Goal: Task Accomplishment & Management: Complete application form

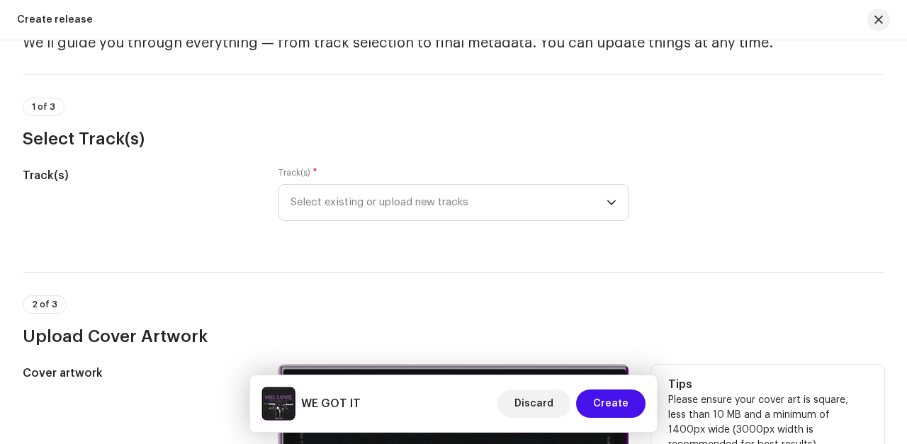
scroll to position [69, 0]
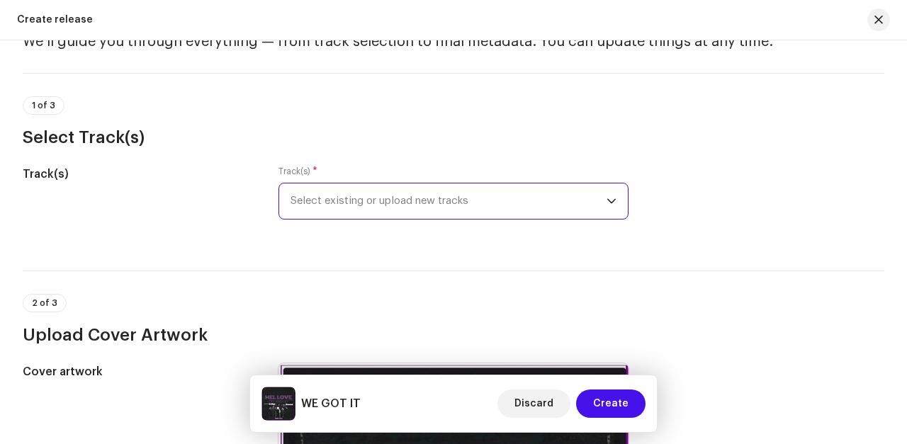
click at [309, 194] on span "Select existing or upload new tracks" at bounding box center [448, 200] width 316 height 35
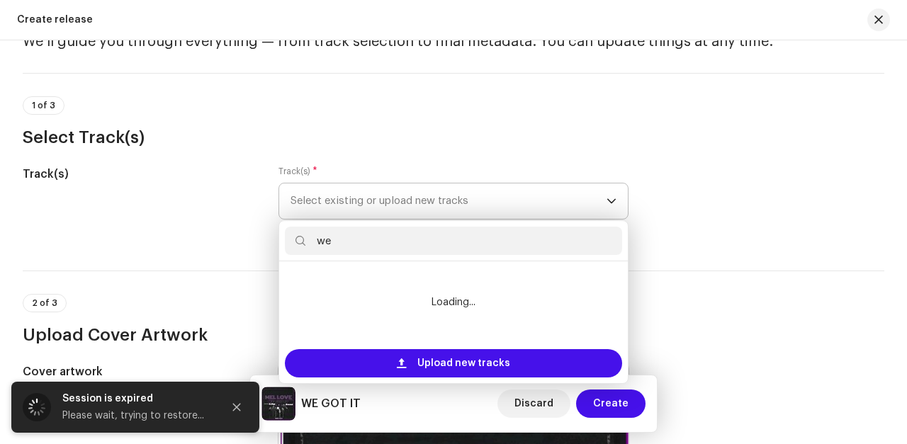
type input "we"
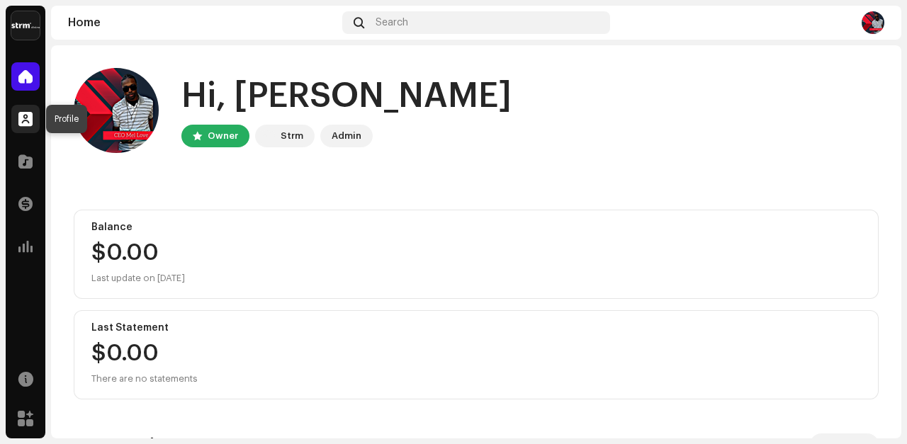
click at [26, 122] on span at bounding box center [25, 118] width 14 height 11
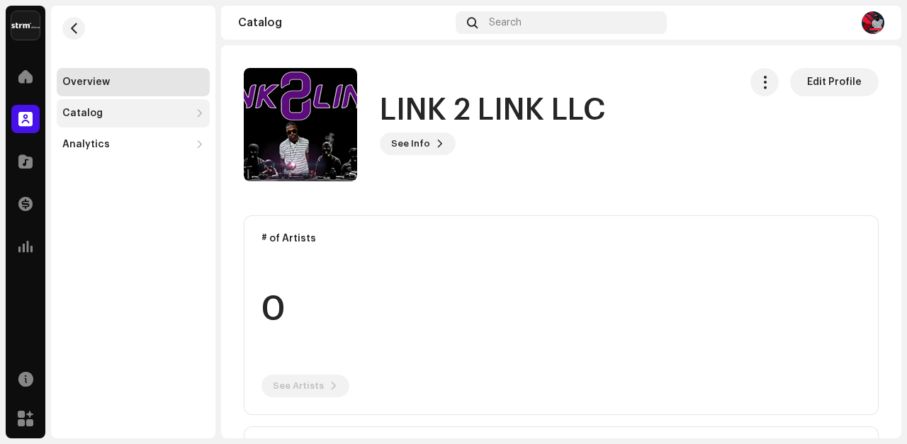
click at [77, 110] on div "Catalog" at bounding box center [82, 113] width 40 height 11
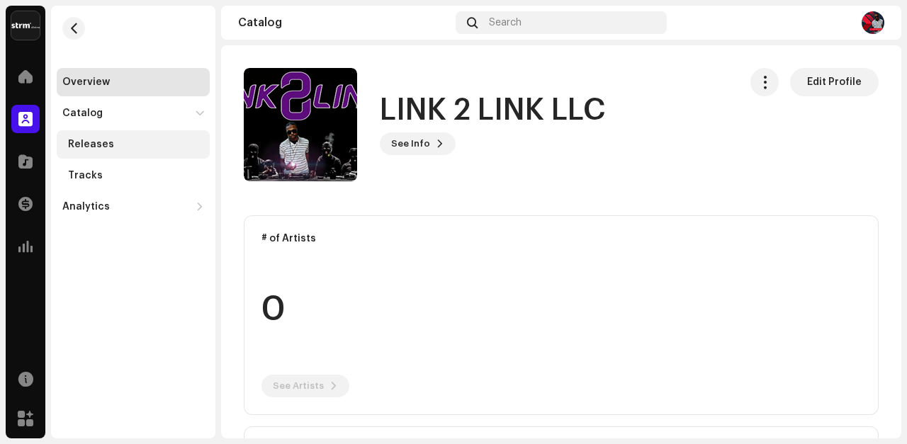
click at [78, 144] on div "Releases" at bounding box center [91, 144] width 46 height 11
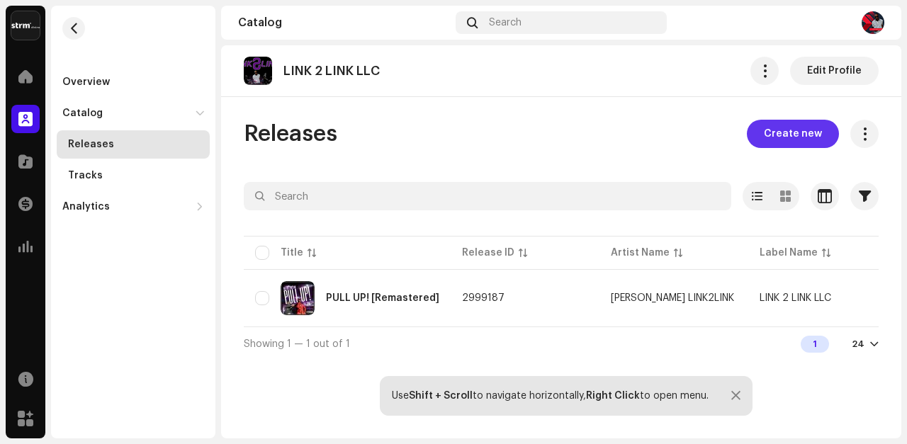
click at [778, 127] on span "Create new" at bounding box center [793, 134] width 58 height 28
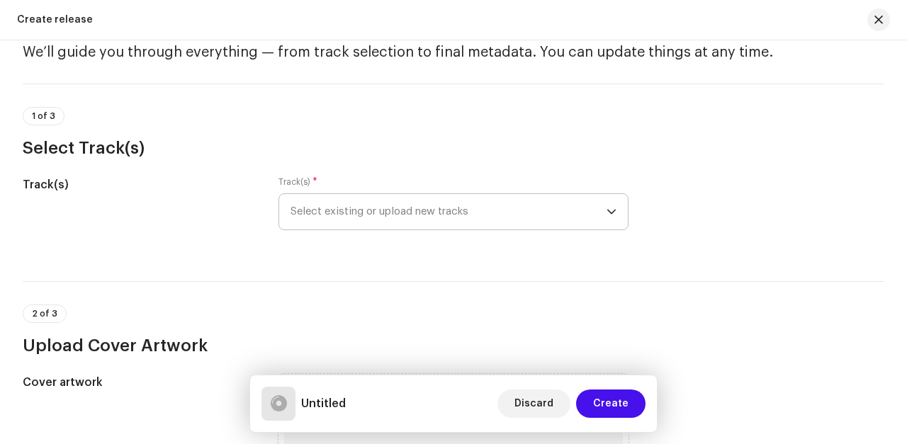
scroll to position [56, 0]
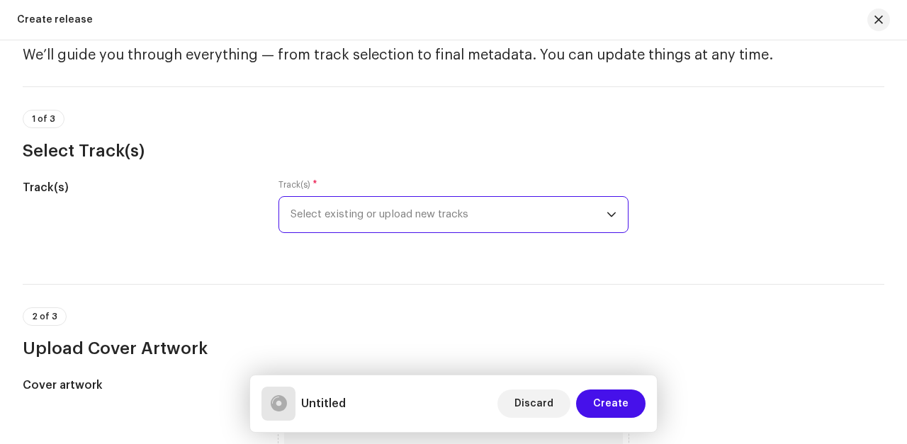
click at [450, 220] on span "Select existing or upload new tracks" at bounding box center [448, 214] width 316 height 35
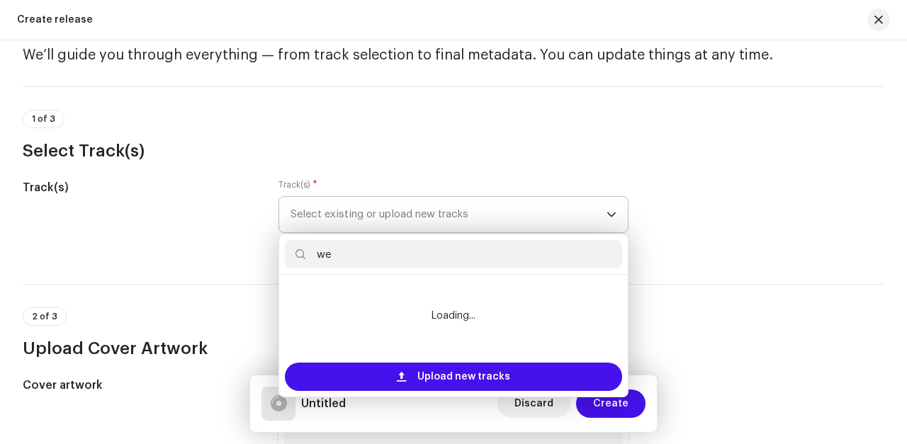
type input "w"
type input "W"
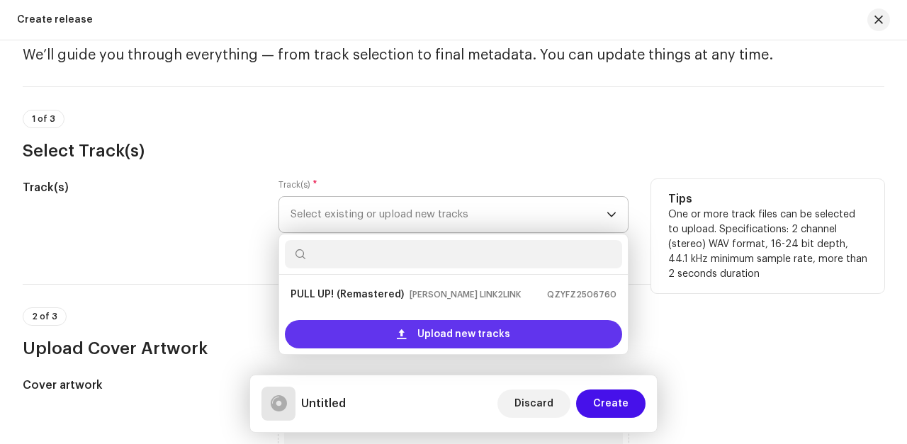
click at [428, 336] on span "Upload new tracks" at bounding box center [463, 334] width 93 height 28
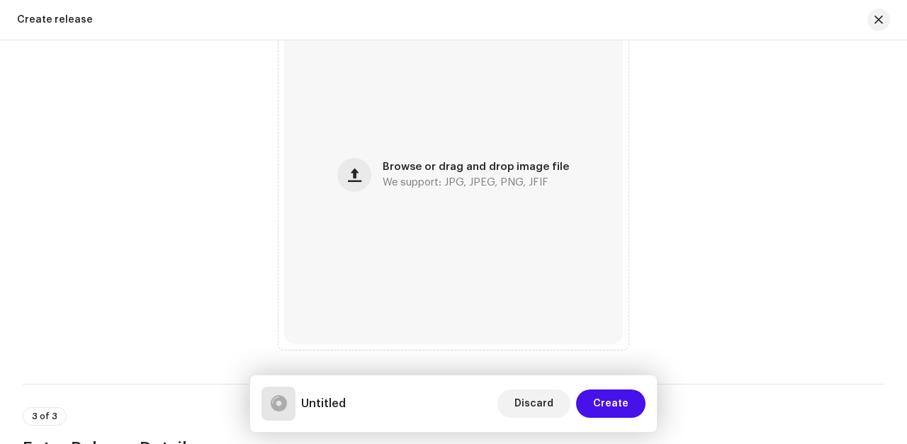
scroll to position [539, 0]
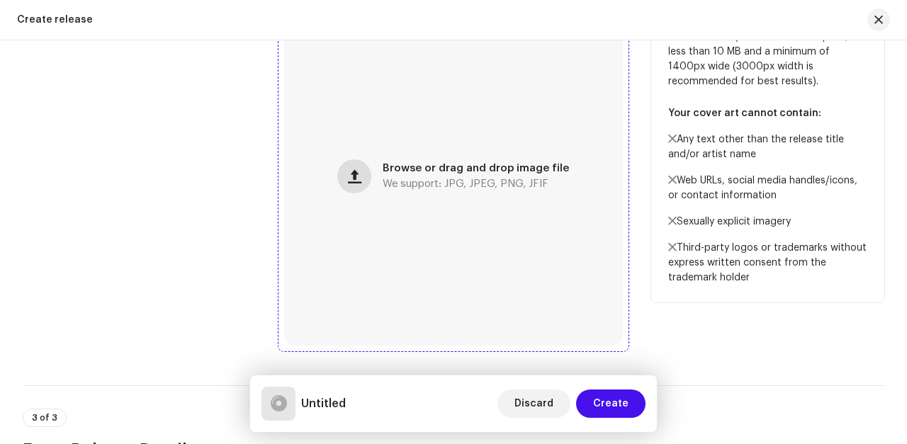
click at [360, 176] on span "button" at bounding box center [354, 176] width 13 height 11
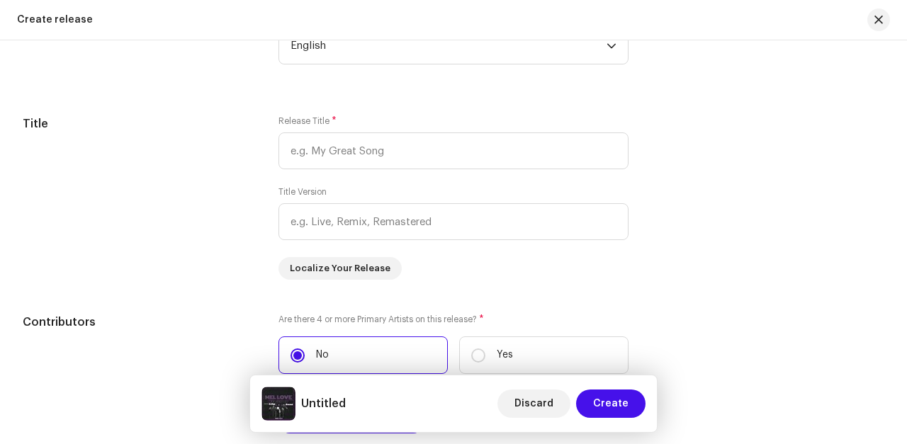
scroll to position [1269, 0]
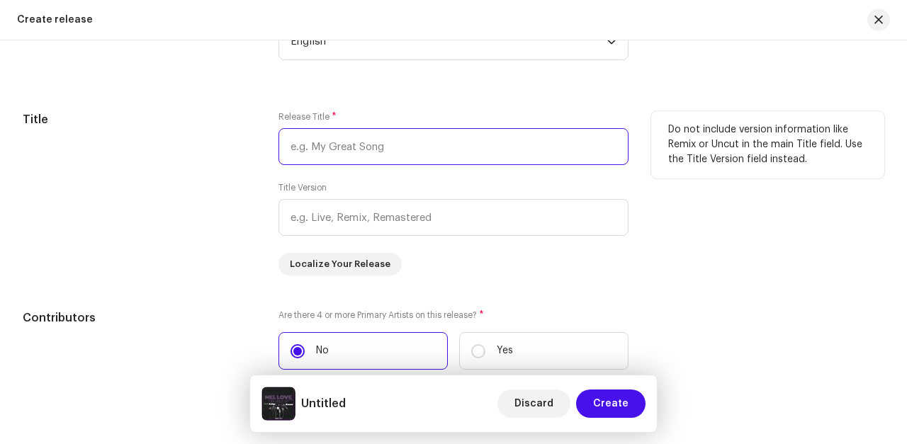
click at [333, 149] on input "text" at bounding box center [453, 146] width 350 height 37
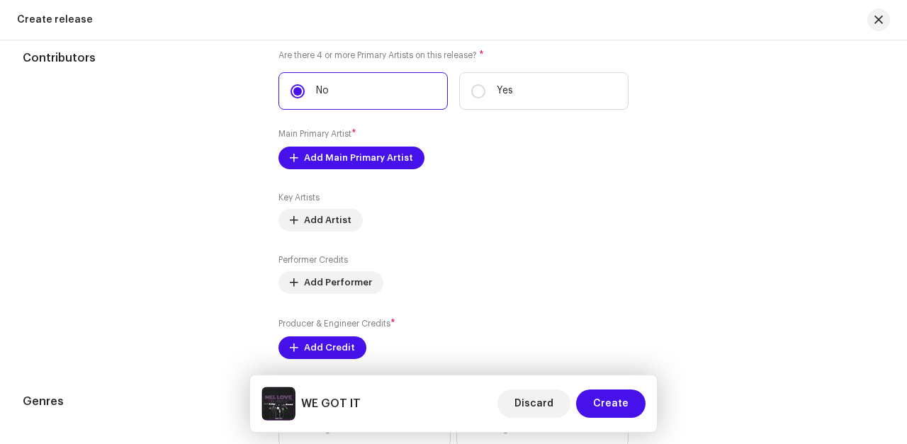
scroll to position [1530, 0]
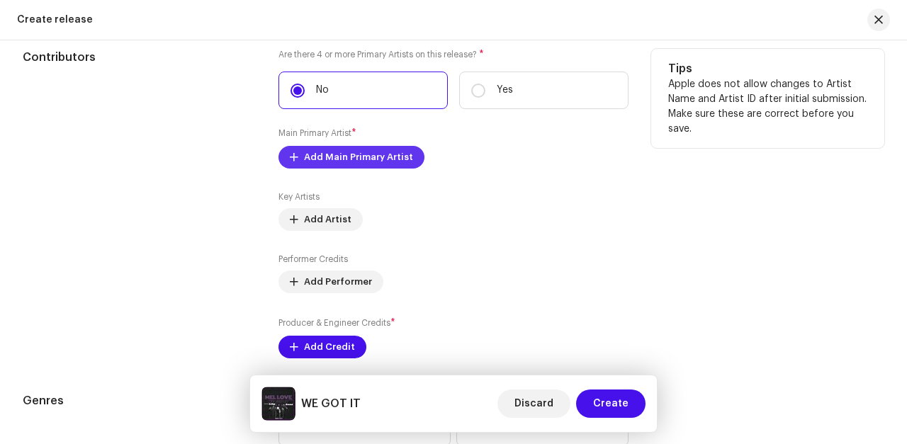
type input "WE GOT IT"
click at [337, 166] on span "Add Main Primary Artist" at bounding box center [358, 157] width 109 height 28
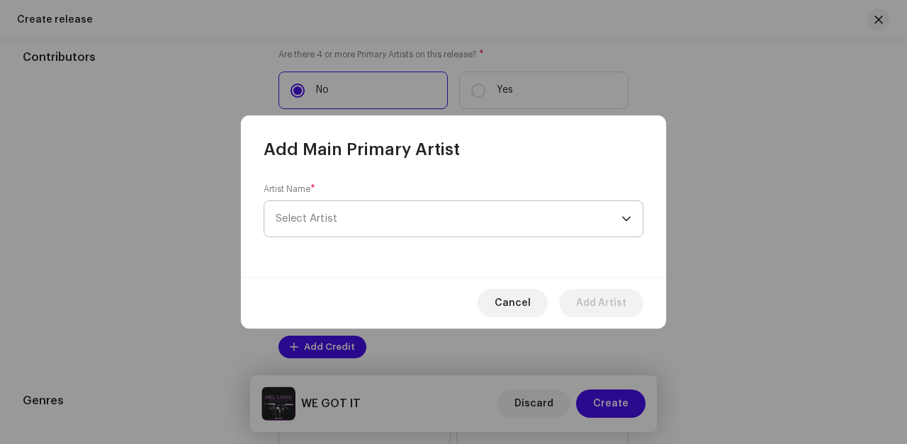
click at [358, 221] on span "Select Artist" at bounding box center [449, 218] width 346 height 35
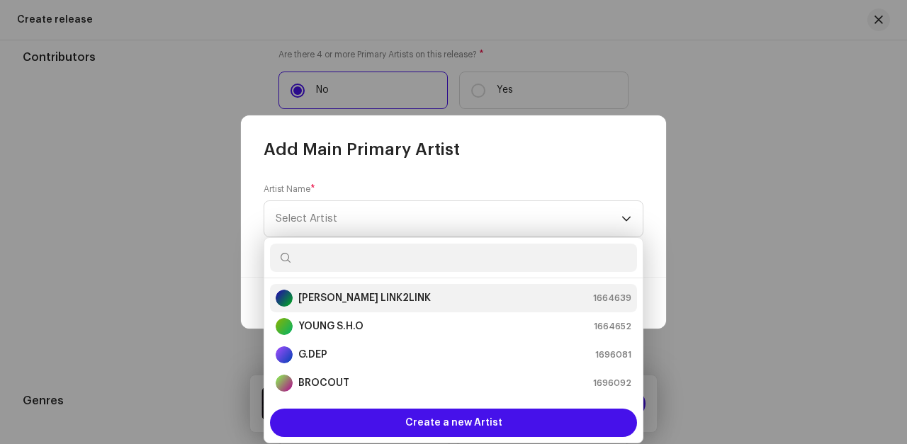
click at [341, 297] on strong "[PERSON_NAME] LINK2LINK" at bounding box center [364, 298] width 132 height 14
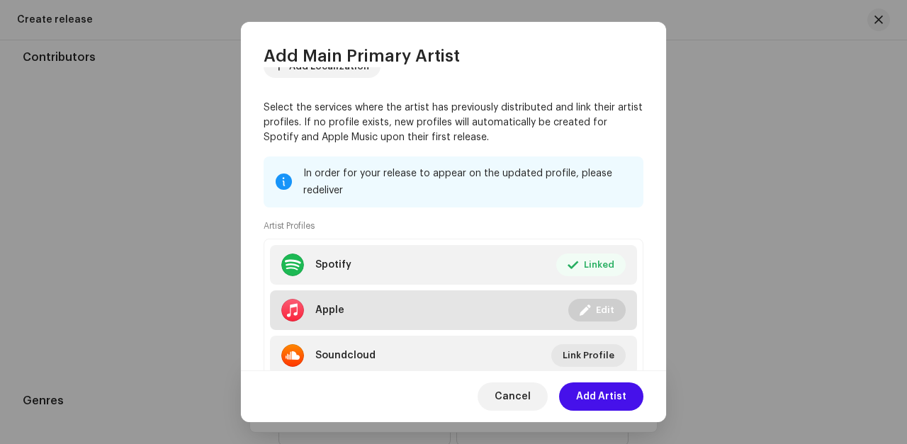
scroll to position [231, 0]
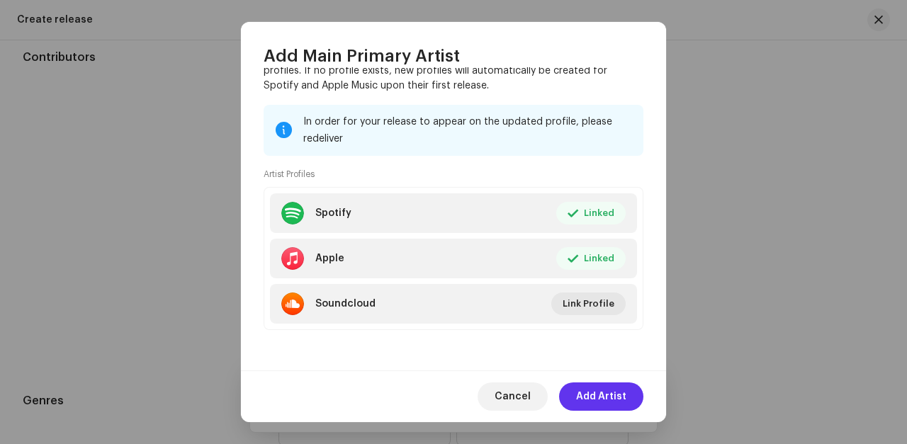
click at [612, 391] on span "Add Artist" at bounding box center [601, 396] width 50 height 28
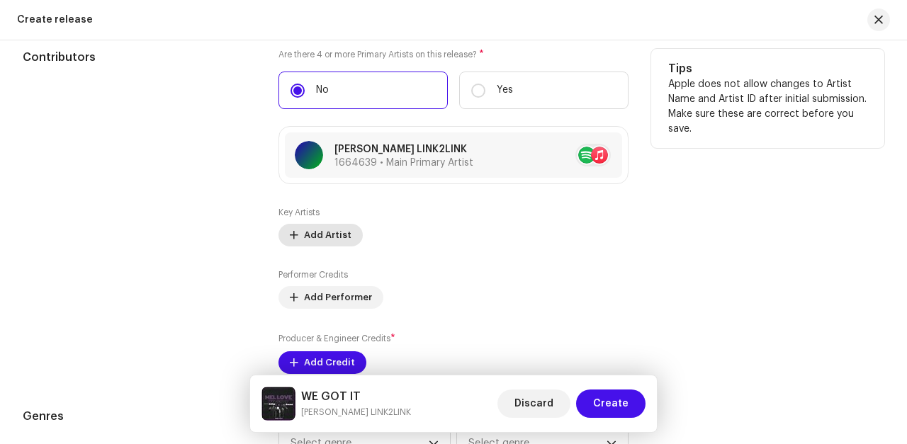
click at [313, 239] on span "Add Artist" at bounding box center [327, 235] width 47 height 28
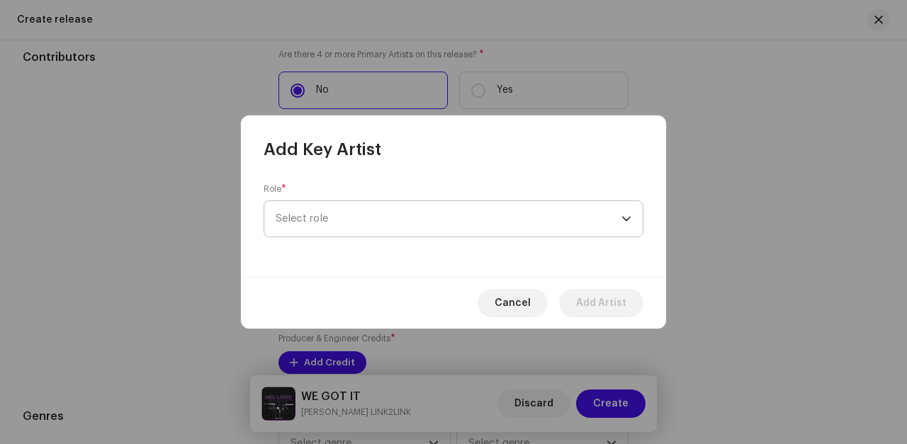
click at [324, 218] on span "Select role" at bounding box center [449, 218] width 346 height 35
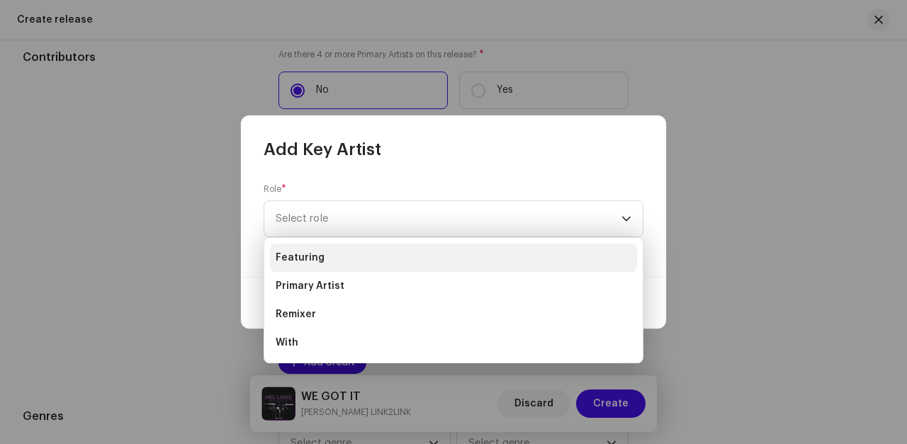
click at [307, 256] on span "Featuring" at bounding box center [300, 258] width 49 height 14
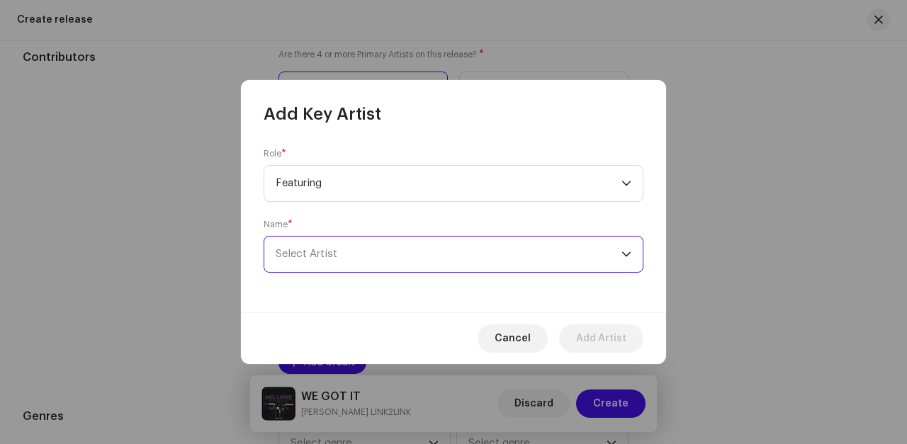
click at [337, 255] on span "Select Artist" at bounding box center [449, 254] width 346 height 35
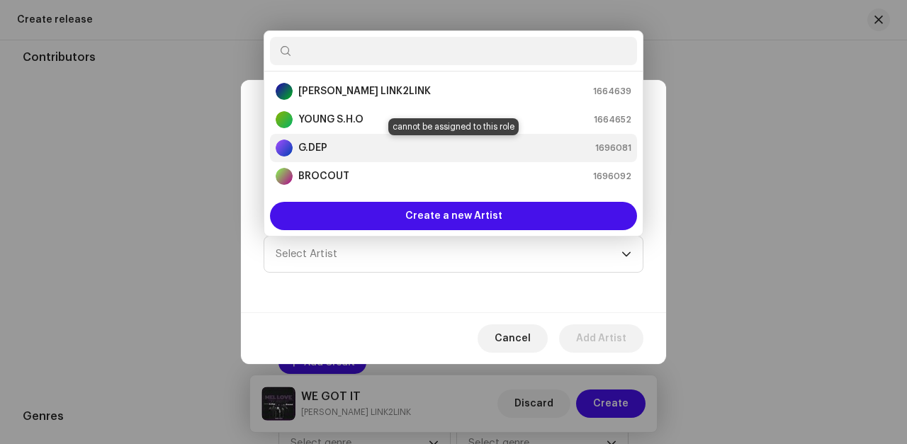
click at [316, 144] on strong "G.DEP" at bounding box center [312, 148] width 29 height 14
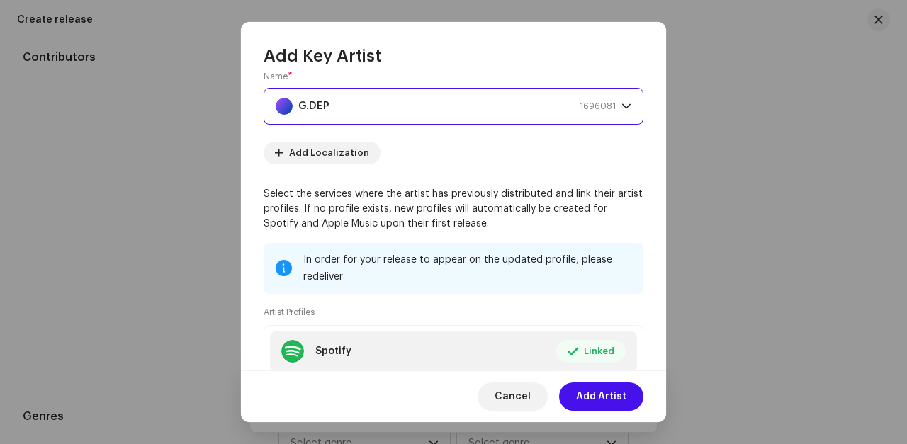
scroll to position [117, 0]
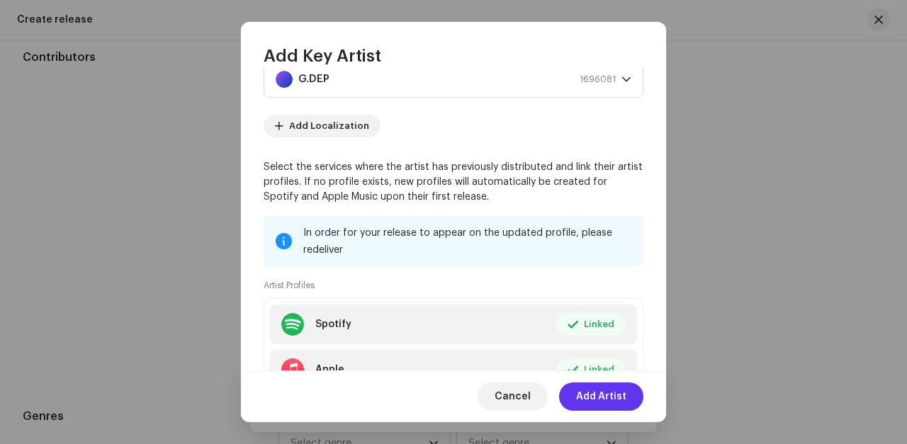
click at [599, 391] on span "Add Artist" at bounding box center [601, 396] width 50 height 28
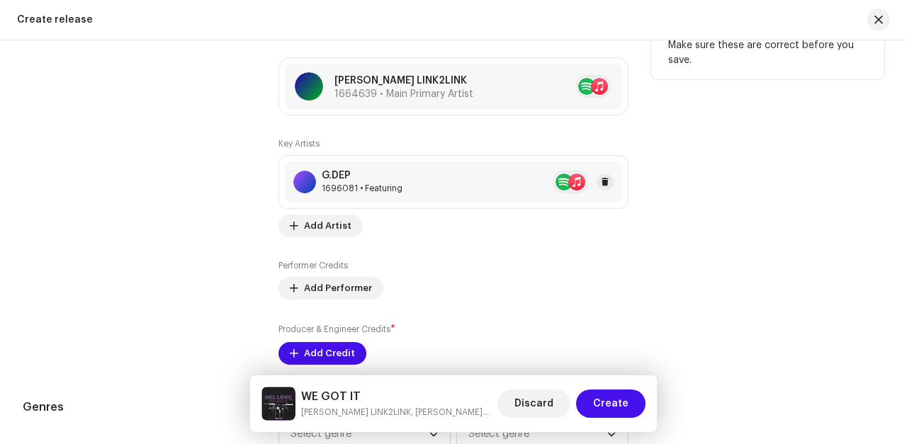
scroll to position [1599, 0]
click at [312, 228] on span "Add Artist" at bounding box center [327, 225] width 47 height 28
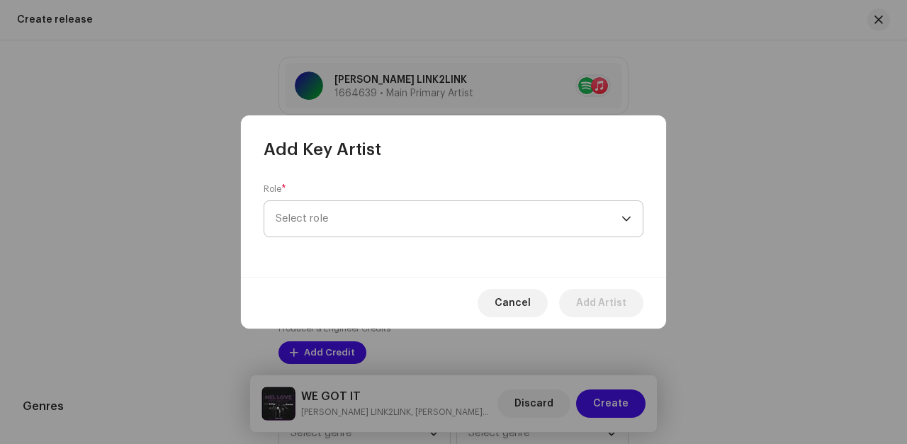
click at [314, 217] on span "Select role" at bounding box center [449, 218] width 346 height 35
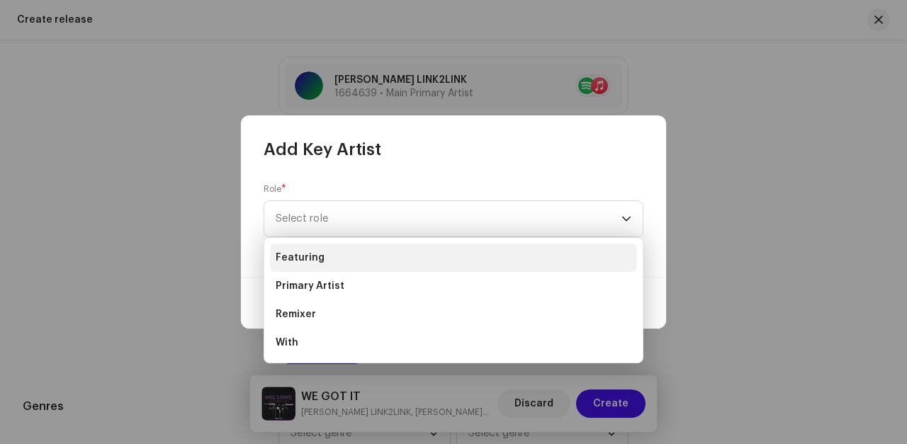
click at [301, 251] on span "Featuring" at bounding box center [300, 258] width 49 height 14
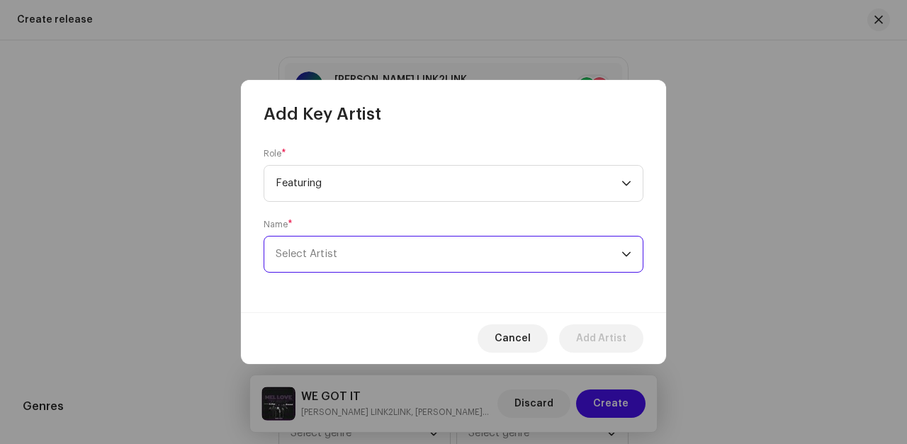
click at [336, 249] on span "Select Artist" at bounding box center [449, 254] width 346 height 35
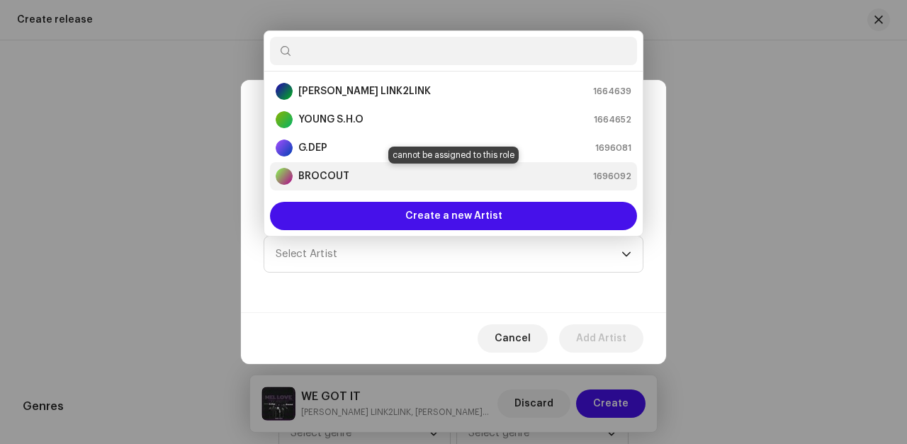
click at [317, 175] on strong "BROCOUT" at bounding box center [323, 176] width 51 height 14
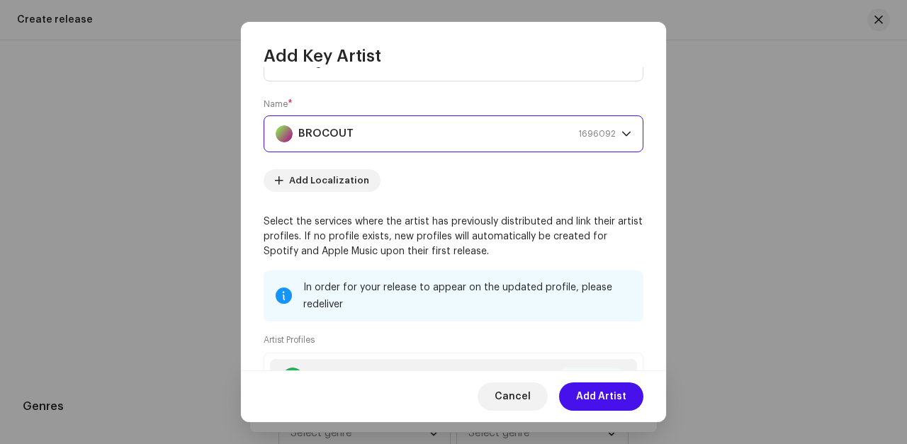
scroll to position [64, 0]
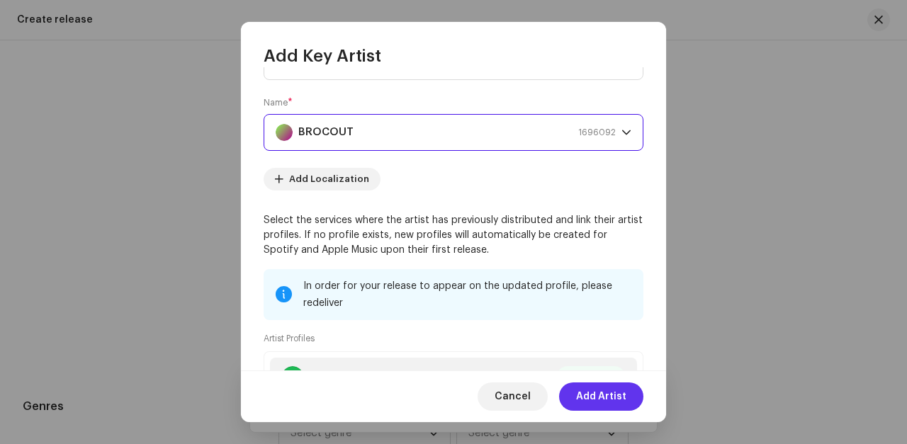
click at [601, 393] on span "Add Artist" at bounding box center [601, 396] width 50 height 28
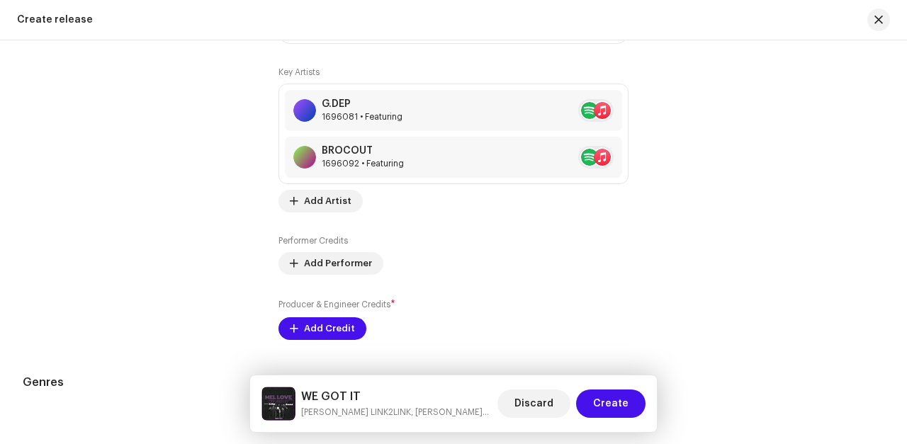
scroll to position [1676, 0]
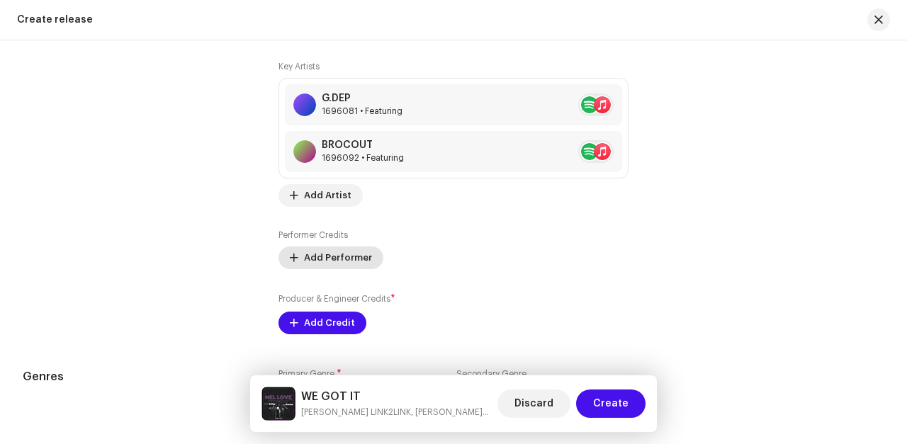
click at [326, 266] on span "Add Performer" at bounding box center [338, 258] width 68 height 28
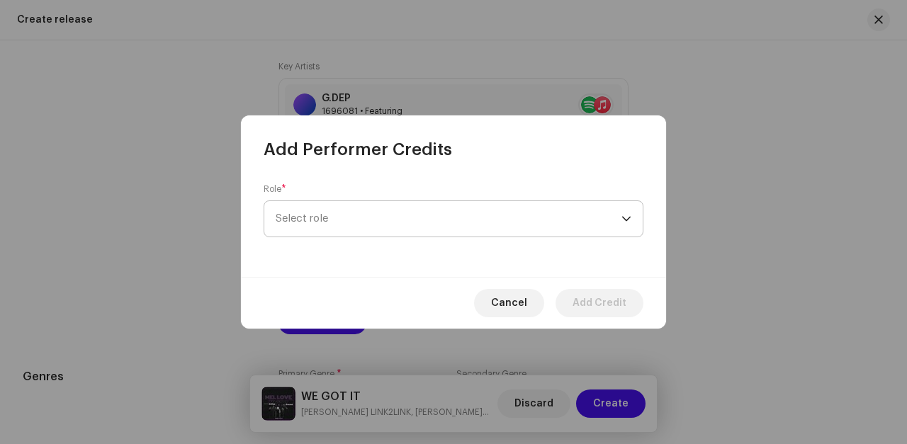
click at [300, 221] on span "Select role" at bounding box center [449, 218] width 346 height 35
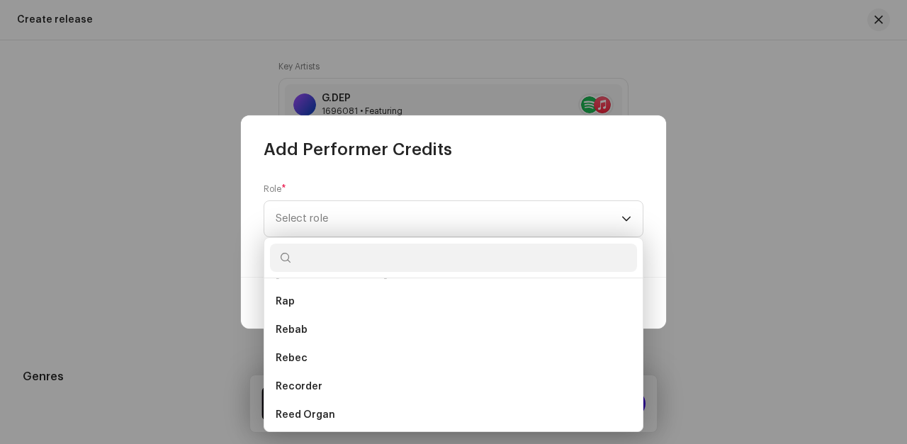
scroll to position [6947, 0]
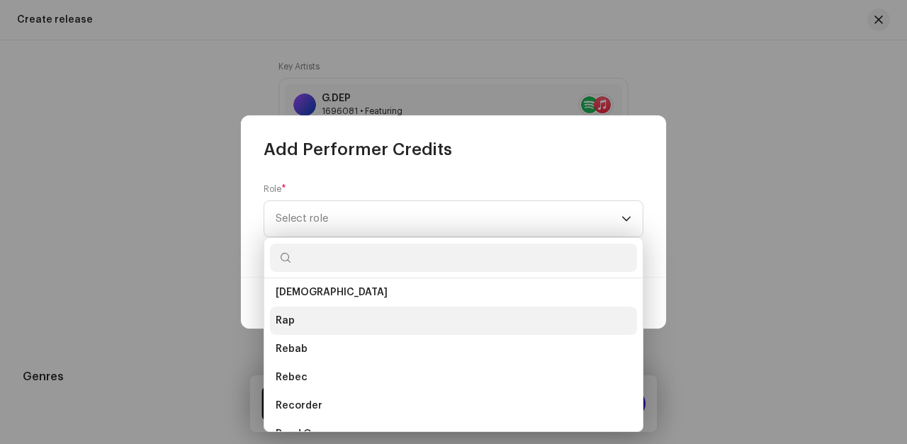
click at [288, 322] on span "Rap" at bounding box center [285, 321] width 19 height 14
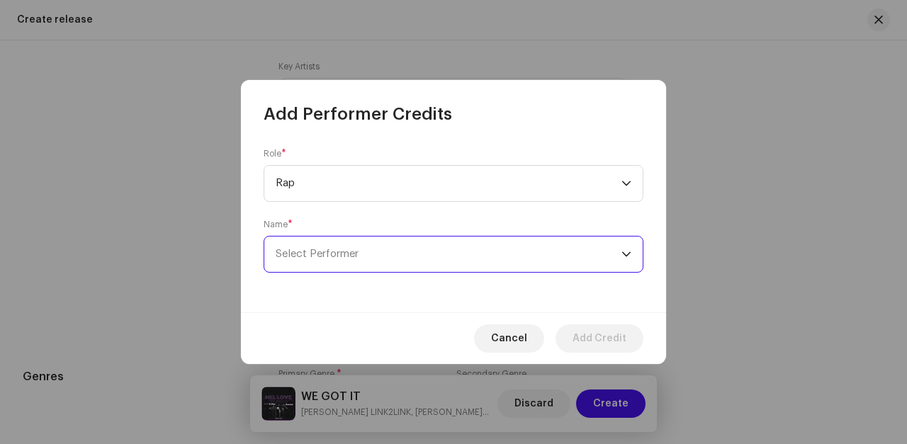
click at [314, 259] on span "Select Performer" at bounding box center [317, 254] width 83 height 11
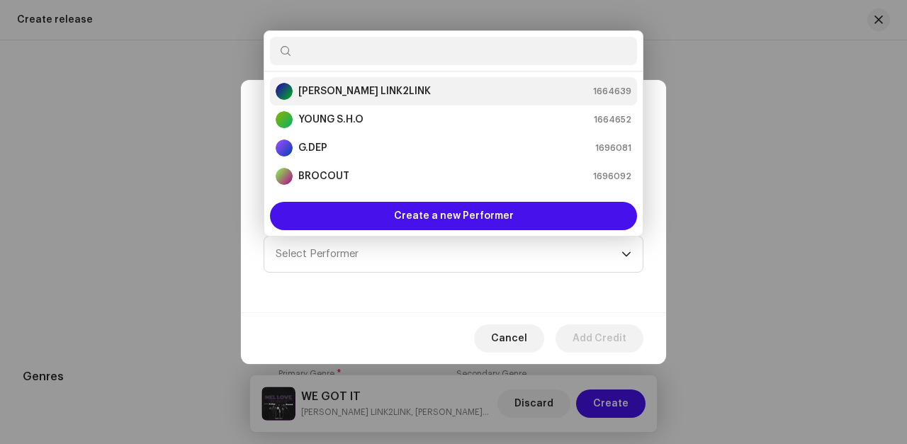
click at [315, 91] on strong "[PERSON_NAME] LINK2LINK" at bounding box center [364, 91] width 132 height 14
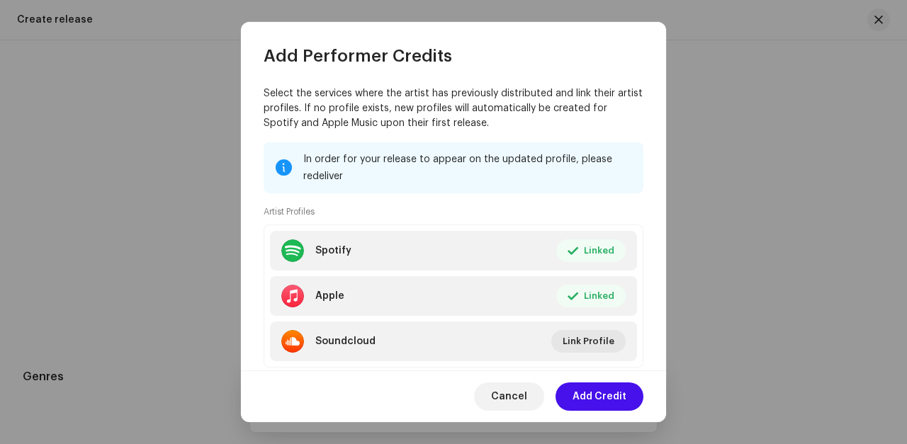
scroll to position [302, 0]
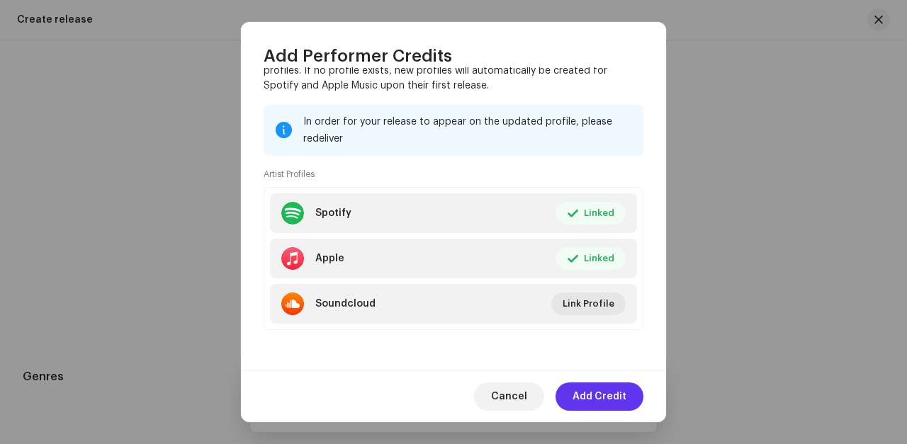
click at [599, 391] on span "Add Credit" at bounding box center [599, 396] width 54 height 28
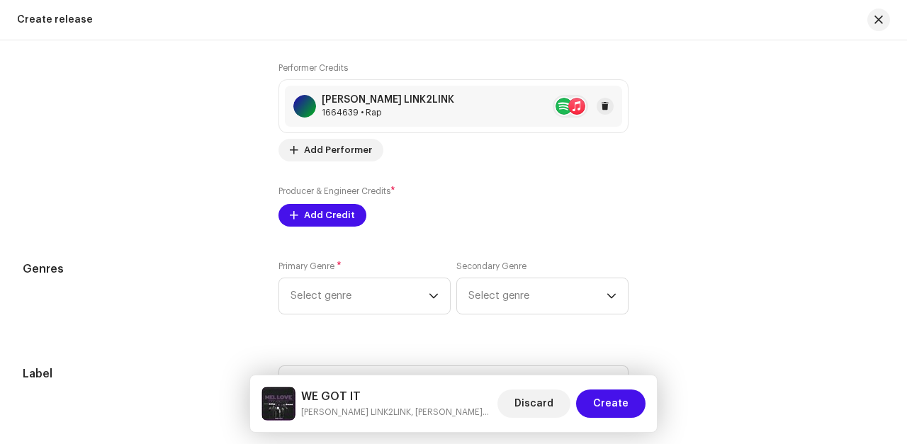
scroll to position [1839, 0]
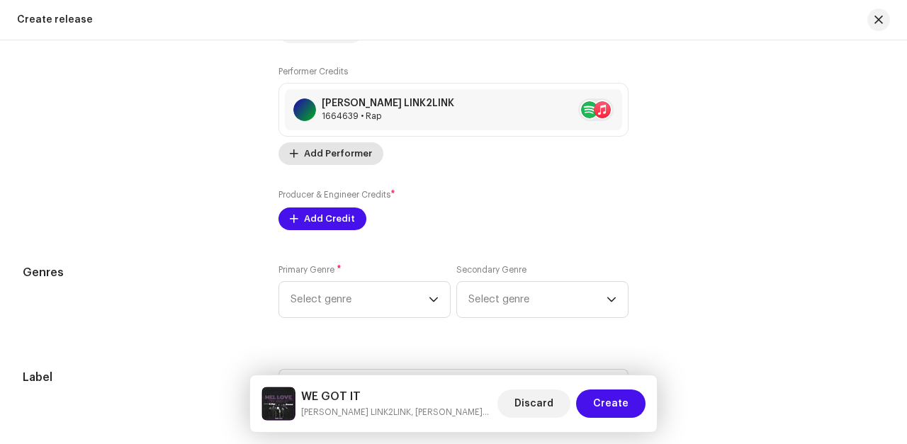
click at [327, 162] on span "Add Performer" at bounding box center [338, 154] width 68 height 28
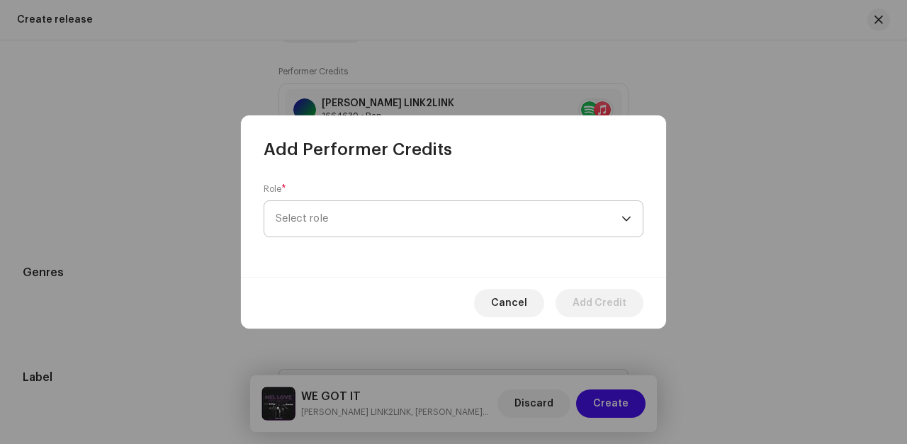
click at [446, 208] on span "Select role" at bounding box center [449, 218] width 346 height 35
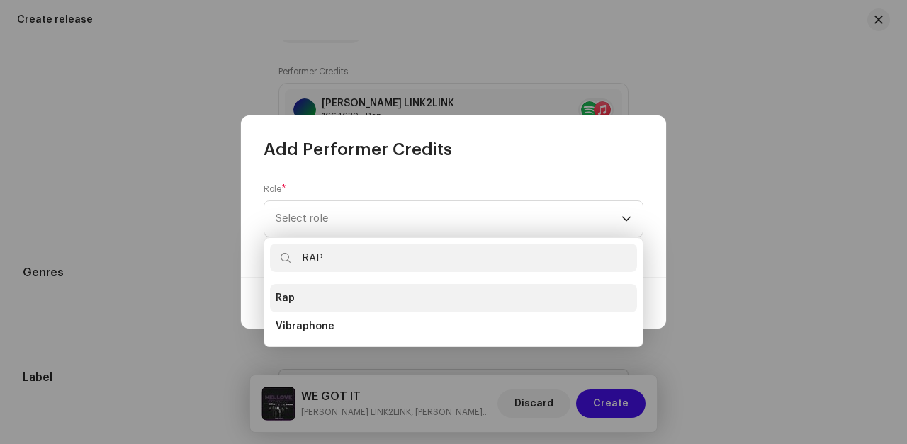
type input "RAP"
click at [287, 297] on span "Rap" at bounding box center [285, 298] width 19 height 14
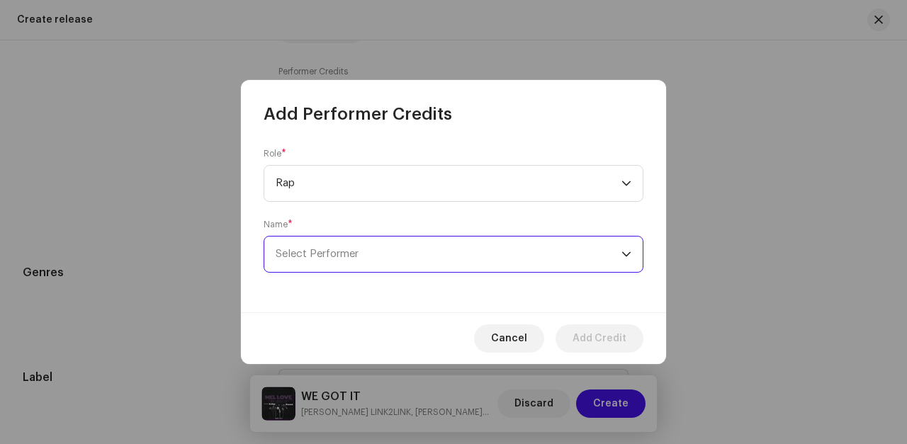
click at [322, 255] on span "Select Performer" at bounding box center [317, 254] width 83 height 11
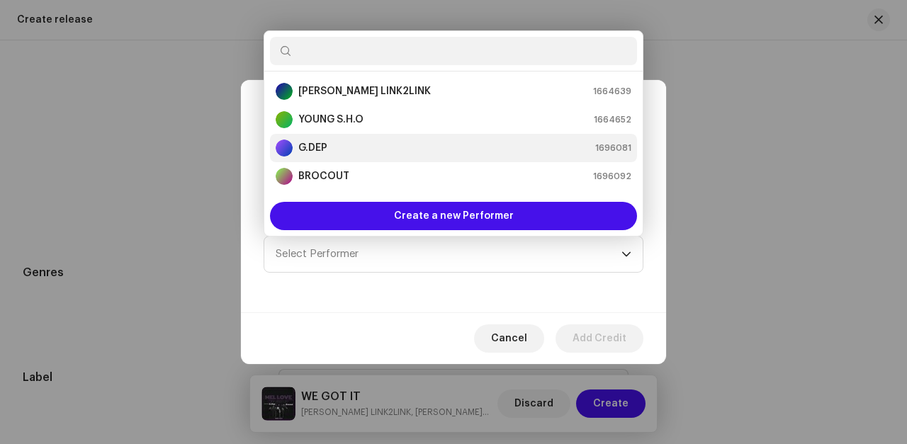
click at [321, 145] on strong "G.DEP" at bounding box center [312, 148] width 29 height 14
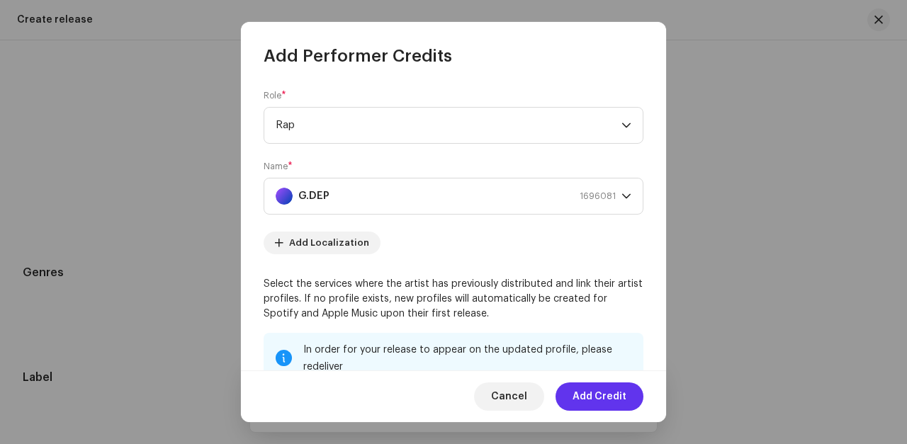
click at [596, 391] on span "Add Credit" at bounding box center [599, 396] width 54 height 28
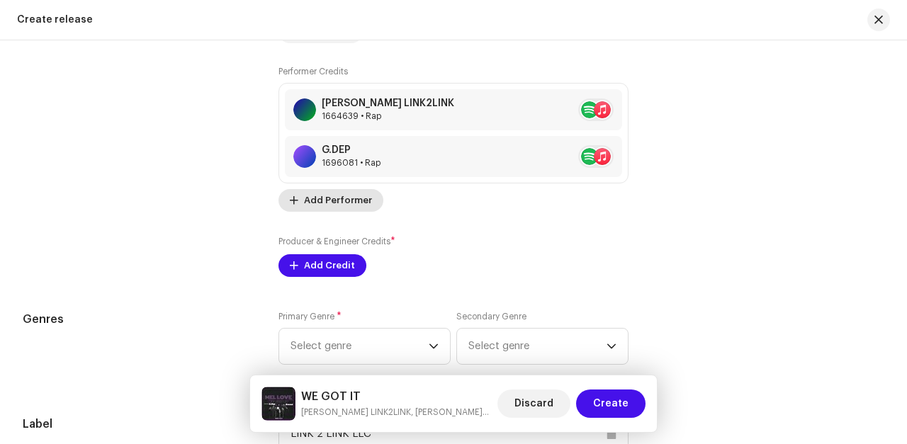
click at [324, 208] on span "Add Performer" at bounding box center [338, 200] width 68 height 28
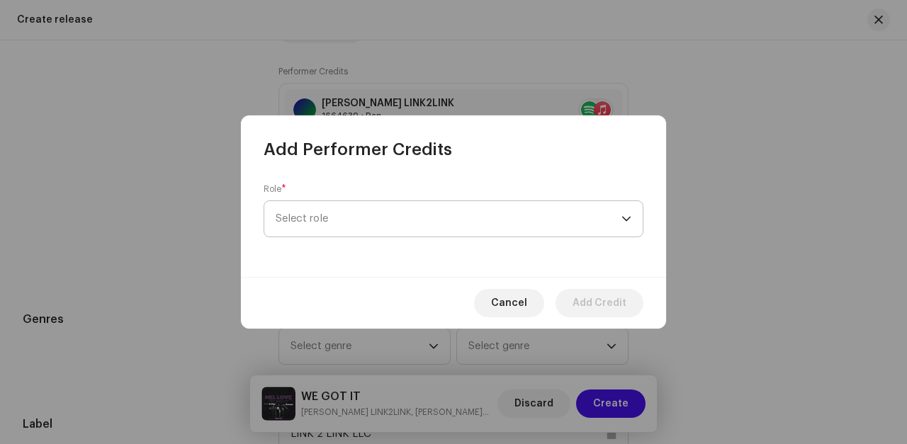
click at [353, 225] on span "Select role" at bounding box center [449, 218] width 346 height 35
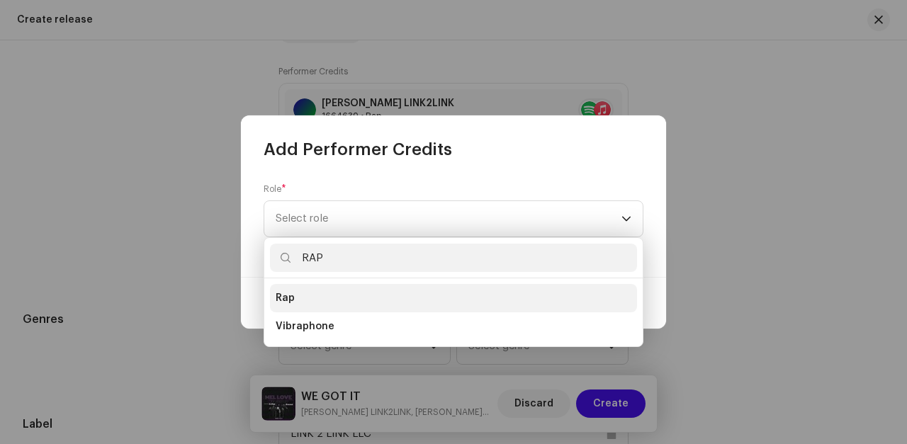
type input "RAP"
click at [285, 302] on span "Rap" at bounding box center [285, 298] width 19 height 14
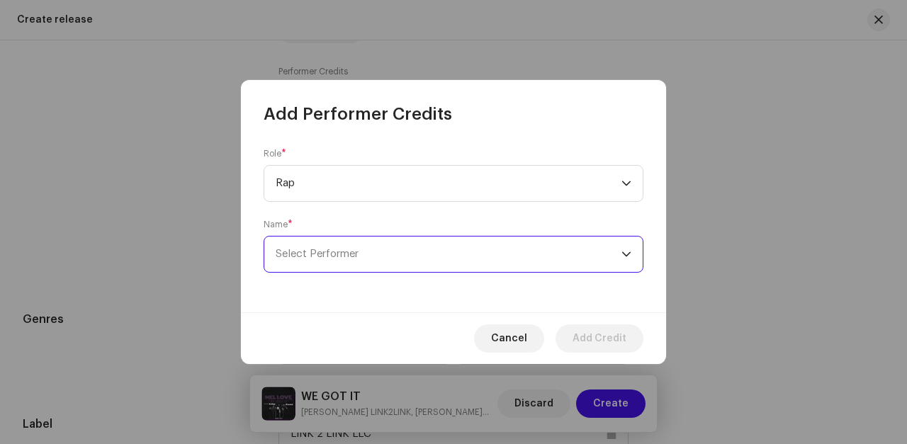
click at [304, 256] on span "Select Performer" at bounding box center [317, 254] width 83 height 11
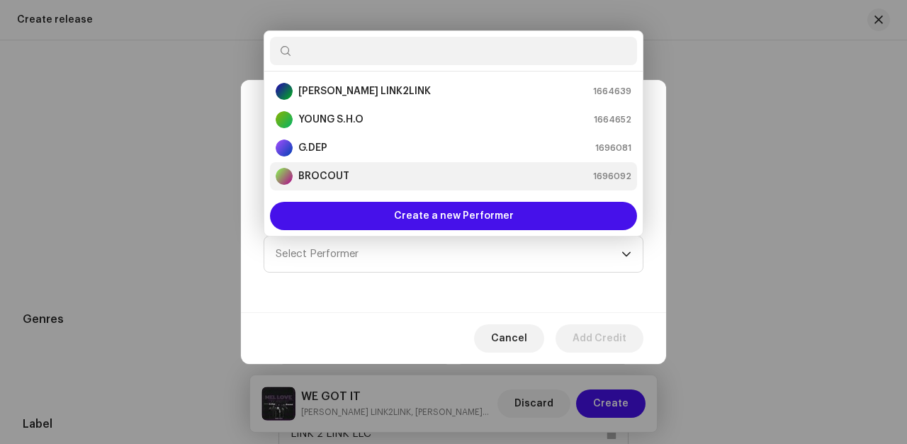
click at [311, 177] on strong "BROCOUT" at bounding box center [323, 176] width 51 height 14
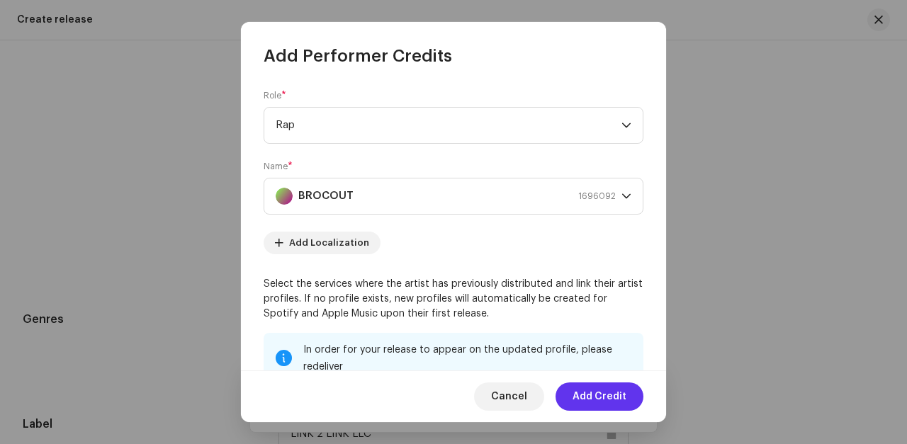
click at [611, 392] on span "Add Credit" at bounding box center [599, 396] width 54 height 28
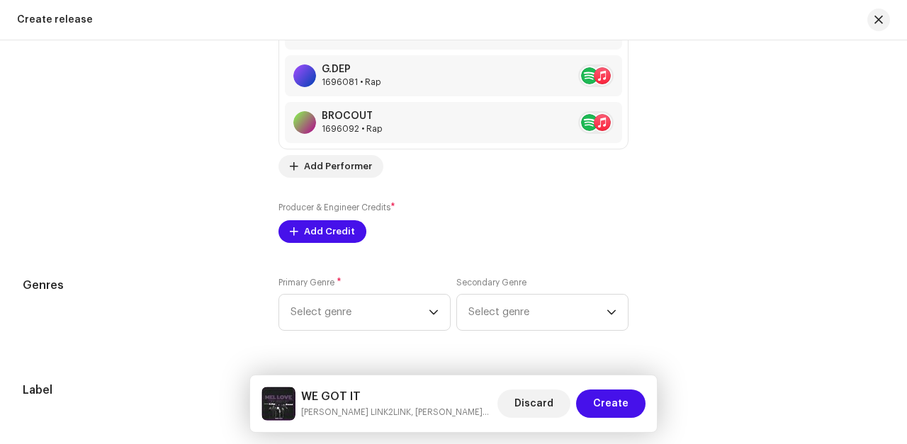
scroll to position [1939, 0]
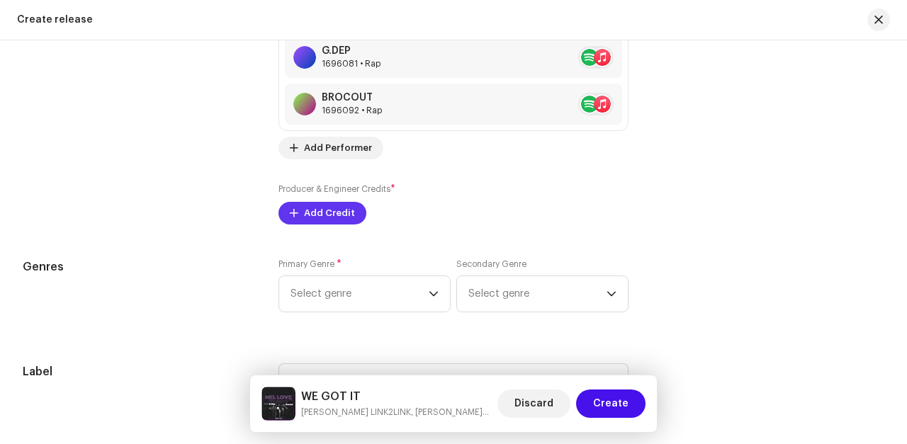
click at [322, 217] on span "Add Credit" at bounding box center [329, 213] width 51 height 28
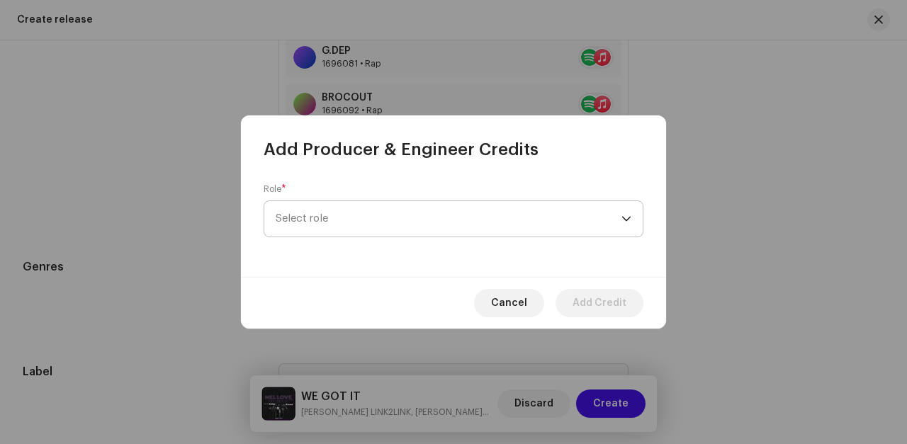
click at [341, 222] on span "Select role" at bounding box center [449, 218] width 346 height 35
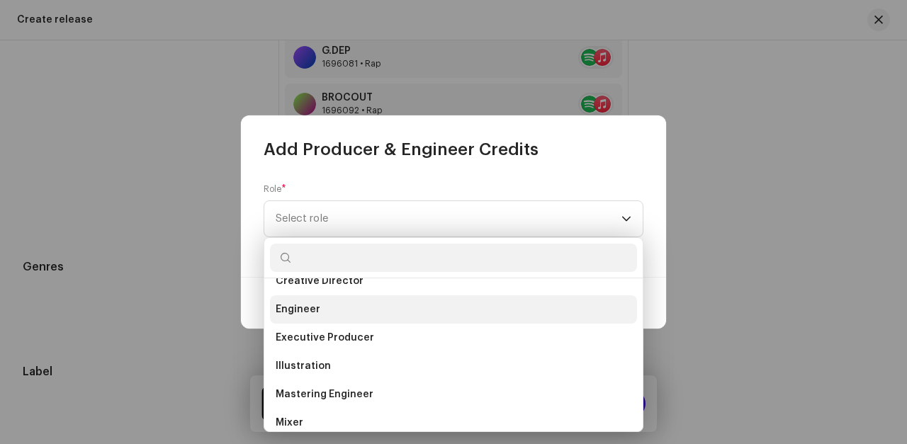
scroll to position [302, 0]
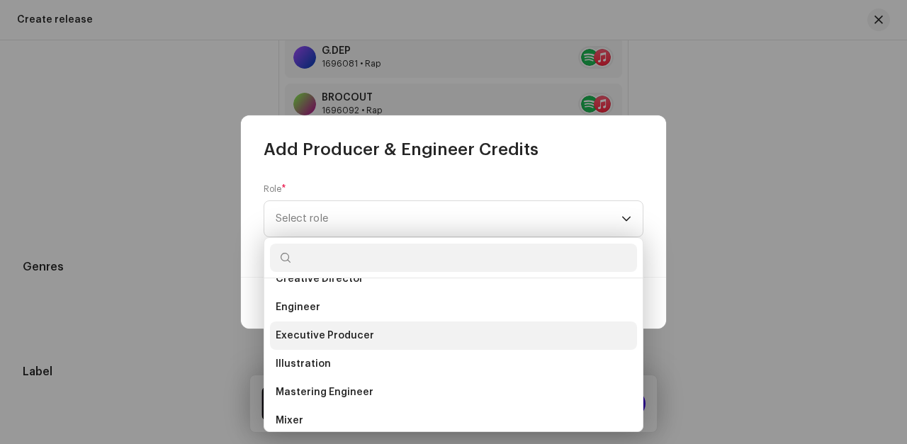
click at [336, 333] on span "Executive Producer" at bounding box center [325, 336] width 98 height 14
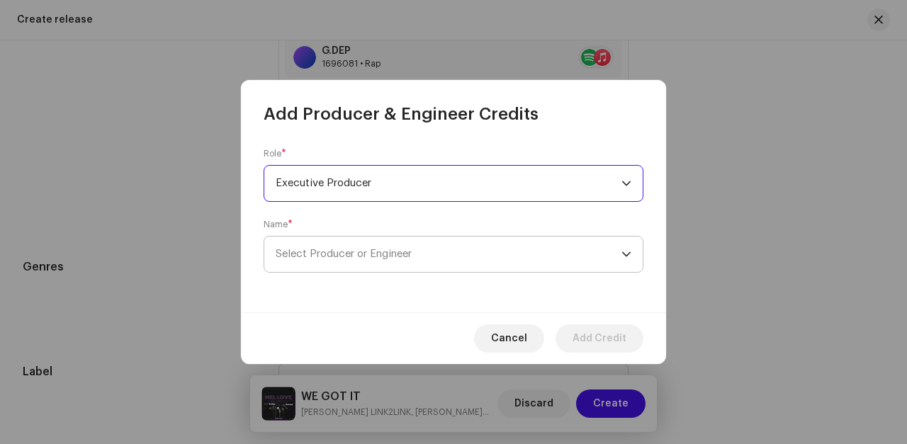
click at [335, 251] on span "Select Producer or Engineer" at bounding box center [344, 254] width 136 height 11
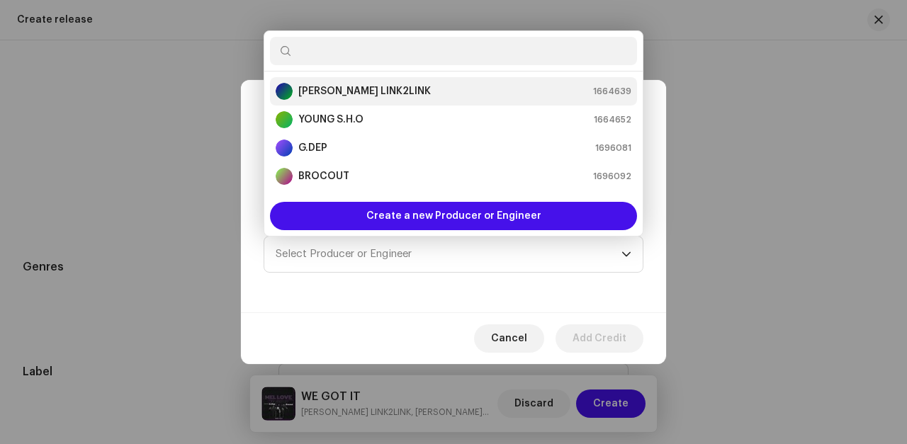
click at [331, 91] on strong "[PERSON_NAME] LINK2LINK" at bounding box center [364, 91] width 132 height 14
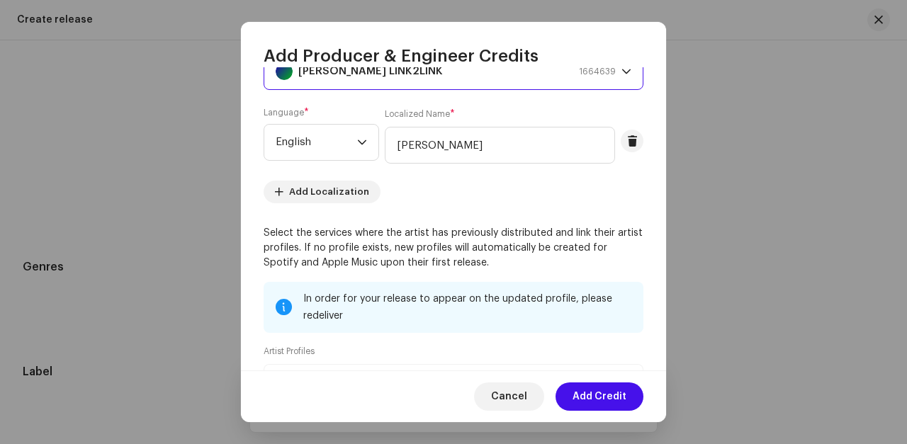
scroll to position [140, 0]
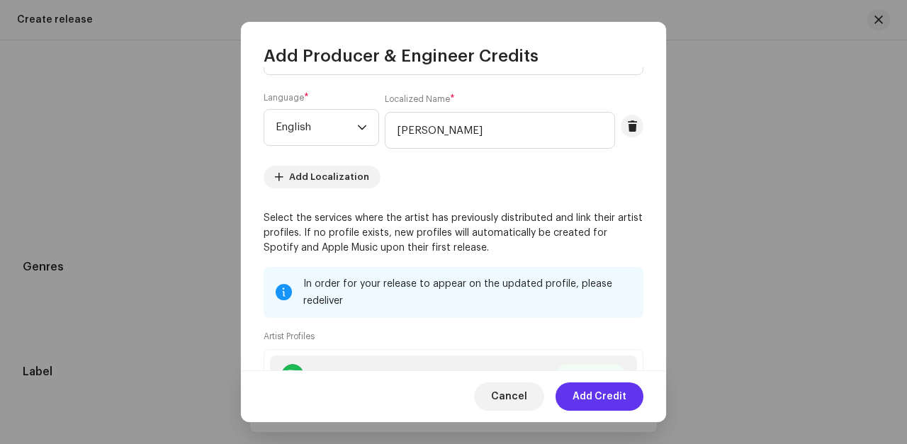
click at [608, 402] on span "Add Credit" at bounding box center [599, 396] width 54 height 28
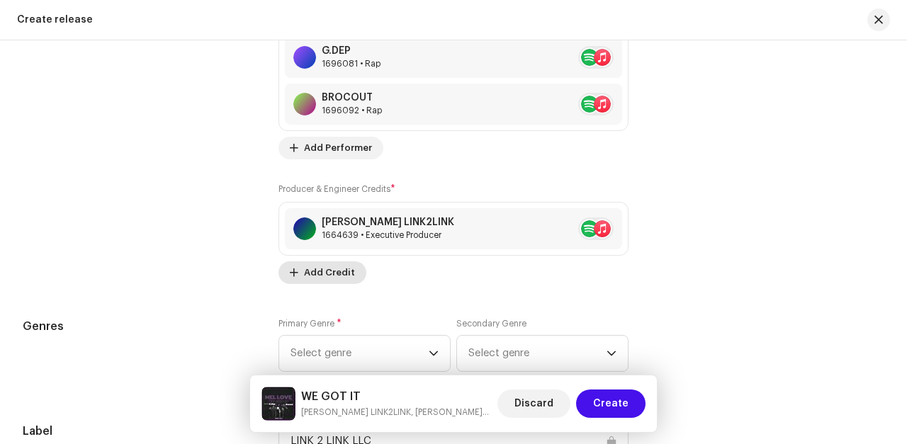
click at [328, 280] on span "Add Credit" at bounding box center [329, 273] width 51 height 28
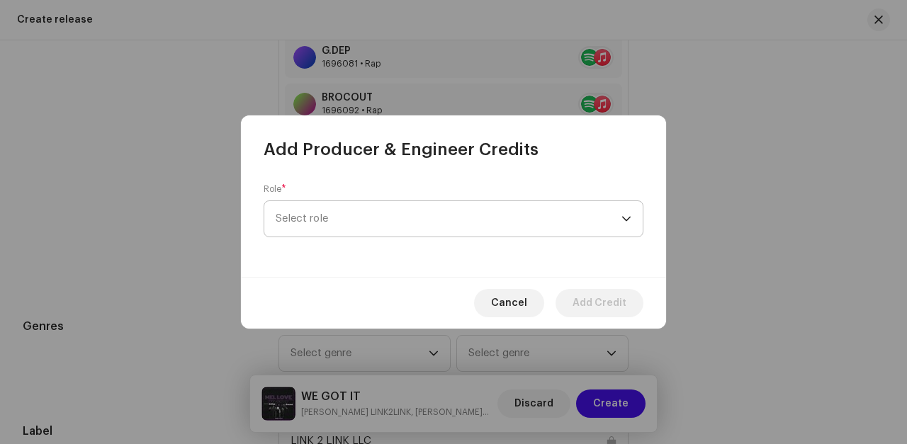
click at [385, 221] on span "Select role" at bounding box center [449, 218] width 346 height 35
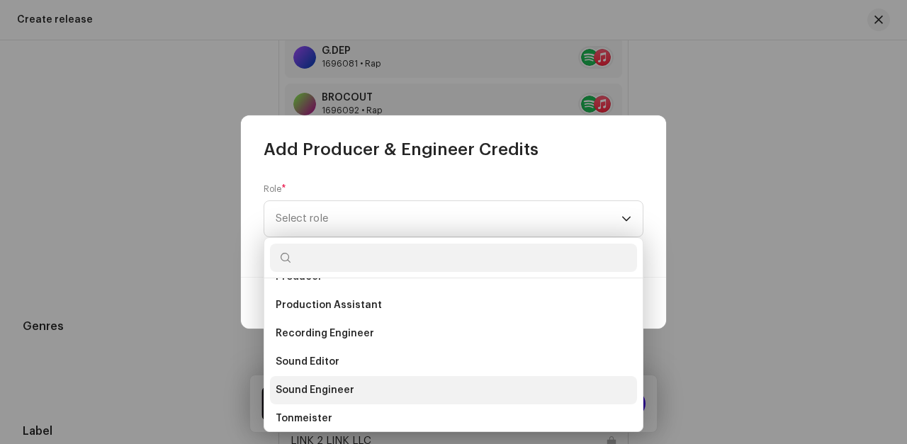
scroll to position [567, 0]
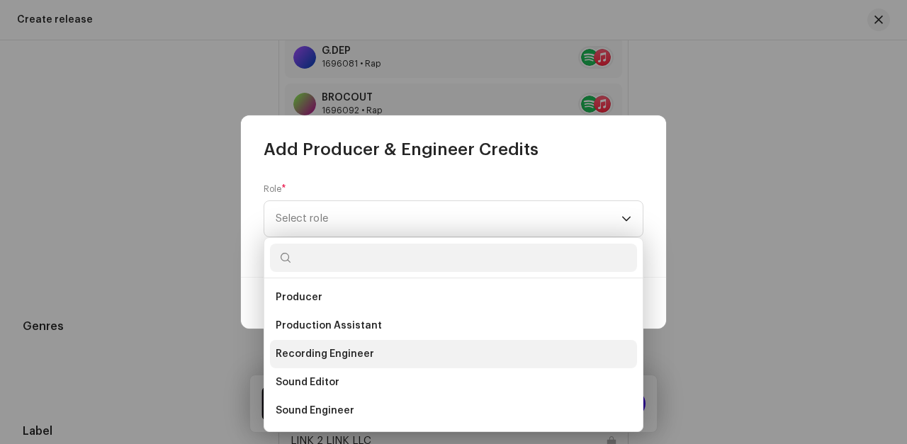
click at [354, 350] on span "Recording Engineer" at bounding box center [325, 354] width 98 height 14
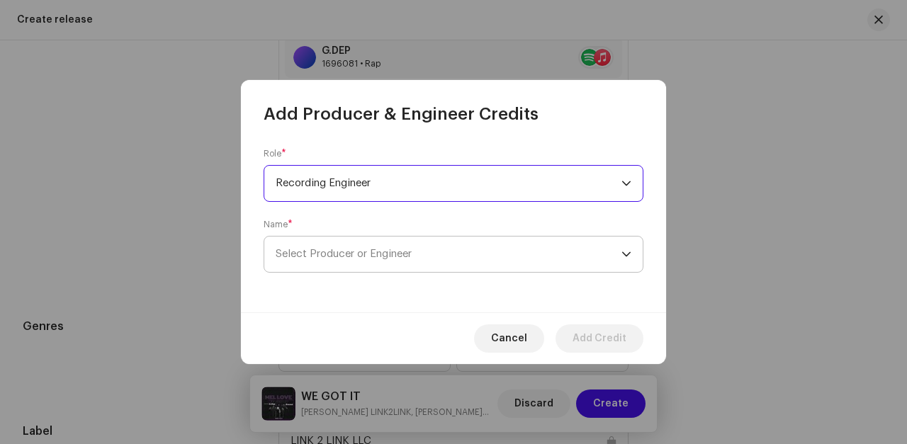
click at [369, 256] on span "Select Producer or Engineer" at bounding box center [344, 254] width 136 height 11
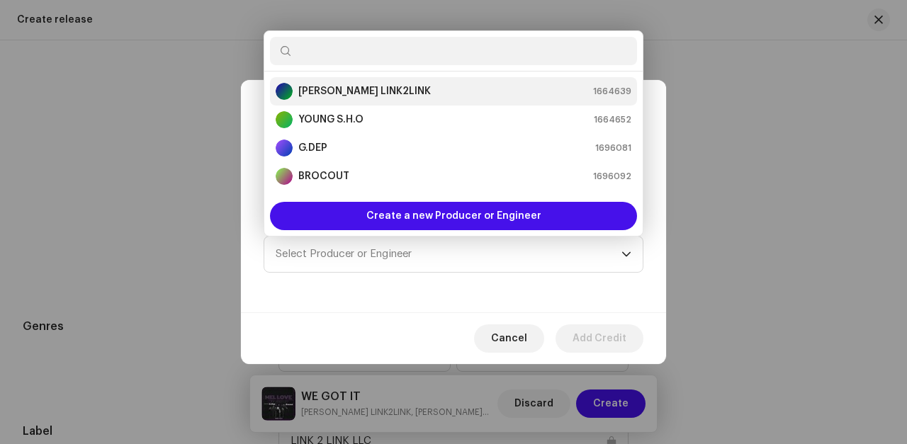
click at [323, 86] on strong "[PERSON_NAME] LINK2LINK" at bounding box center [364, 91] width 132 height 14
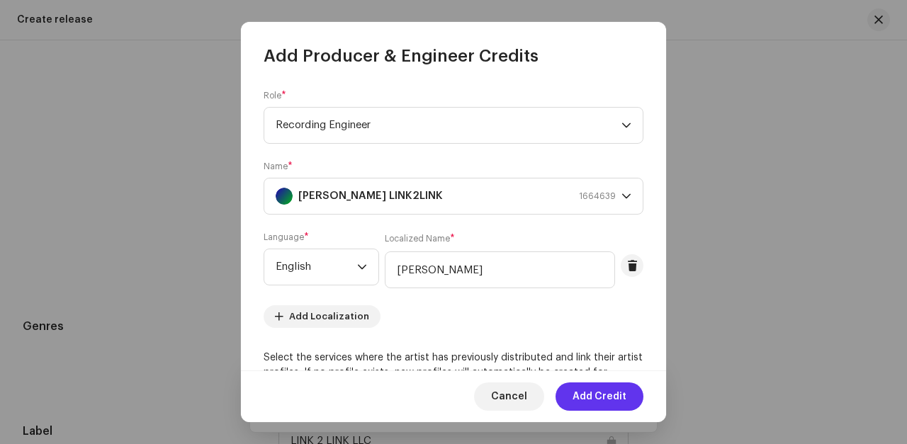
click at [606, 397] on span "Add Credit" at bounding box center [599, 396] width 54 height 28
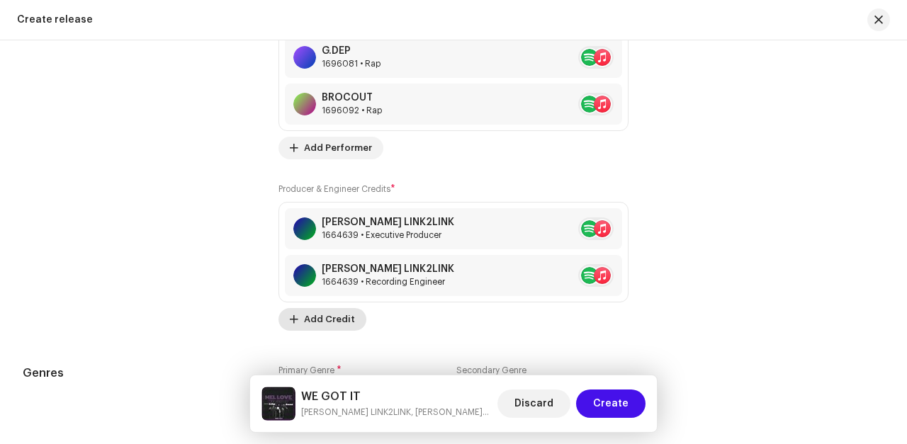
click at [317, 320] on span "Add Credit" at bounding box center [329, 319] width 51 height 28
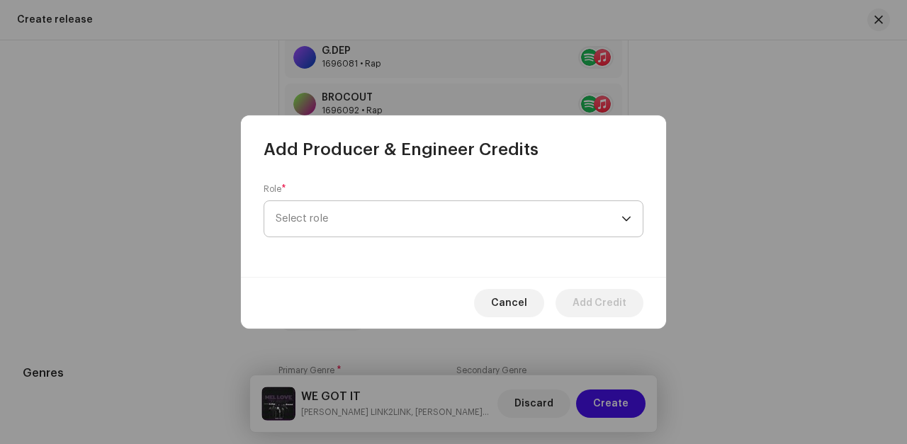
click at [346, 217] on span "Select role" at bounding box center [449, 218] width 346 height 35
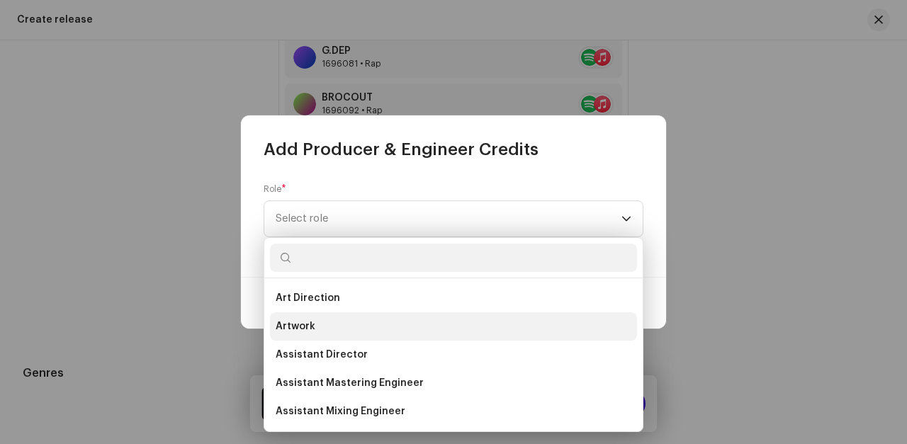
click at [327, 327] on li "Artwork" at bounding box center [453, 326] width 367 height 28
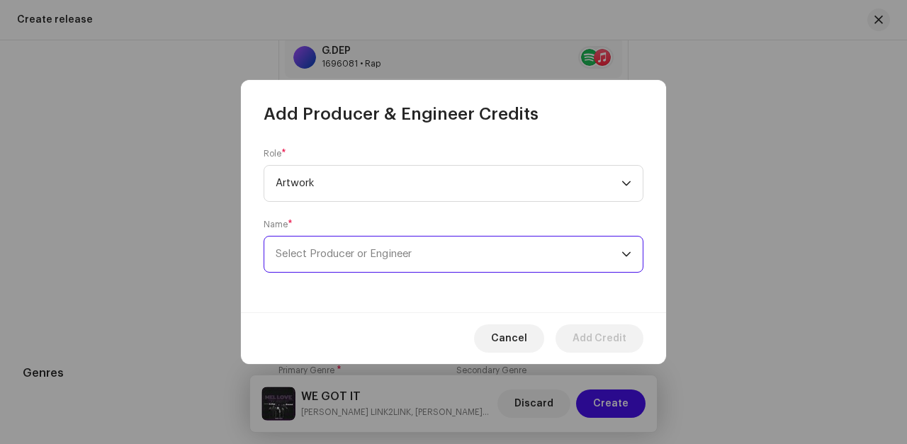
click at [344, 256] on span "Select Producer or Engineer" at bounding box center [344, 254] width 136 height 11
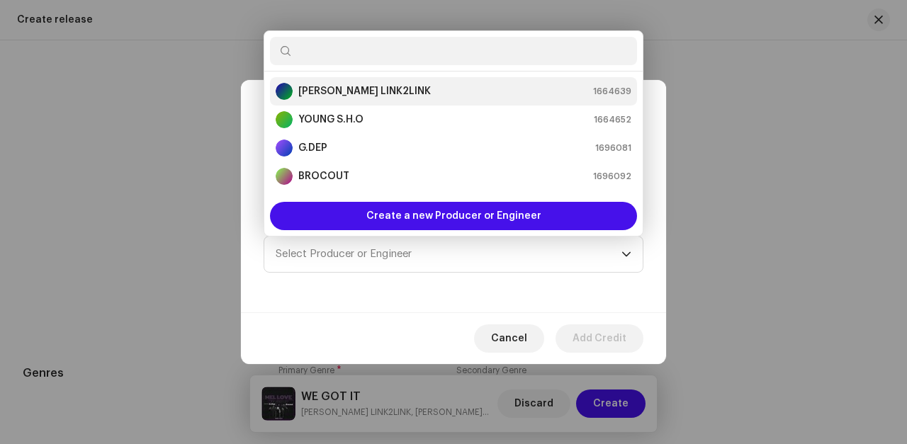
click at [345, 86] on strong "[PERSON_NAME] LINK2LINK" at bounding box center [364, 91] width 132 height 14
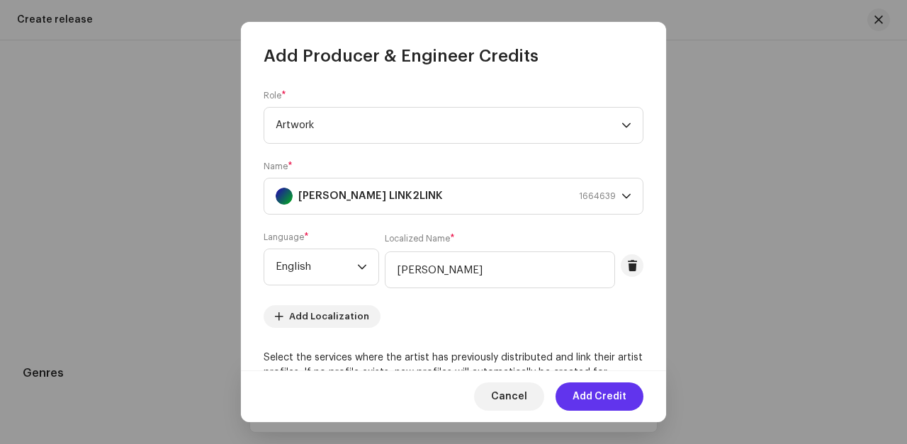
click at [605, 393] on span "Add Credit" at bounding box center [599, 396] width 54 height 28
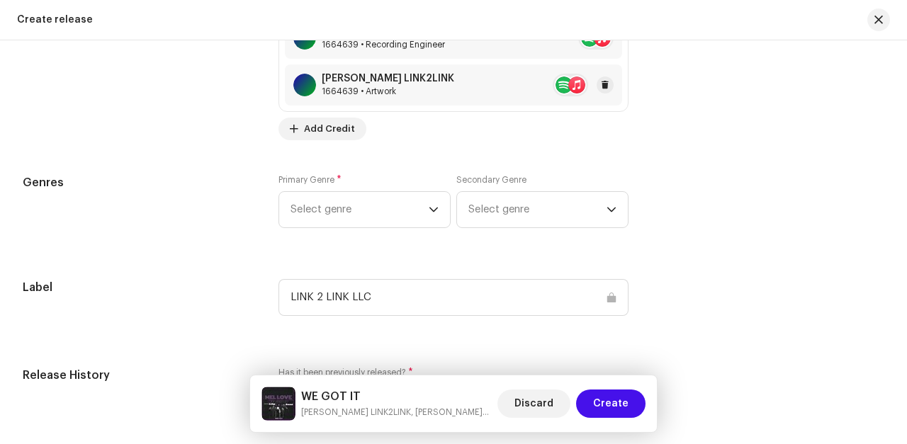
scroll to position [2189, 0]
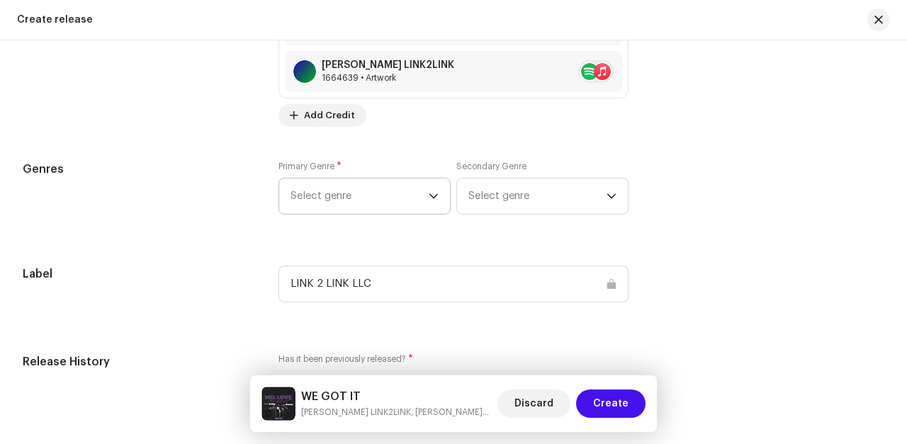
click at [429, 199] on icon "dropdown trigger" at bounding box center [434, 196] width 10 height 10
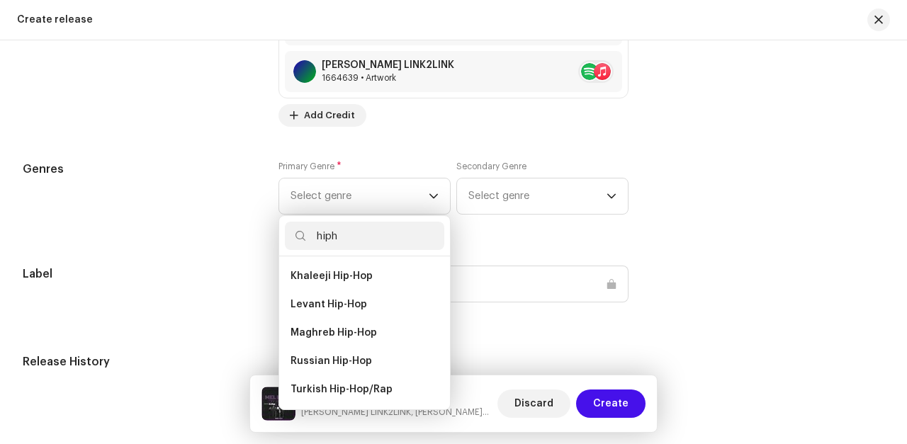
scroll to position [0, 0]
type input "h"
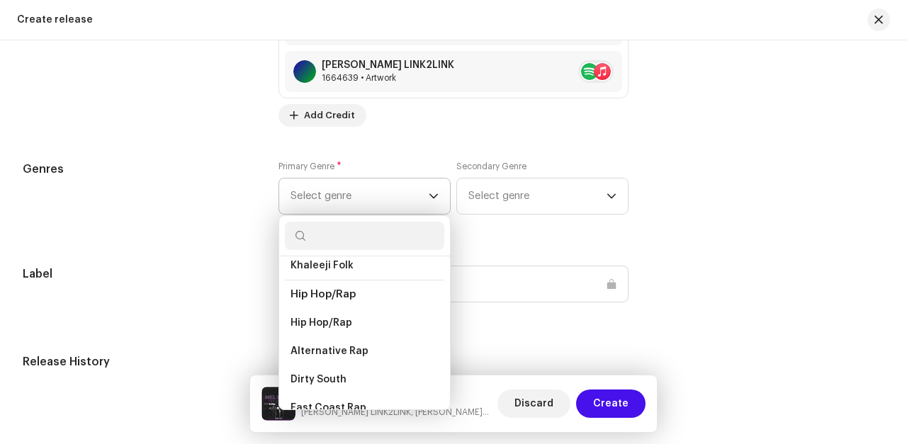
scroll to position [5637, 0]
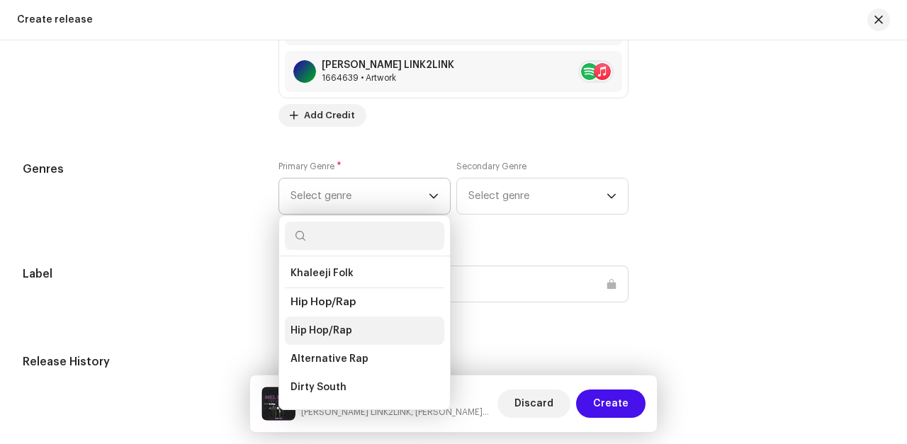
click at [329, 324] on span "Hip Hop/Rap" at bounding box center [321, 331] width 62 height 14
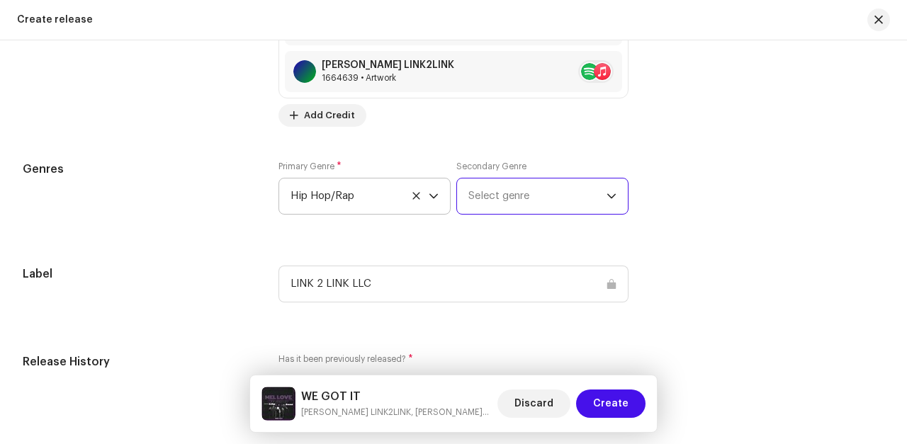
click at [491, 205] on span "Select genre" at bounding box center [537, 195] width 138 height 35
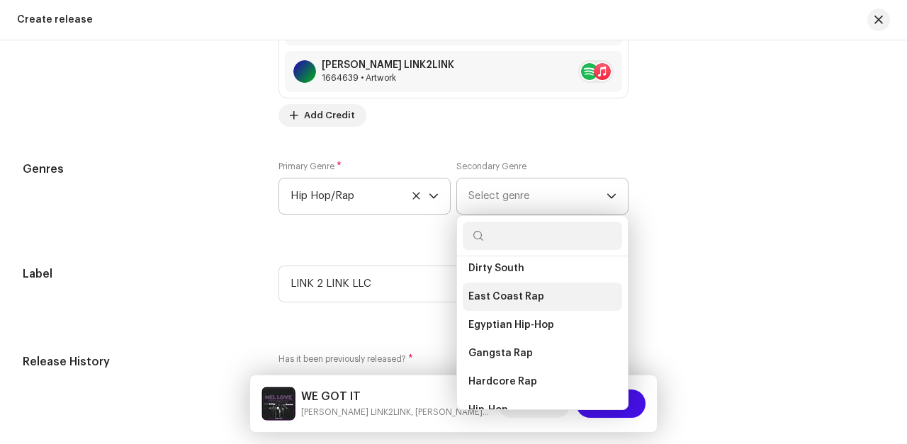
scroll to position [5759, 0]
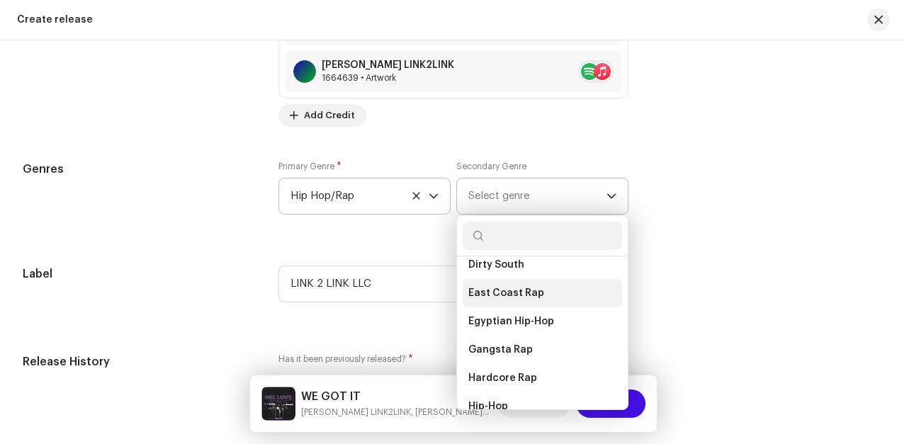
click at [492, 287] on span "East Coast Rap" at bounding box center [506, 293] width 76 height 14
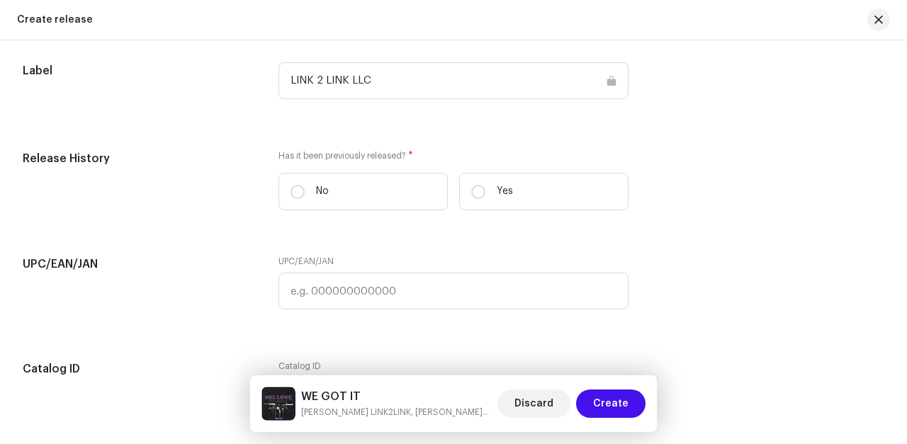
scroll to position [2393, 0]
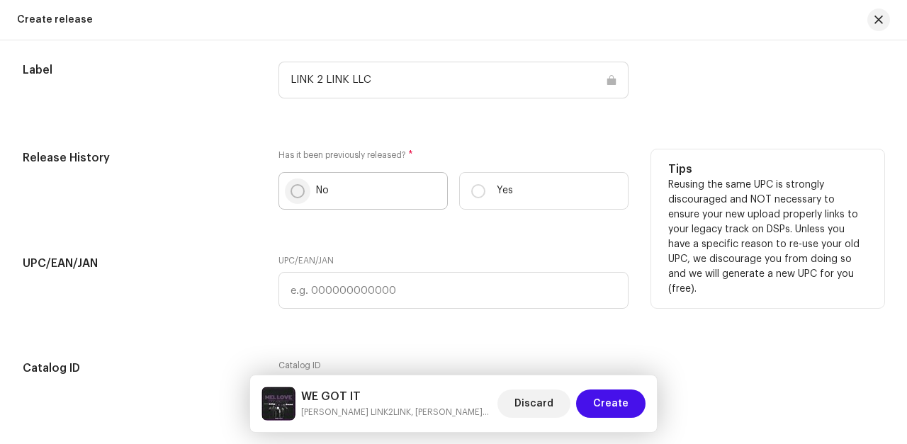
click at [298, 196] on input "No" at bounding box center [297, 191] width 14 height 14
radio input "true"
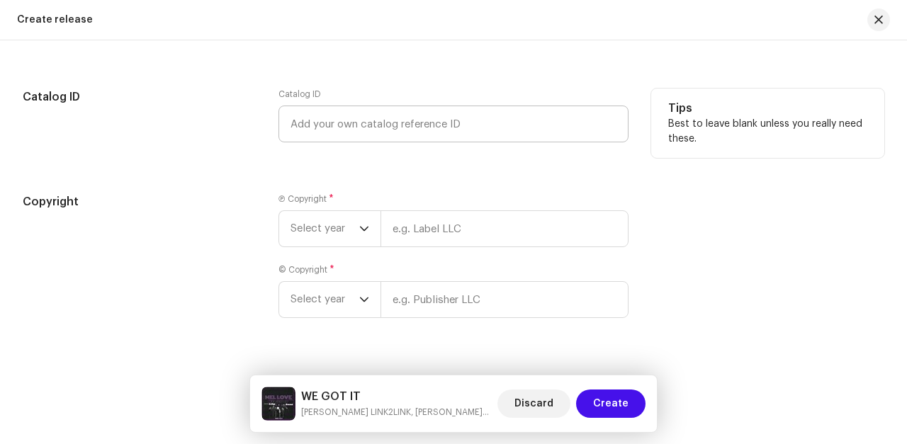
scroll to position [2669, 0]
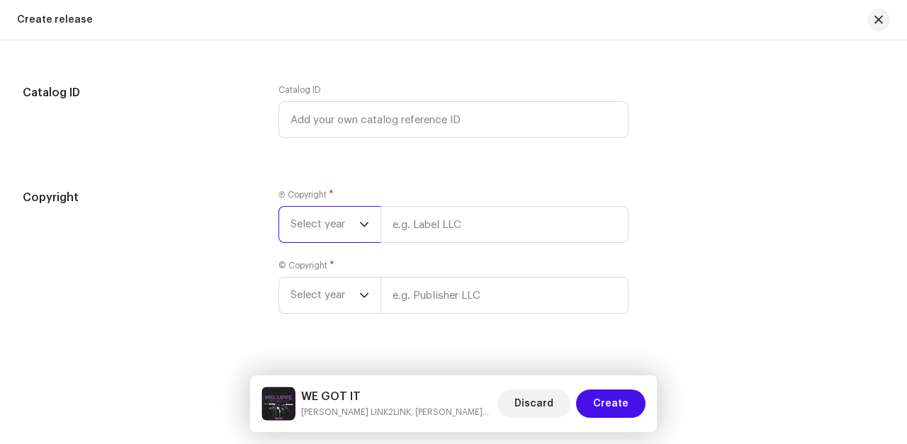
click at [343, 231] on span "Select year" at bounding box center [324, 224] width 69 height 35
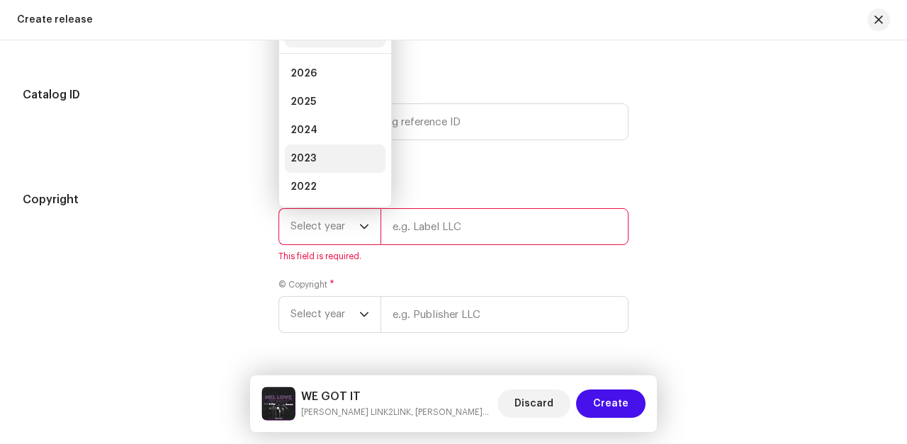
scroll to position [23, 0]
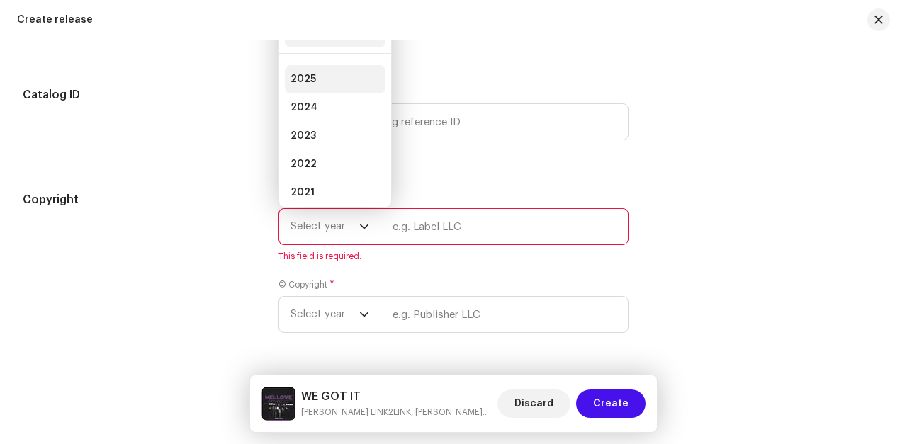
click at [305, 86] on span "2025" at bounding box center [302, 79] width 25 height 14
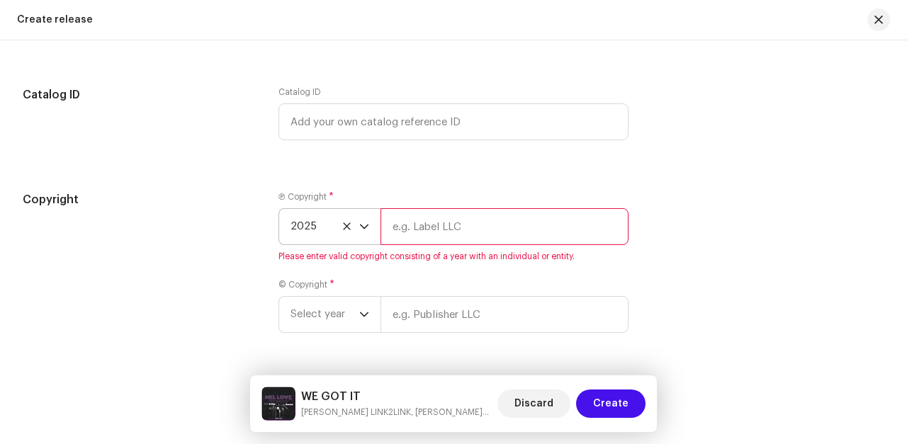
click at [434, 237] on input "text" at bounding box center [504, 226] width 248 height 37
type input "LINK 2 LINK LLC"
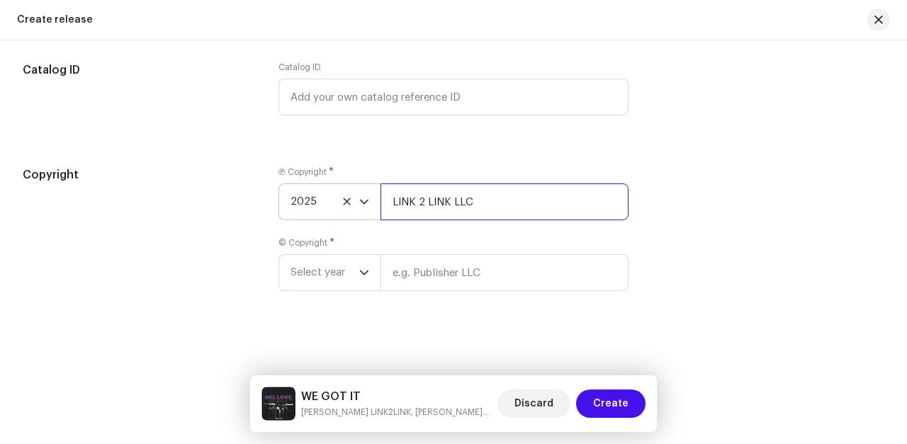
scroll to position [2699, 0]
click at [363, 271] on icon "dropdown trigger" at bounding box center [364, 273] width 10 height 10
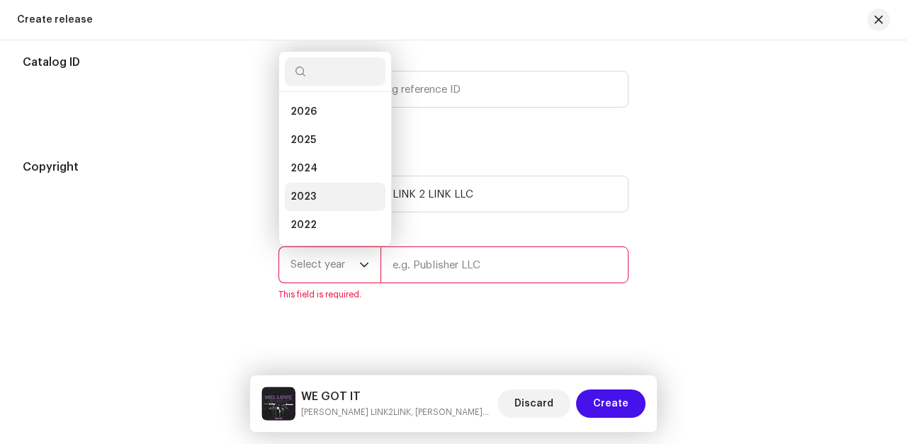
scroll to position [23, 0]
click at [310, 125] on span "2025" at bounding box center [302, 117] width 25 height 14
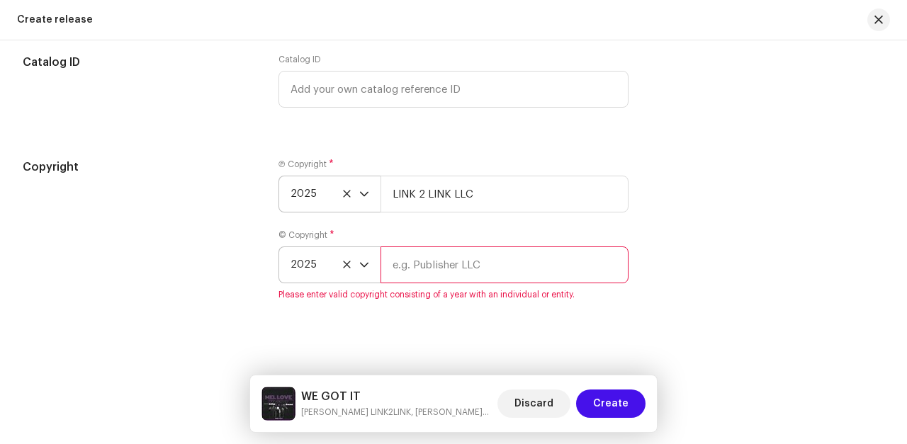
click at [435, 277] on input "text" at bounding box center [504, 264] width 248 height 37
type input "LINK 2 LINK LLC"
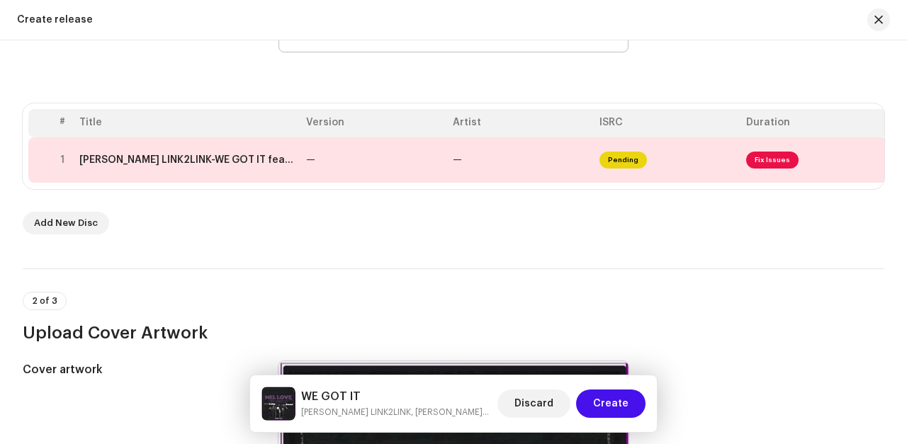
scroll to position [225, 0]
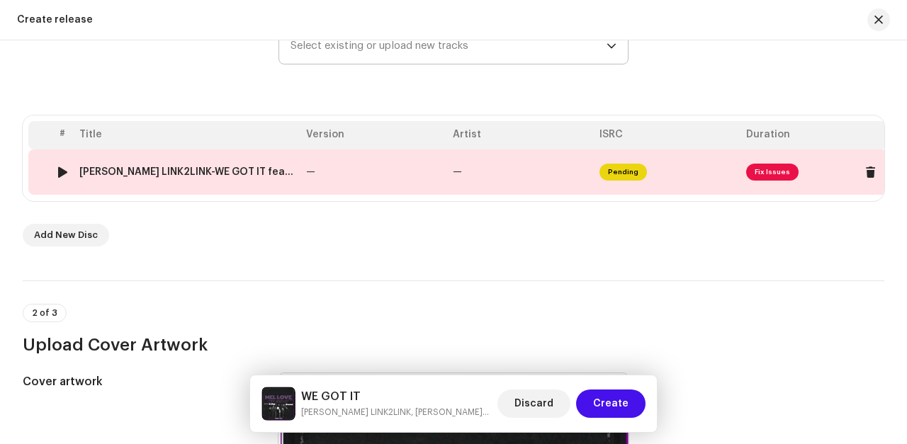
click at [766, 171] on span "Fix Issues" at bounding box center [772, 172] width 52 height 17
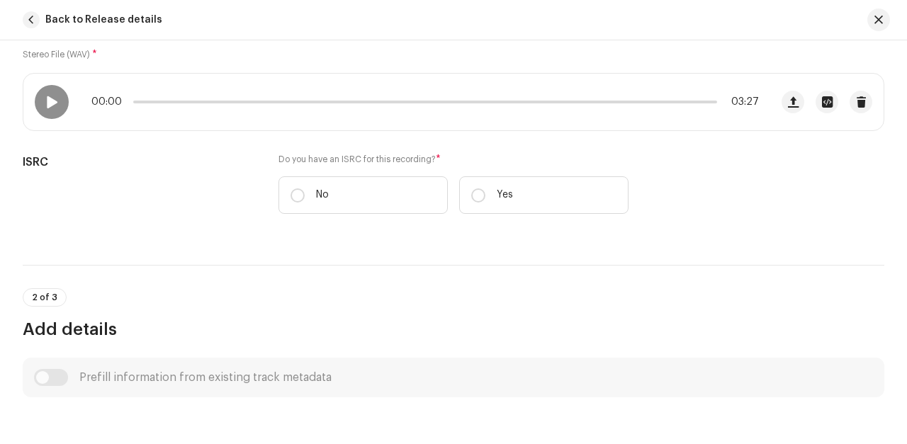
scroll to position [263, 0]
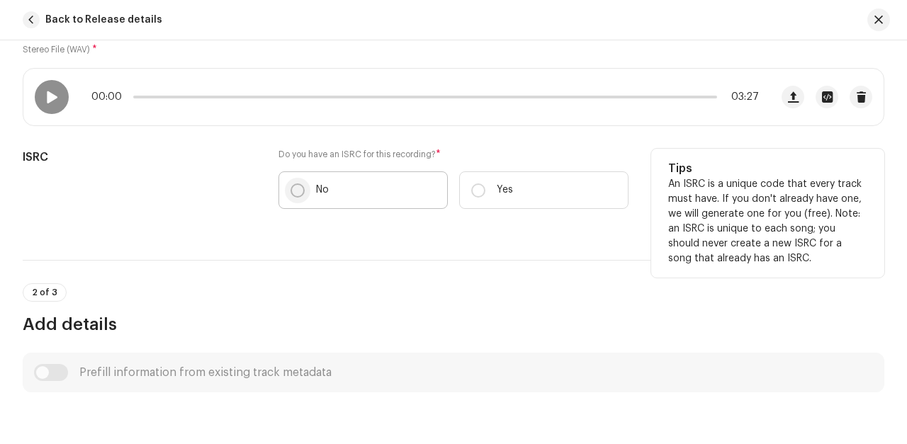
click at [297, 191] on input "No" at bounding box center [297, 190] width 14 height 14
radio input "true"
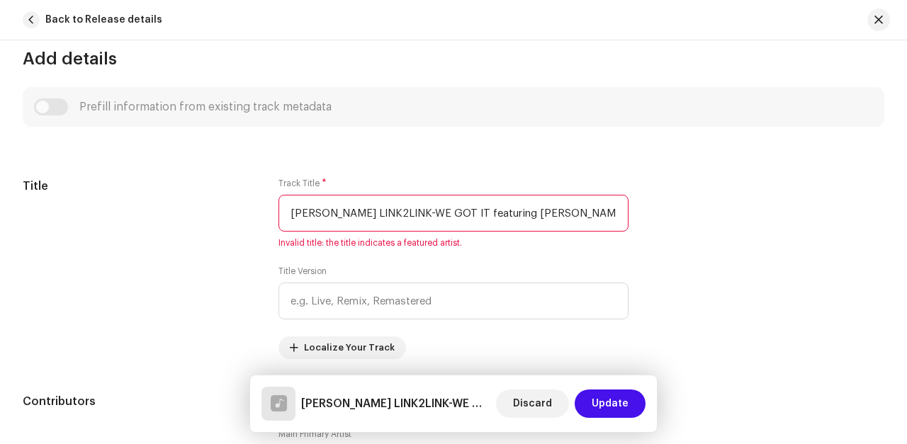
scroll to position [587, 0]
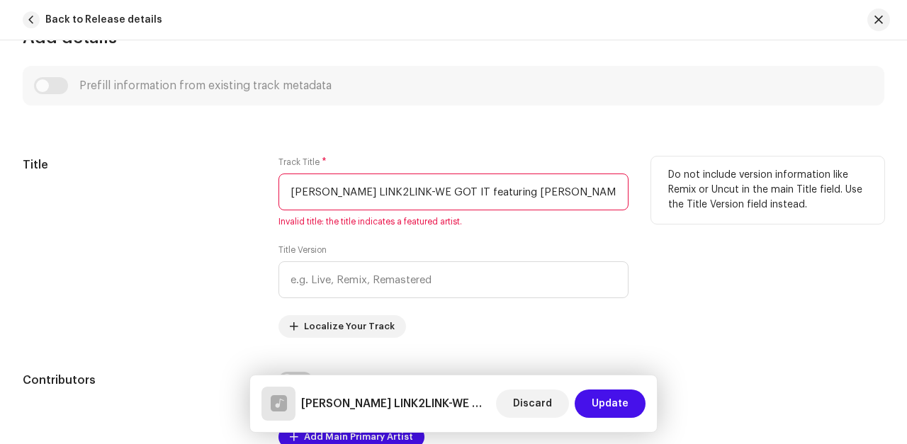
click at [397, 191] on input "[PERSON_NAME] LINK2LINK-WE GOT IT featuring [PERSON_NAME]DEP & BROCOUT.wav" at bounding box center [453, 192] width 350 height 37
drag, startPoint x: 344, startPoint y: 190, endPoint x: 514, endPoint y: 199, distance: 169.5
click at [514, 199] on input "WE GOT IT featuring [PERSON_NAME]DEP & BROCOUT.wav" at bounding box center [453, 192] width 350 height 37
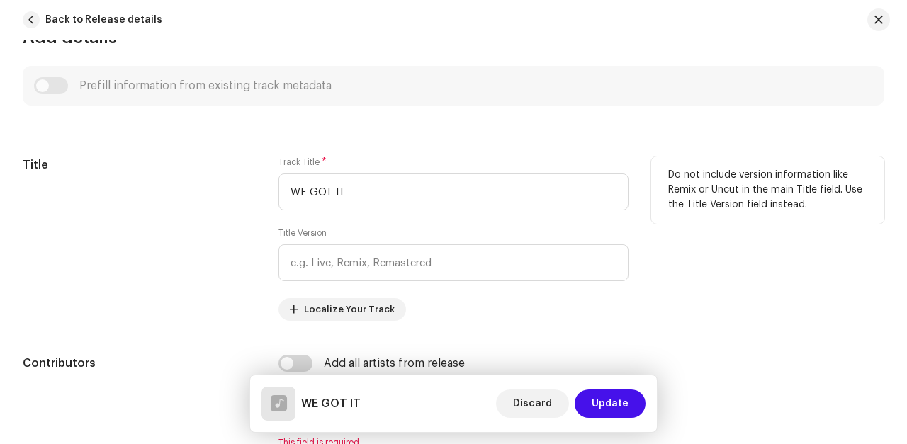
type input "WE GOT IT"
click at [239, 239] on div "Title" at bounding box center [139, 239] width 233 height 164
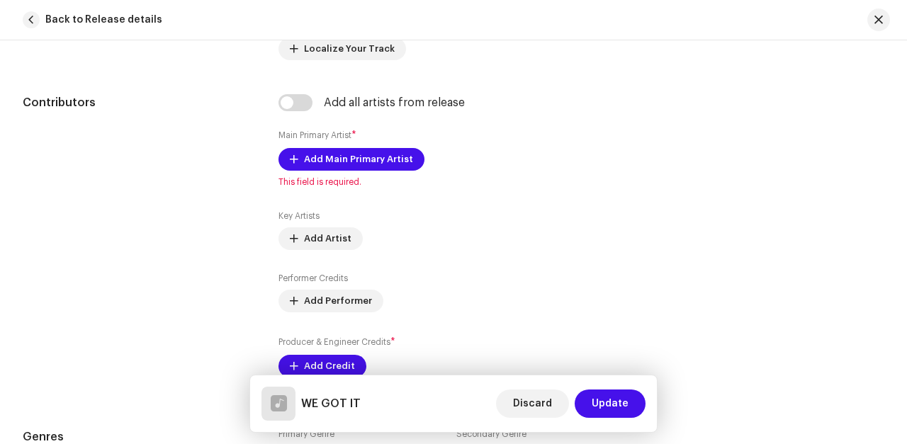
scroll to position [851, 0]
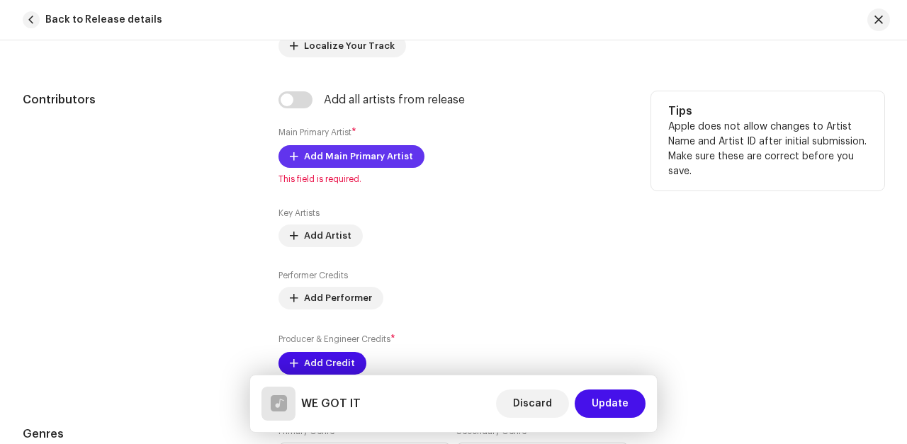
click at [319, 159] on span "Add Main Primary Artist" at bounding box center [358, 156] width 109 height 28
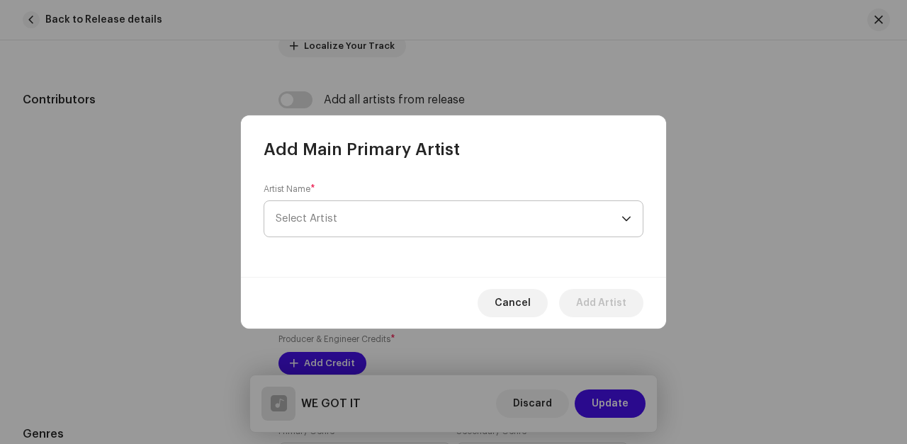
click at [325, 222] on span "Select Artist" at bounding box center [307, 218] width 62 height 11
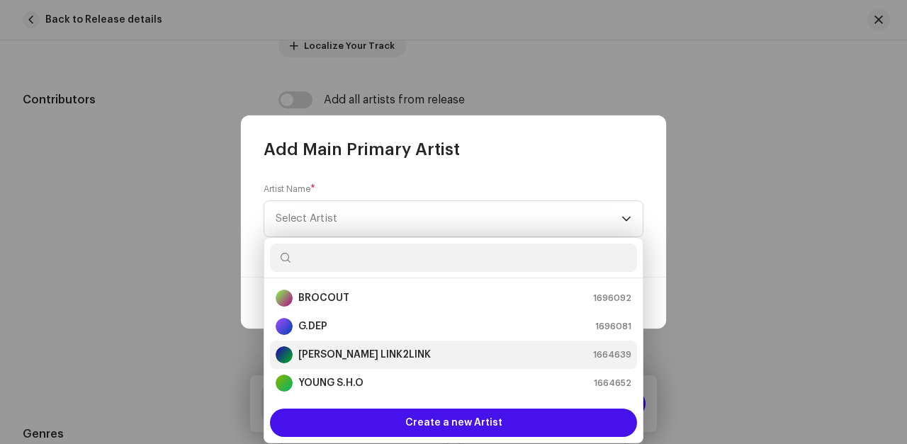
click at [325, 358] on strong "[PERSON_NAME] LINK2LINK" at bounding box center [364, 355] width 132 height 14
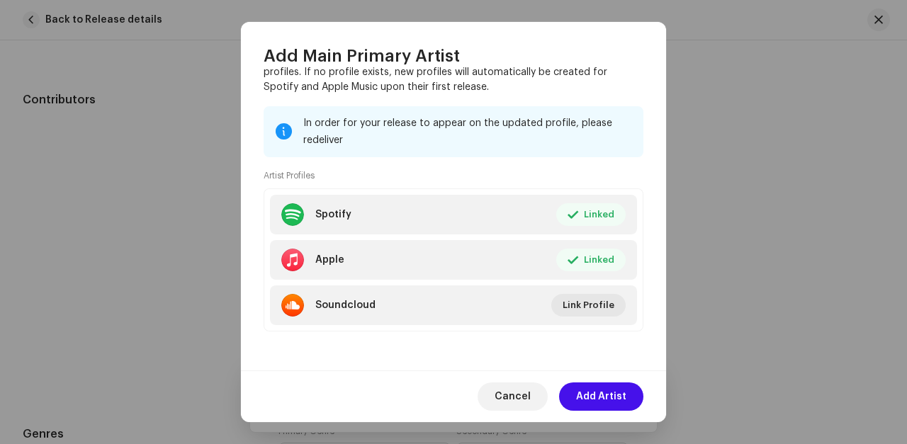
scroll to position [231, 0]
click at [601, 398] on span "Add Artist" at bounding box center [601, 396] width 50 height 28
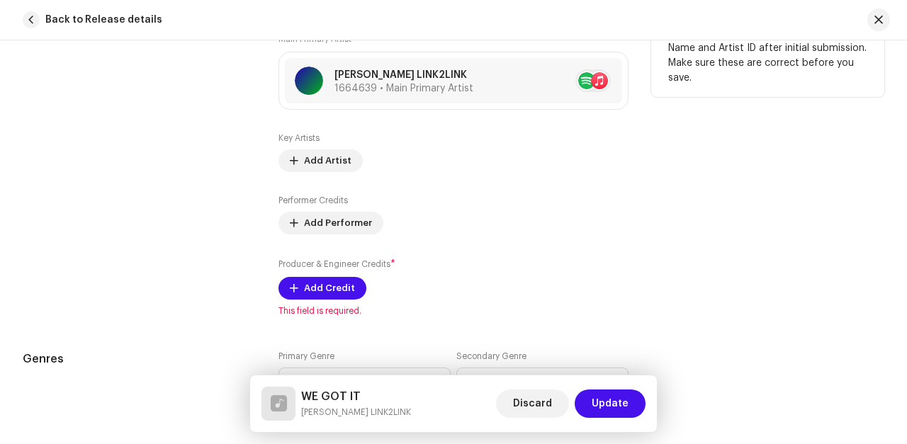
scroll to position [945, 0]
click at [315, 162] on span "Add Artist" at bounding box center [327, 160] width 47 height 28
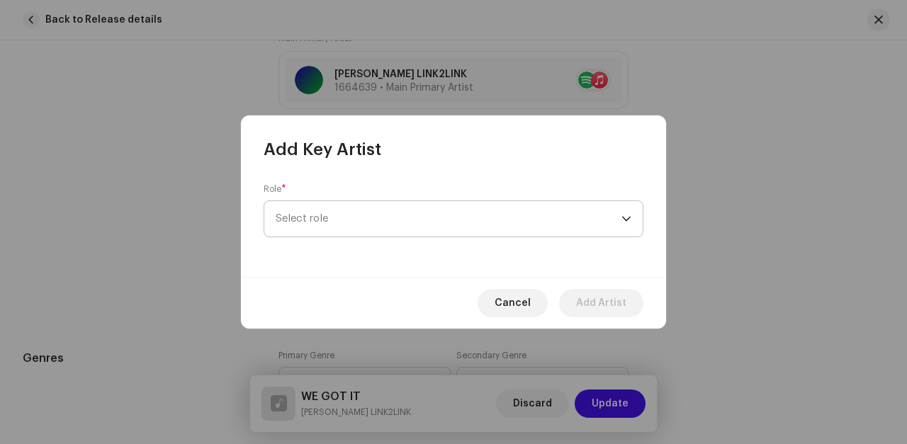
click at [335, 220] on span "Select role" at bounding box center [449, 218] width 346 height 35
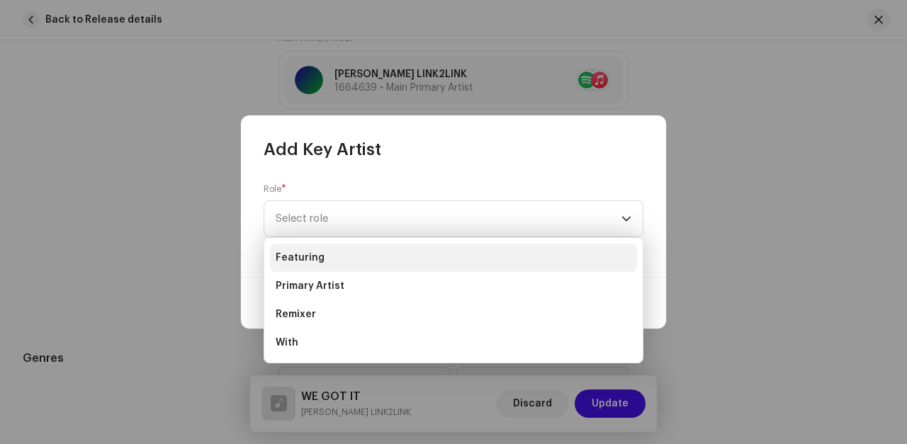
click at [313, 258] on span "Featuring" at bounding box center [300, 258] width 49 height 14
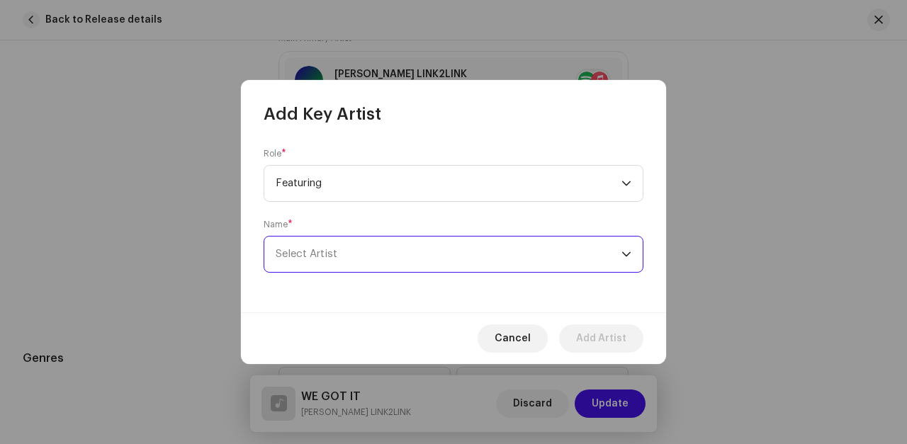
click at [314, 248] on span "Select Artist" at bounding box center [449, 254] width 346 height 35
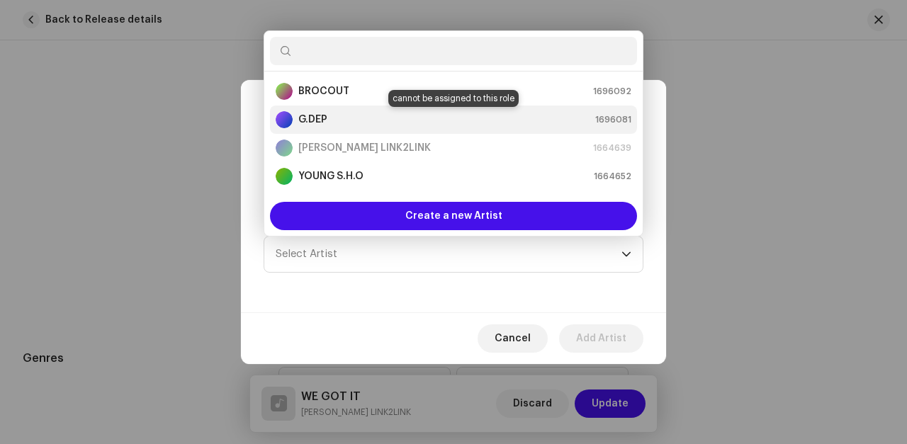
click at [314, 120] on strong "G.DEP" at bounding box center [312, 120] width 29 height 14
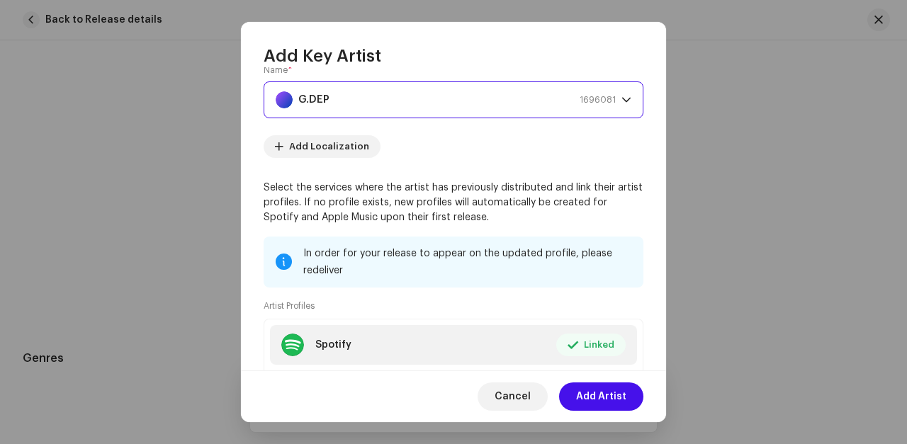
scroll to position [132, 0]
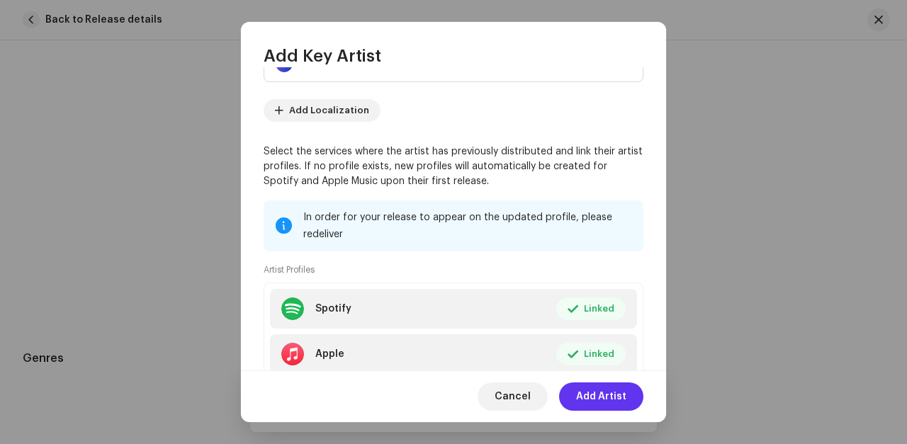
click at [590, 395] on span "Add Artist" at bounding box center [601, 396] width 50 height 28
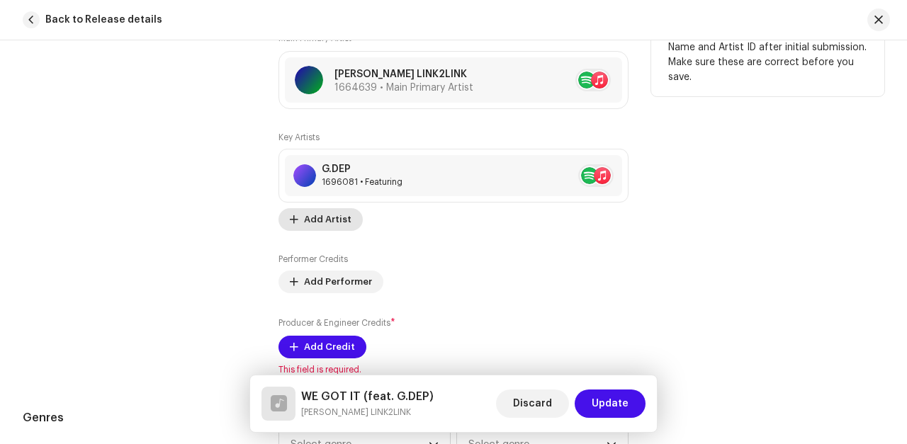
click at [317, 222] on span "Add Artist" at bounding box center [327, 219] width 47 height 28
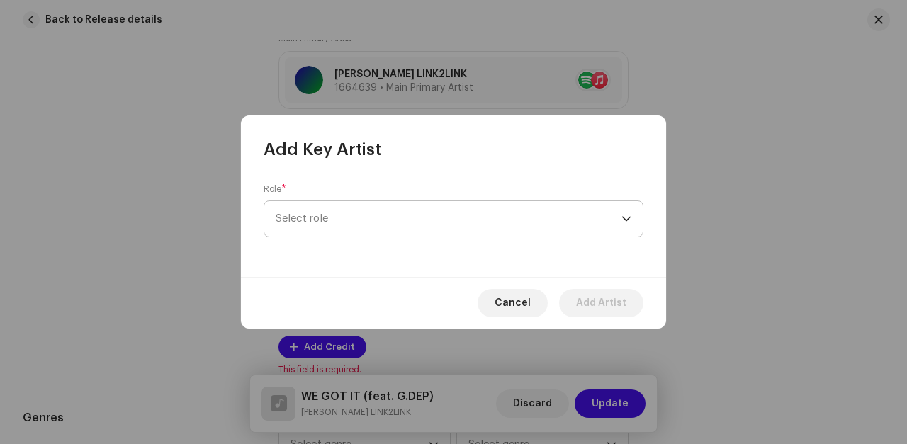
click at [324, 220] on span "Select role" at bounding box center [449, 218] width 346 height 35
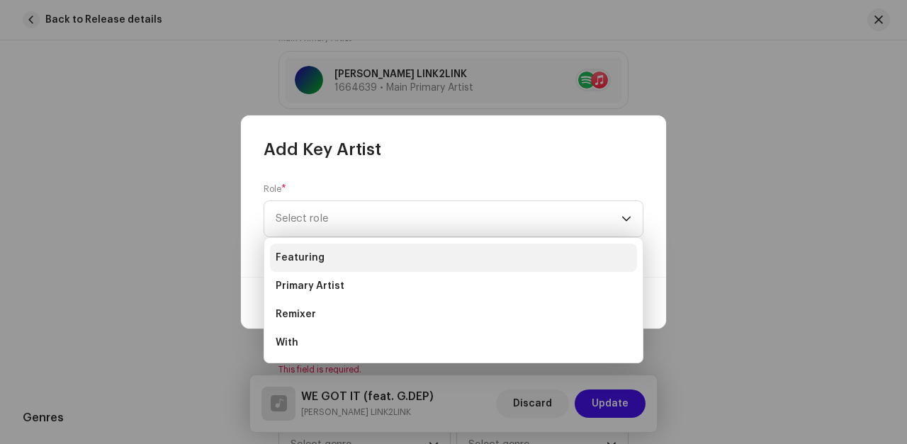
click at [309, 255] on span "Featuring" at bounding box center [300, 258] width 49 height 14
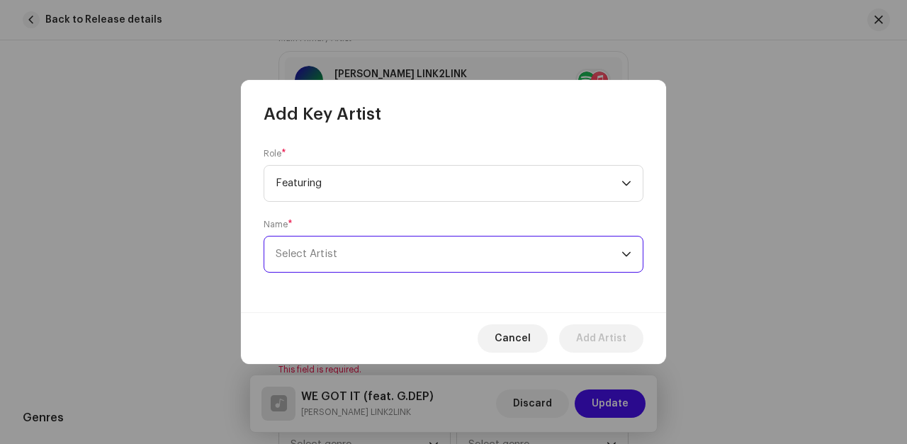
click at [319, 254] on span "Select Artist" at bounding box center [307, 254] width 62 height 11
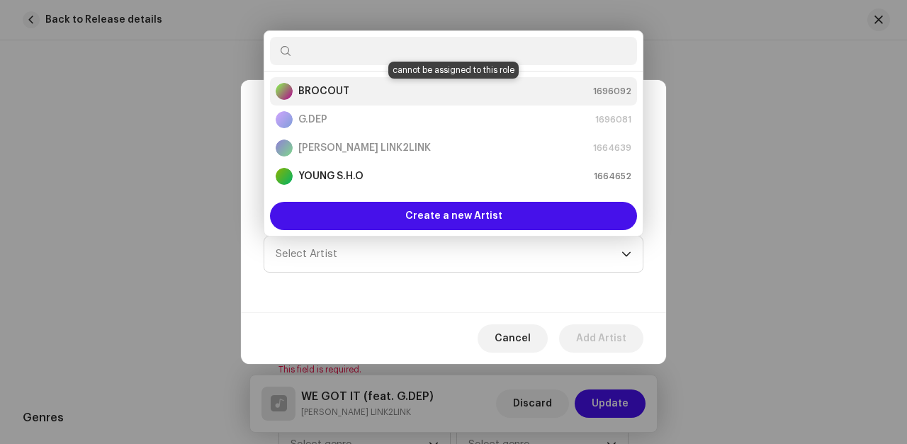
click at [319, 91] on strong "BROCOUT" at bounding box center [323, 91] width 51 height 14
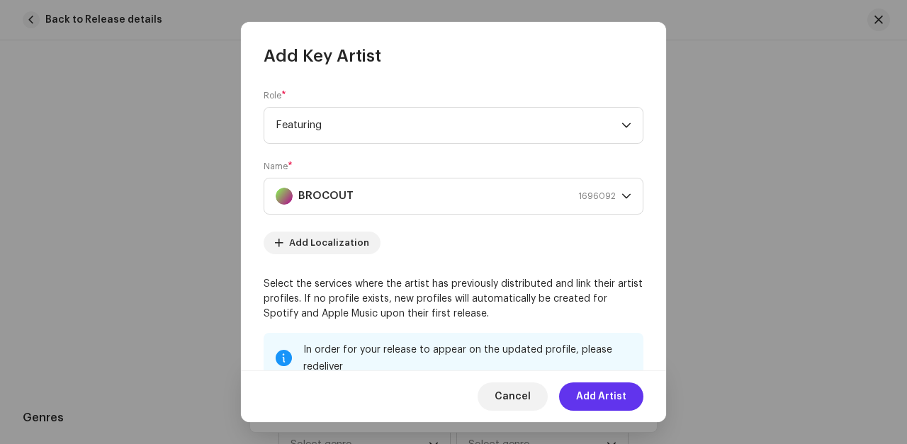
click at [603, 394] on span "Add Artist" at bounding box center [601, 396] width 50 height 28
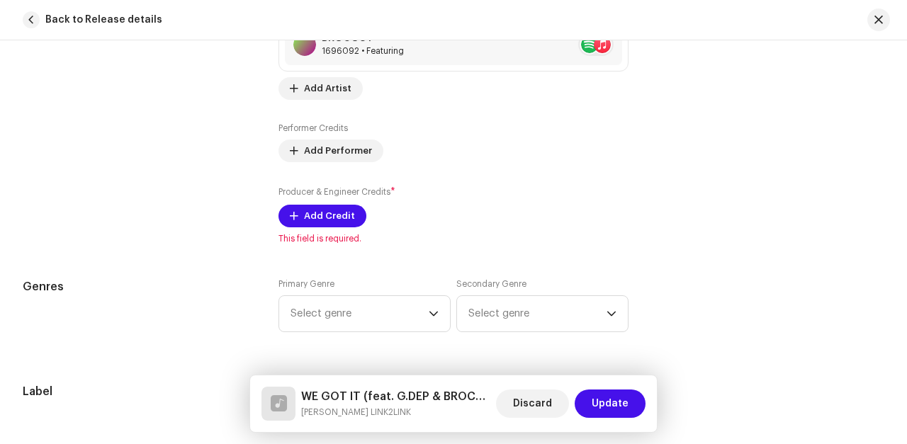
scroll to position [1123, 0]
click at [317, 220] on span "Add Credit" at bounding box center [329, 215] width 51 height 28
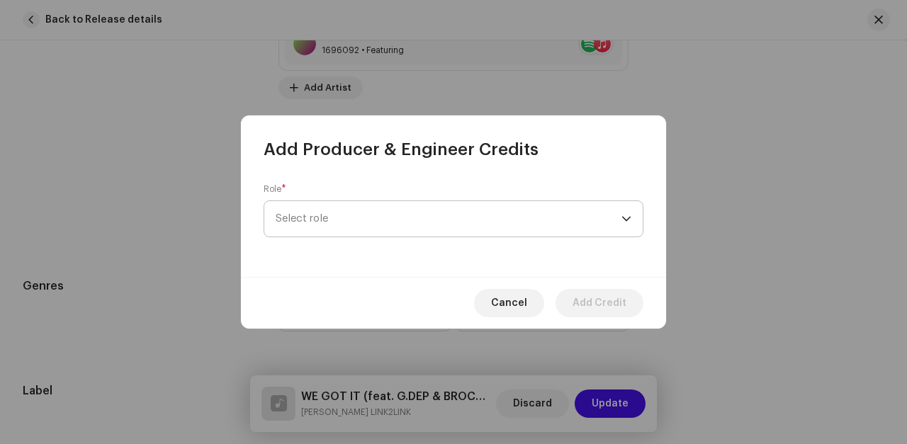
click at [326, 221] on span "Select role" at bounding box center [449, 218] width 346 height 35
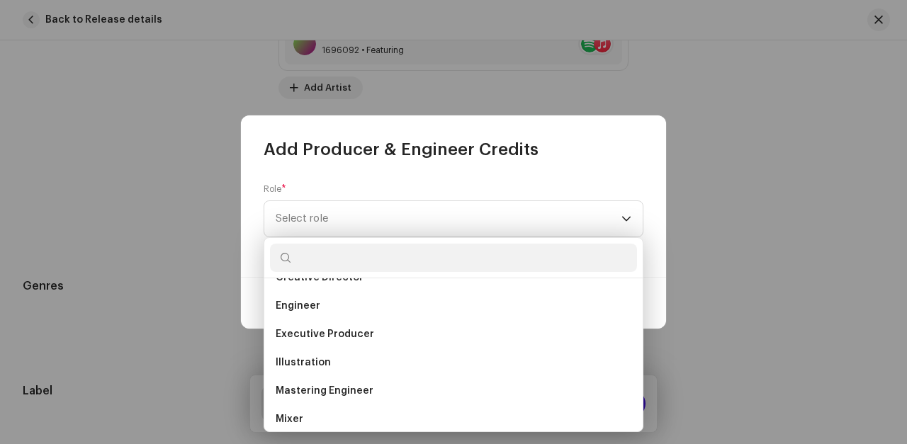
scroll to position [310, 0]
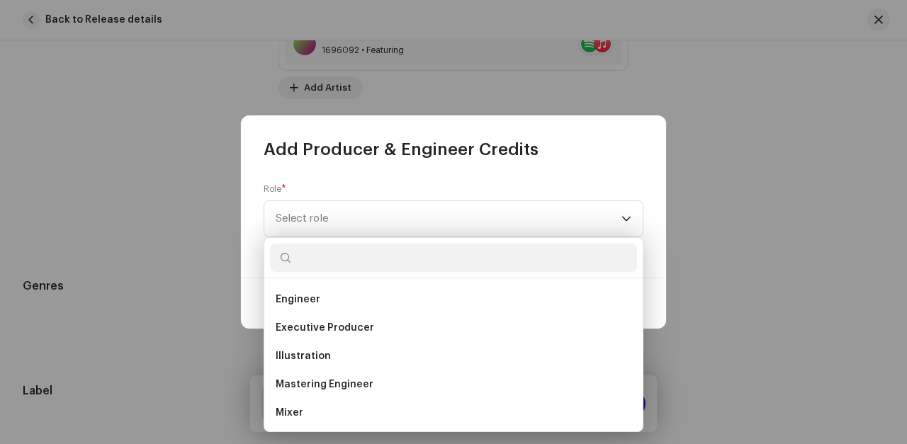
click at [305, 329] on span "Executive Producer" at bounding box center [325, 328] width 98 height 14
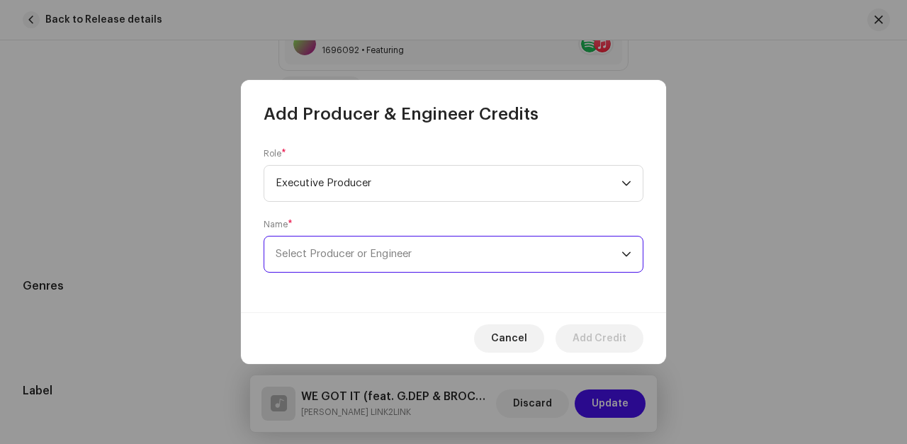
click at [309, 252] on span "Select Producer or Engineer" at bounding box center [344, 254] width 136 height 11
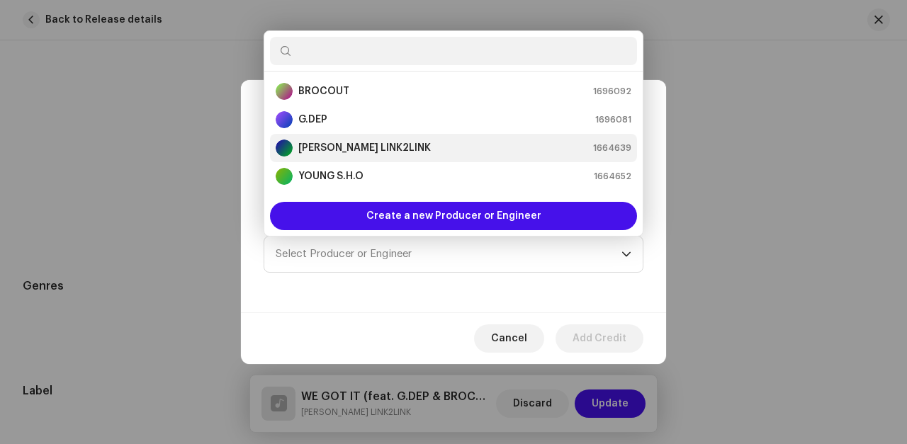
click at [312, 148] on strong "[PERSON_NAME] LINK2LINK" at bounding box center [364, 148] width 132 height 14
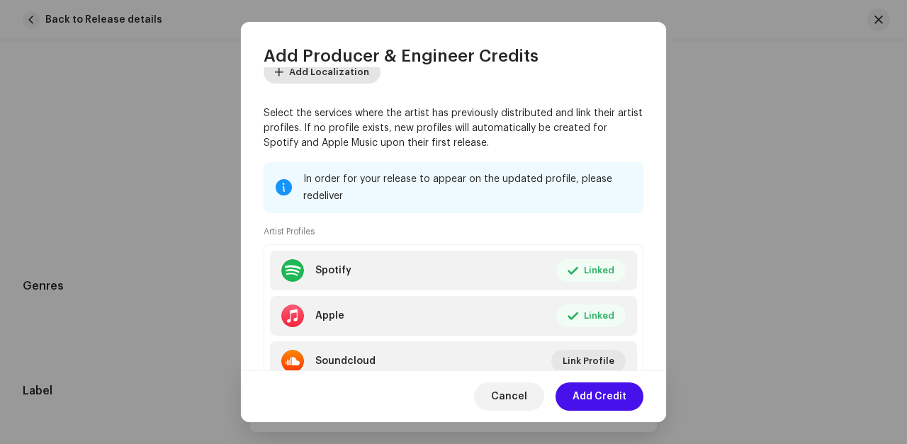
scroll to position [302, 0]
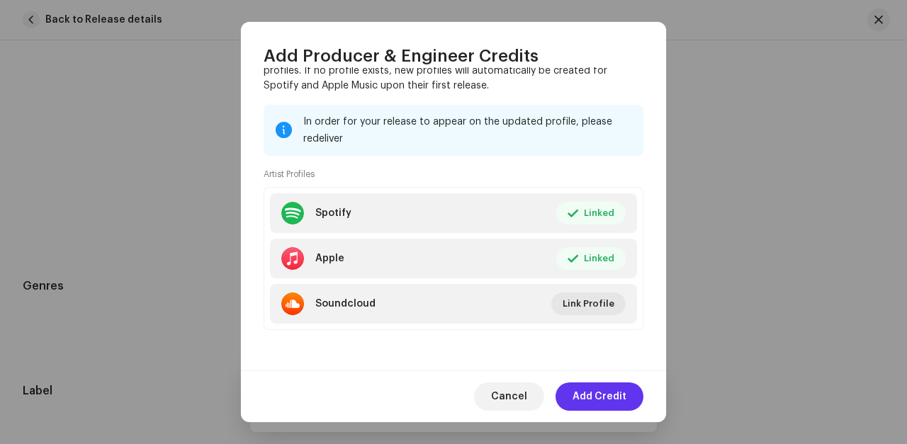
click at [594, 397] on span "Add Credit" at bounding box center [599, 396] width 54 height 28
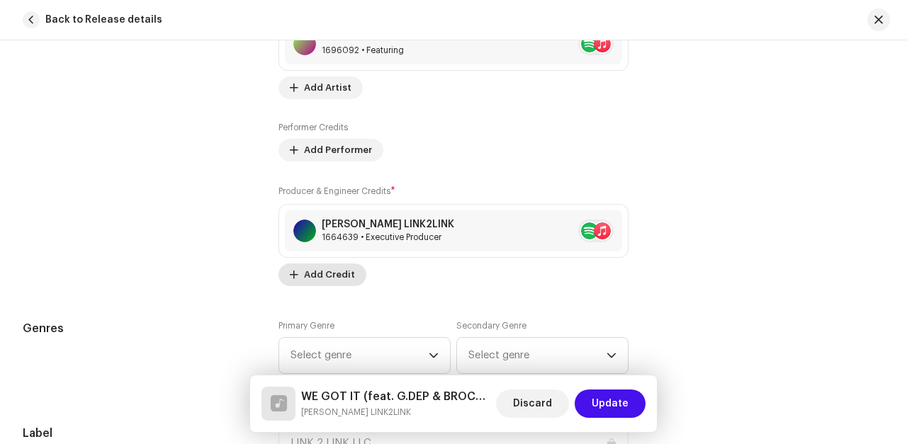
click at [322, 274] on span "Add Credit" at bounding box center [329, 275] width 51 height 28
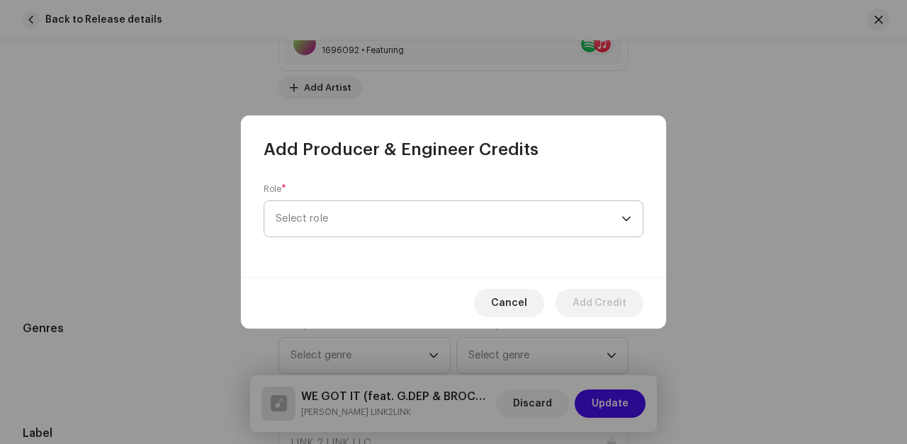
click at [321, 219] on span "Select role" at bounding box center [449, 218] width 346 height 35
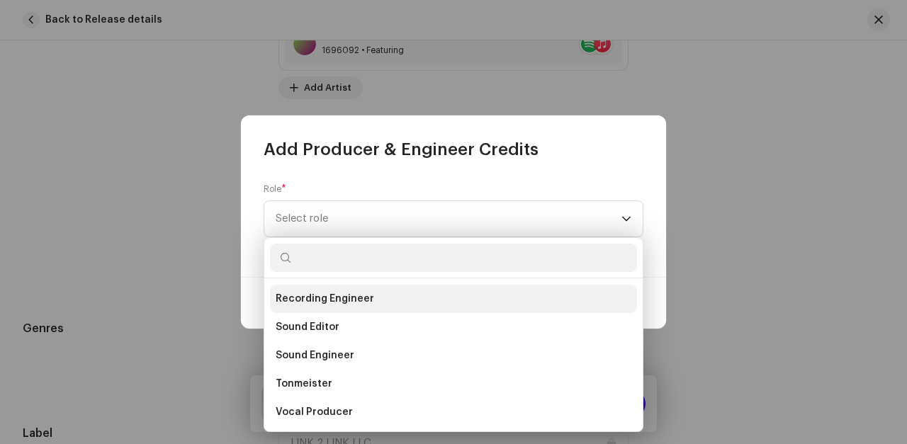
scroll to position [623, 0]
click at [325, 298] on span "Recording Engineer" at bounding box center [325, 298] width 98 height 14
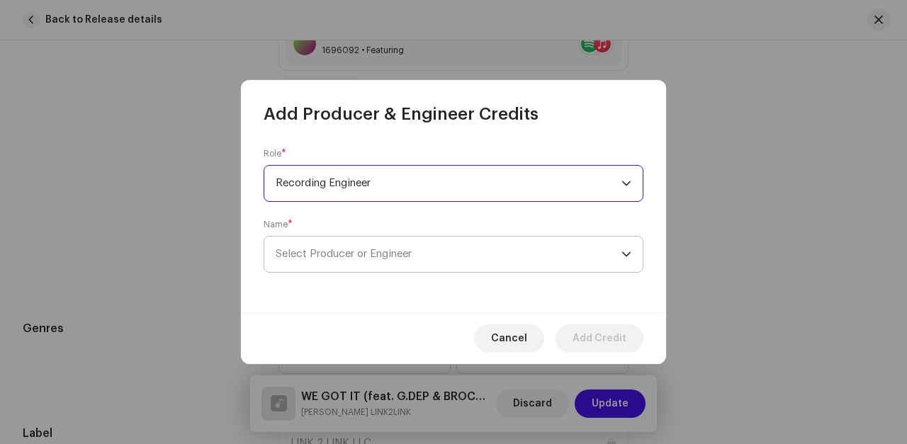
click at [315, 251] on span "Select Producer or Engineer" at bounding box center [344, 254] width 136 height 11
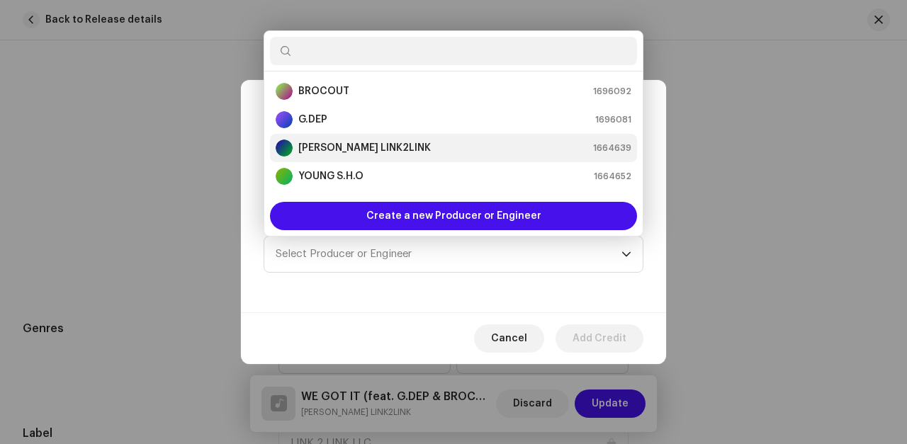
click at [314, 149] on strong "[PERSON_NAME] LINK2LINK" at bounding box center [364, 148] width 132 height 14
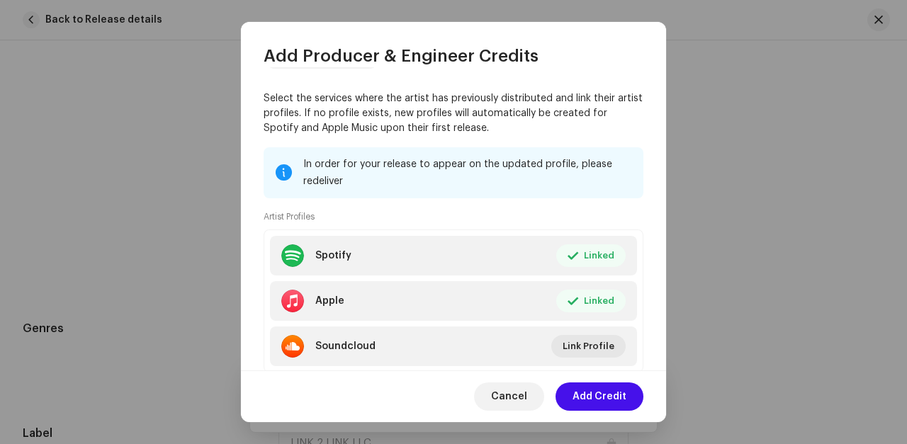
scroll to position [302, 0]
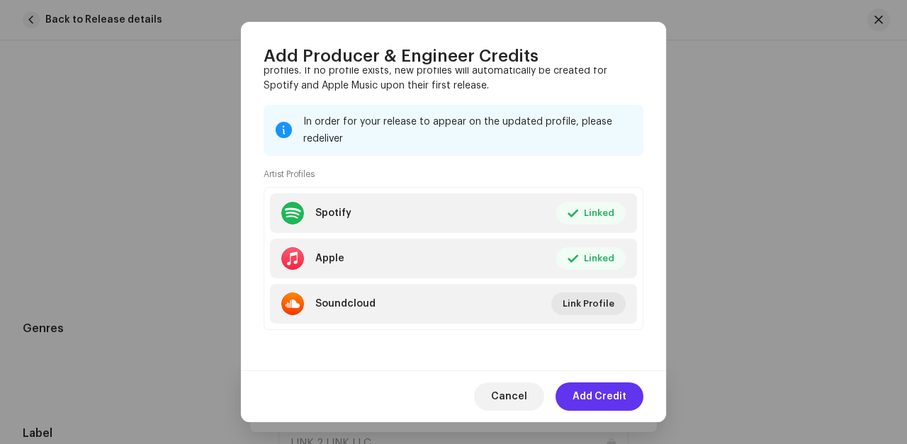
click at [598, 392] on span "Add Credit" at bounding box center [599, 396] width 54 height 28
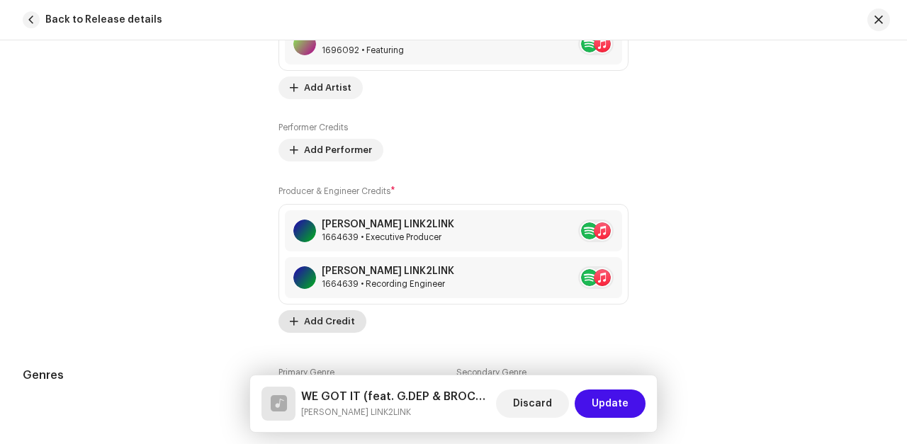
click at [310, 318] on span "Add Credit" at bounding box center [329, 321] width 51 height 28
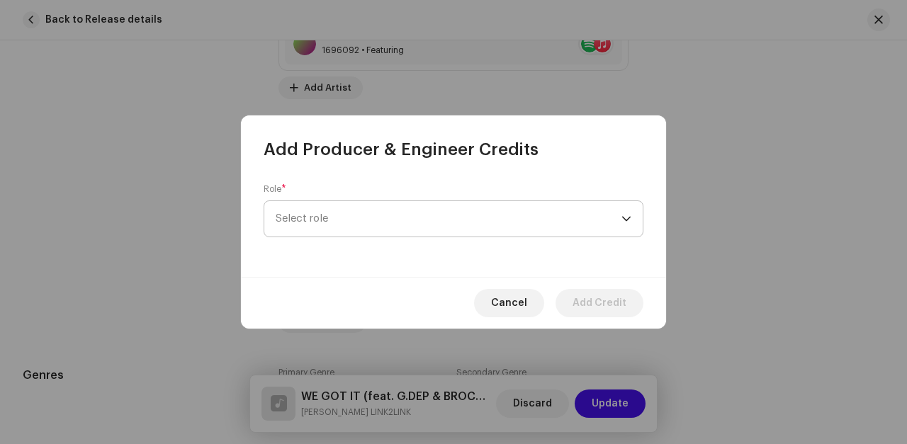
click at [313, 220] on span "Select role" at bounding box center [449, 218] width 346 height 35
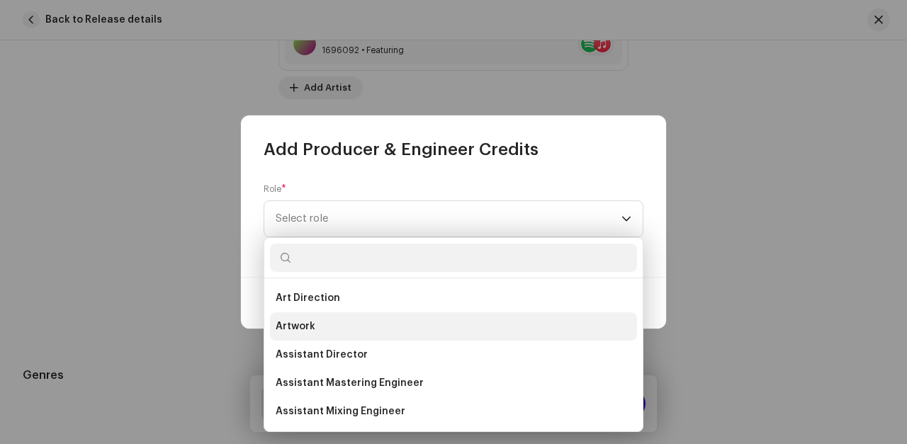
click at [294, 327] on span "Artwork" at bounding box center [296, 326] width 40 height 14
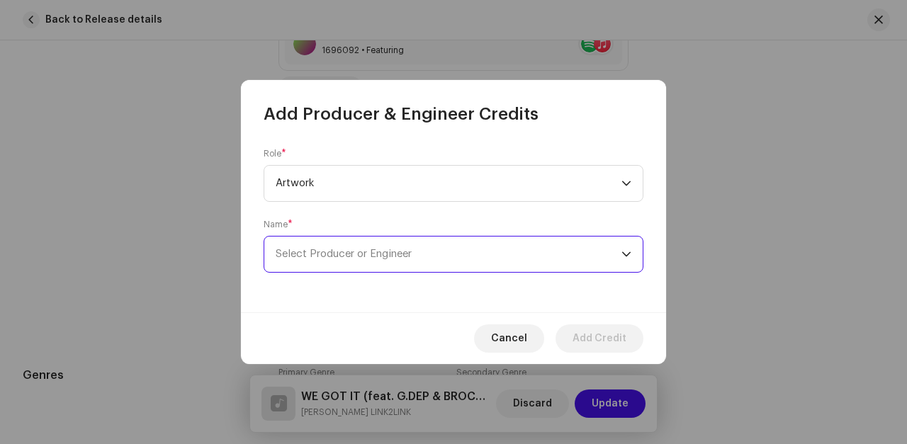
click at [313, 250] on span "Select Producer or Engineer" at bounding box center [344, 254] width 136 height 11
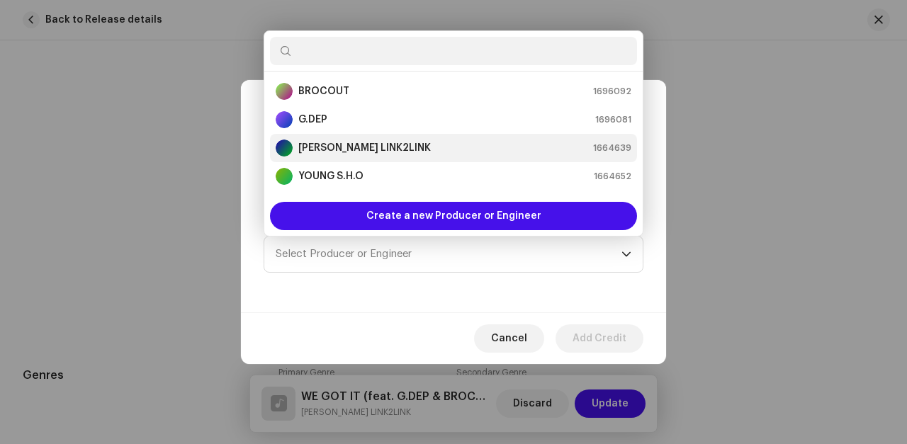
click at [317, 144] on strong "[PERSON_NAME] LINK2LINK" at bounding box center [364, 148] width 132 height 14
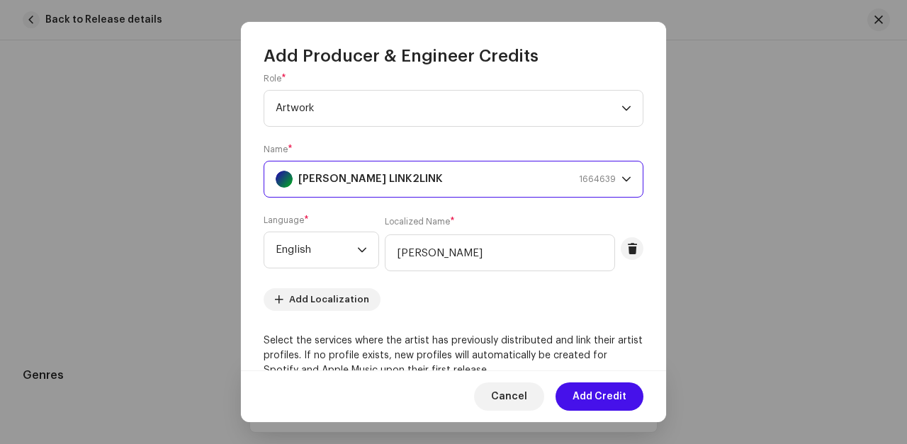
scroll to position [0, 0]
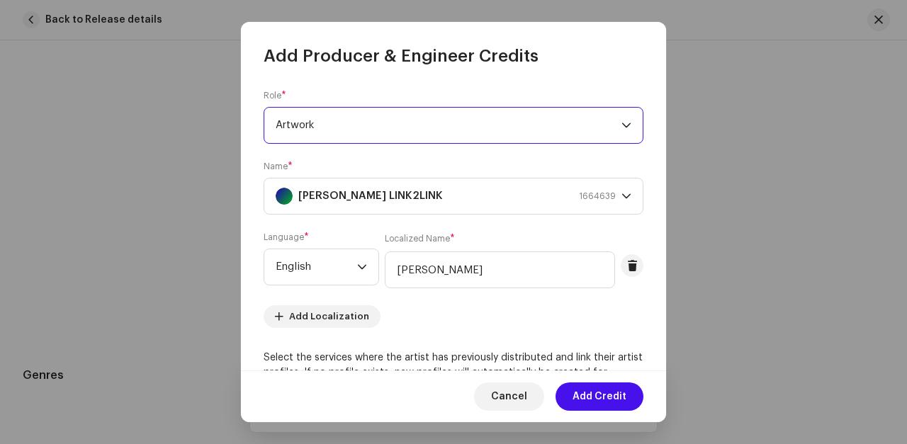
click at [461, 124] on span "Artwork" at bounding box center [449, 125] width 346 height 35
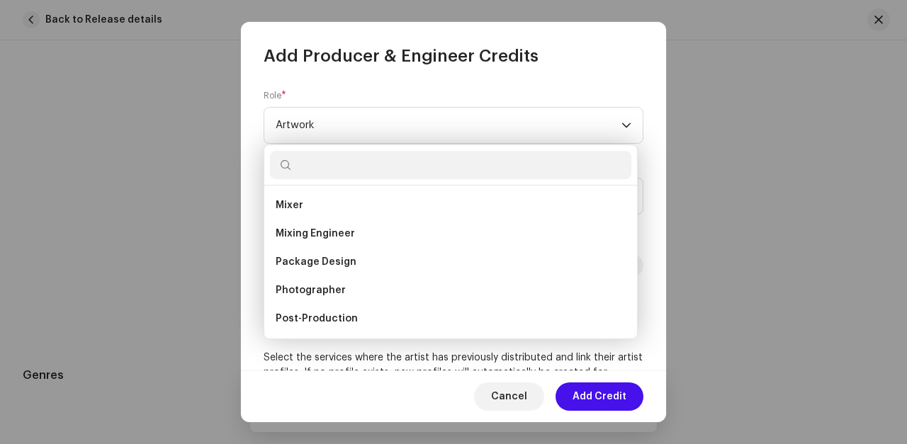
scroll to position [431, 0]
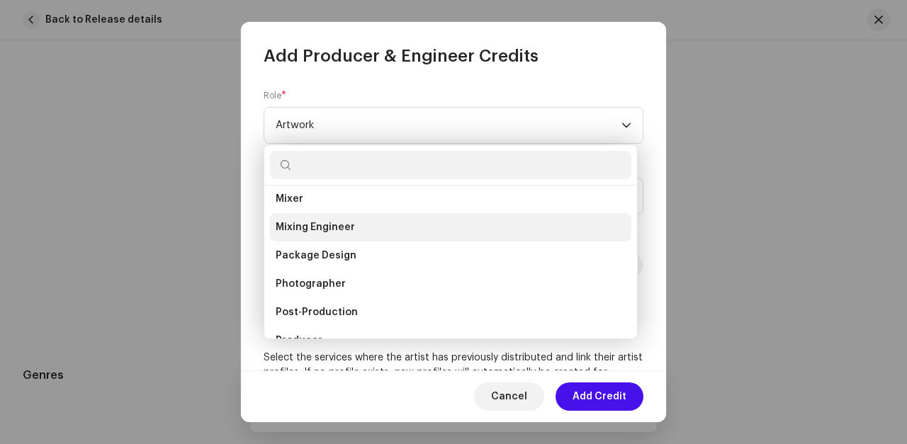
click at [308, 225] on span "Mixing Engineer" at bounding box center [315, 227] width 79 height 14
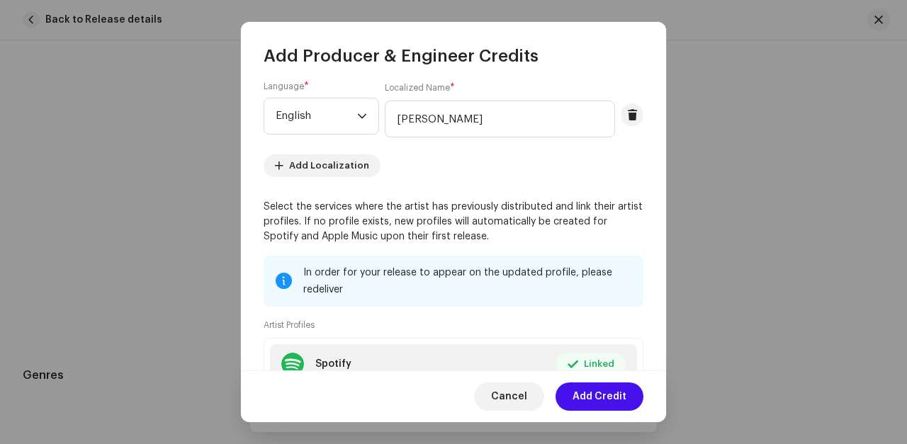
scroll to position [246, 0]
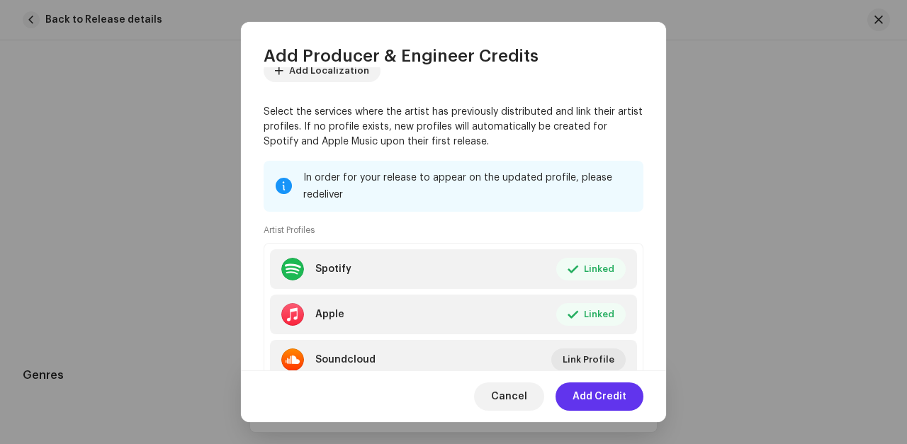
click at [601, 395] on span "Add Credit" at bounding box center [599, 396] width 54 height 28
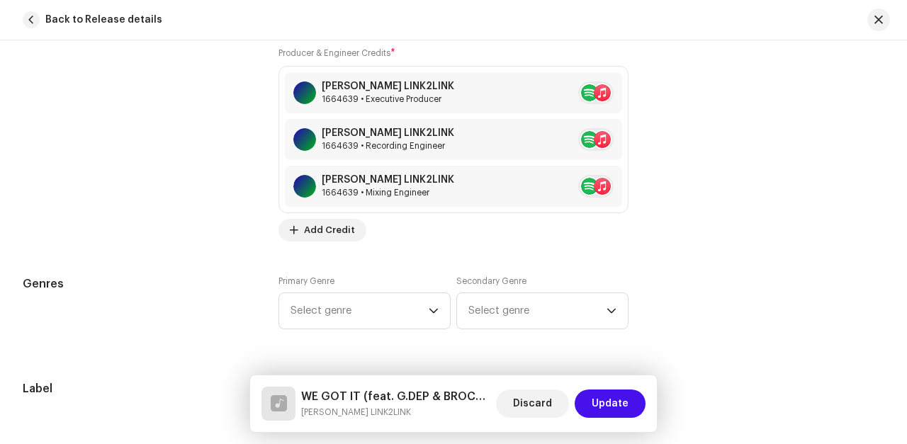
scroll to position [1264, 0]
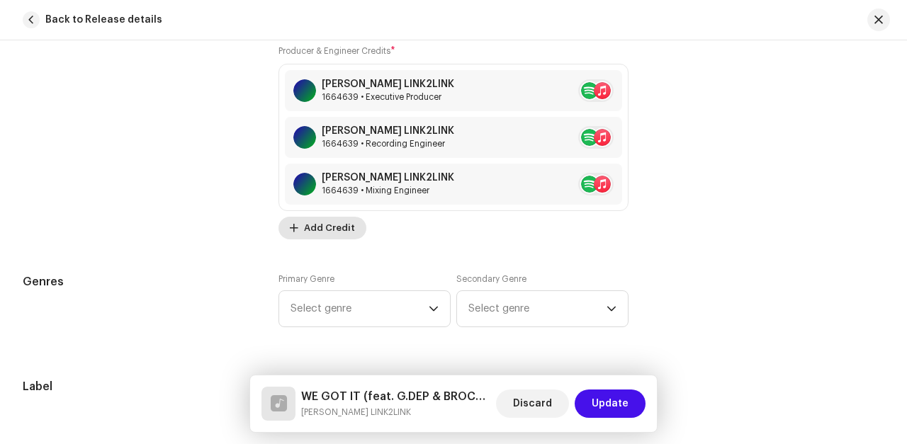
click at [319, 229] on span "Add Credit" at bounding box center [329, 228] width 51 height 28
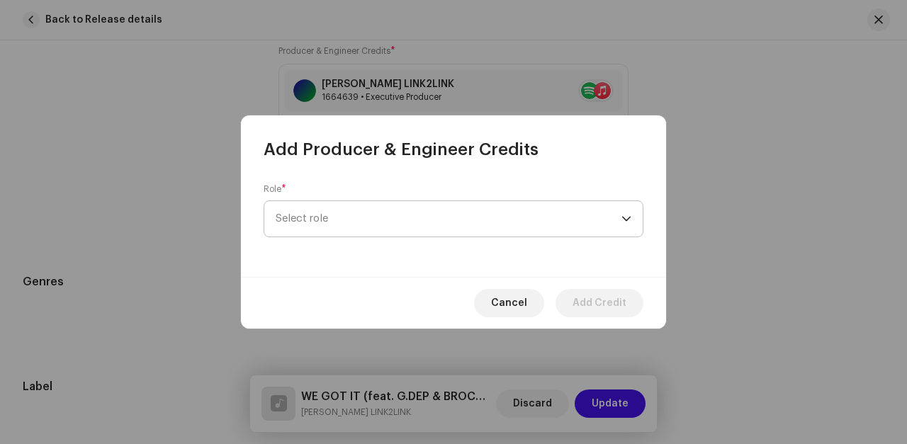
click at [322, 217] on span "Select role" at bounding box center [449, 218] width 346 height 35
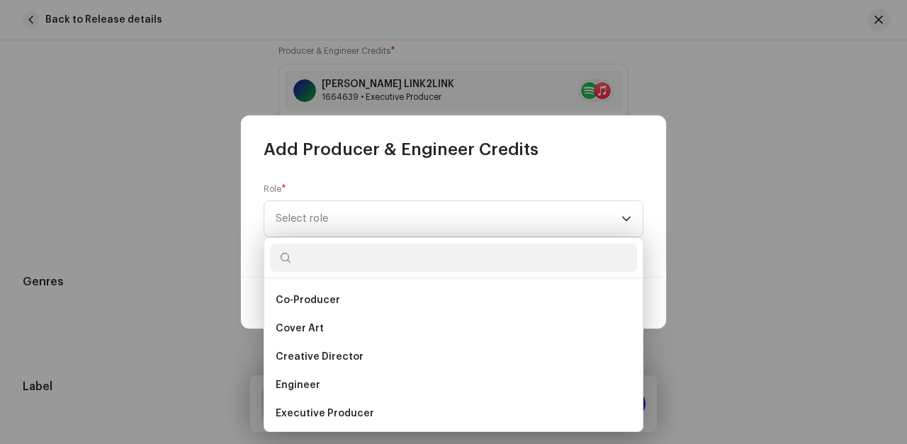
scroll to position [225, 0]
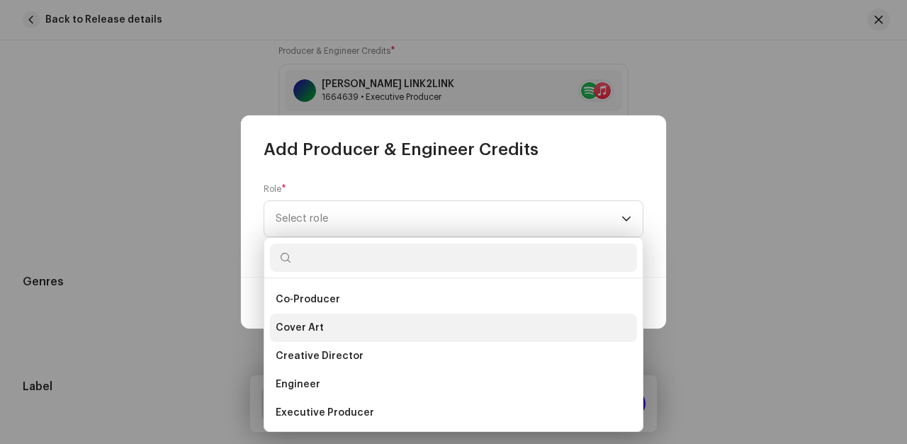
click at [305, 327] on span "Cover Art" at bounding box center [300, 328] width 48 height 14
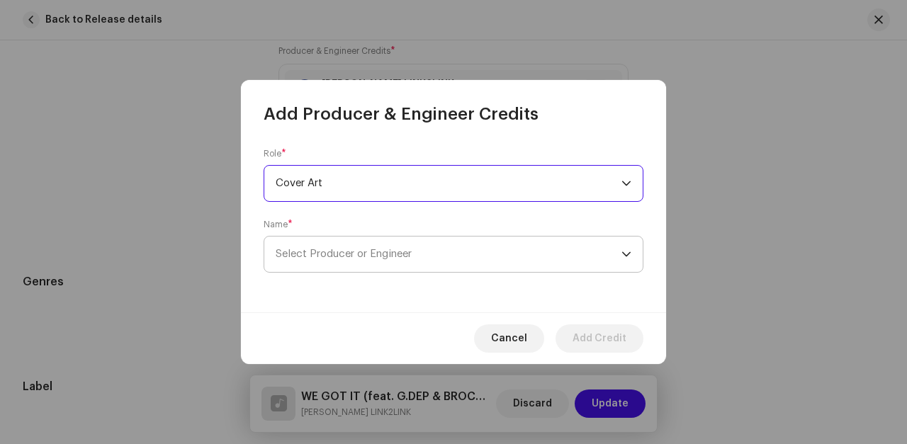
click at [304, 252] on span "Select Producer or Engineer" at bounding box center [344, 254] width 136 height 11
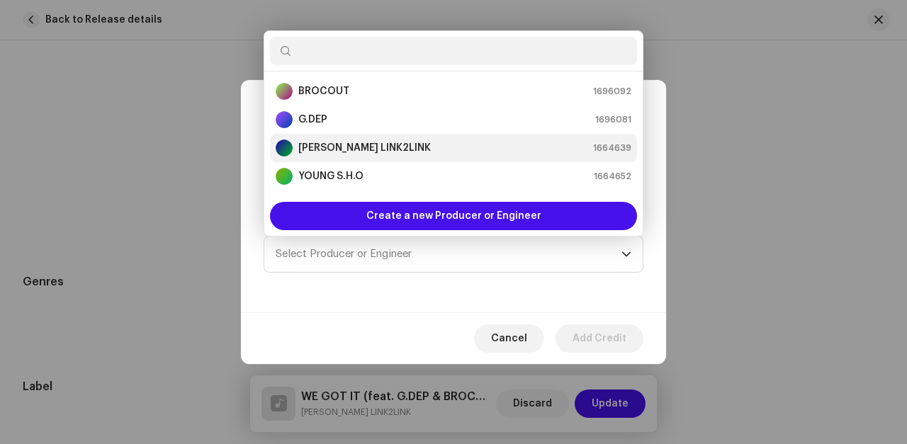
click at [317, 146] on strong "[PERSON_NAME] LINK2LINK" at bounding box center [364, 148] width 132 height 14
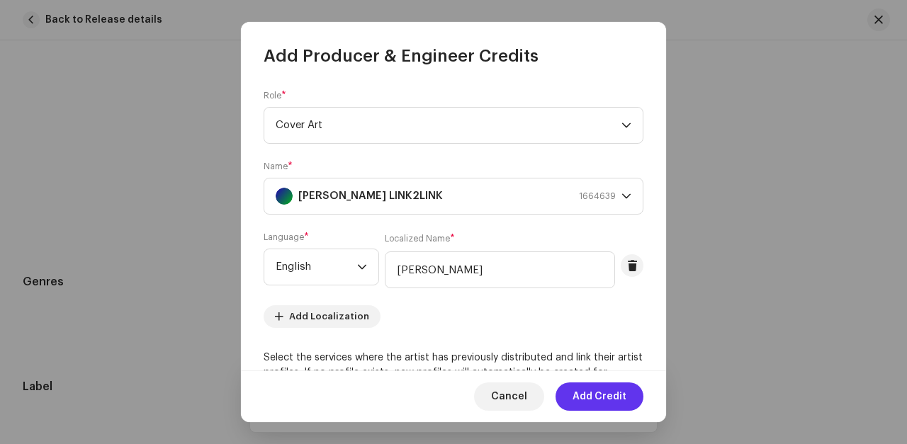
click at [588, 393] on span "Add Credit" at bounding box center [599, 396] width 54 height 28
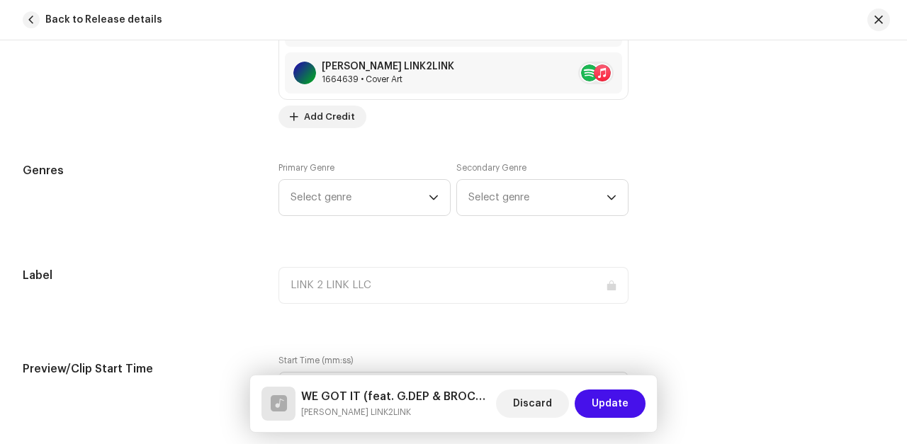
scroll to position [1427, 0]
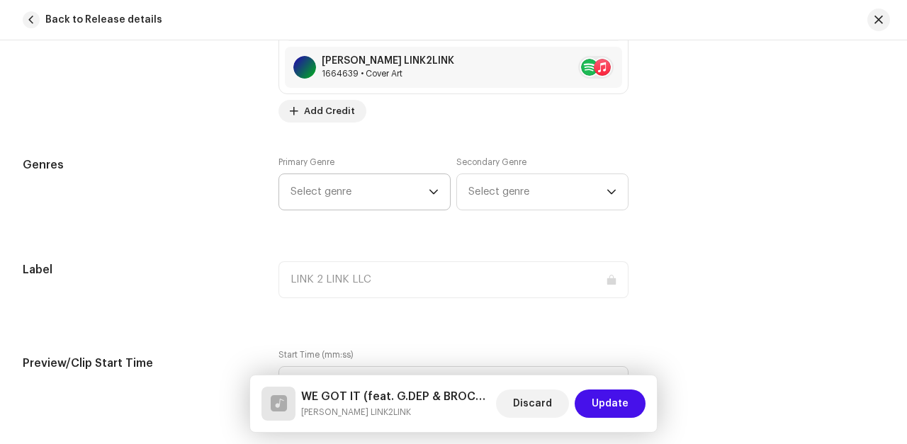
click at [348, 195] on span "Select genre" at bounding box center [359, 191] width 138 height 35
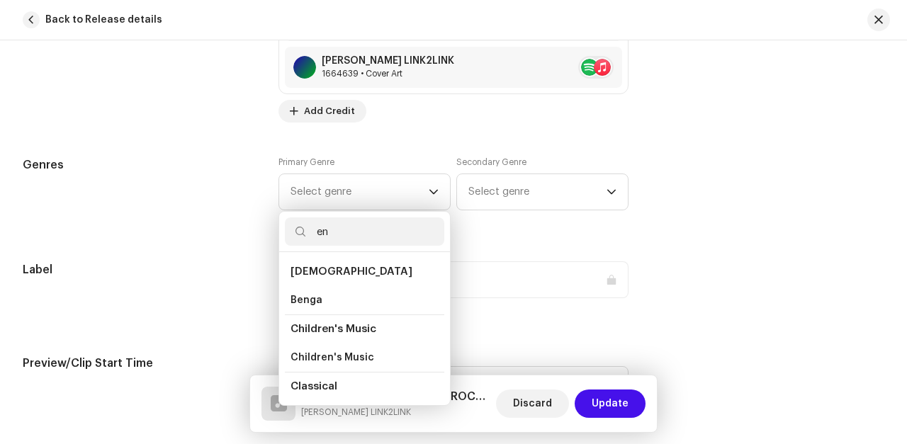
type input "e"
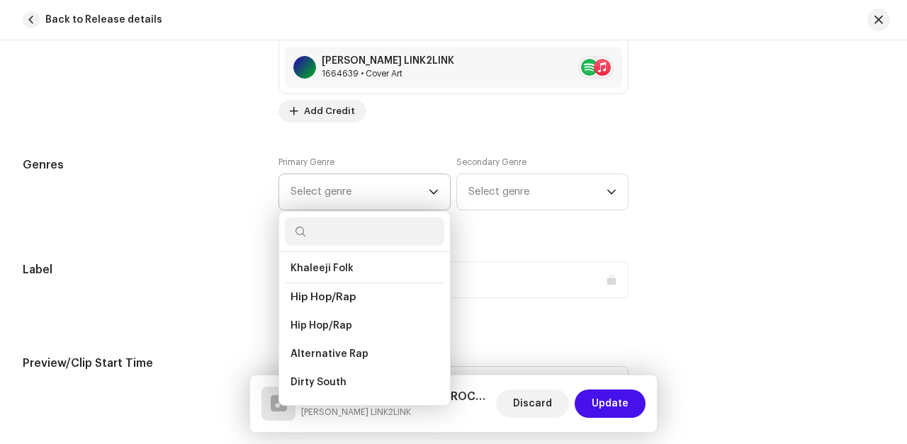
scroll to position [5638, 0]
click at [319, 318] on span "Hip Hop/Rap" at bounding box center [321, 325] width 62 height 14
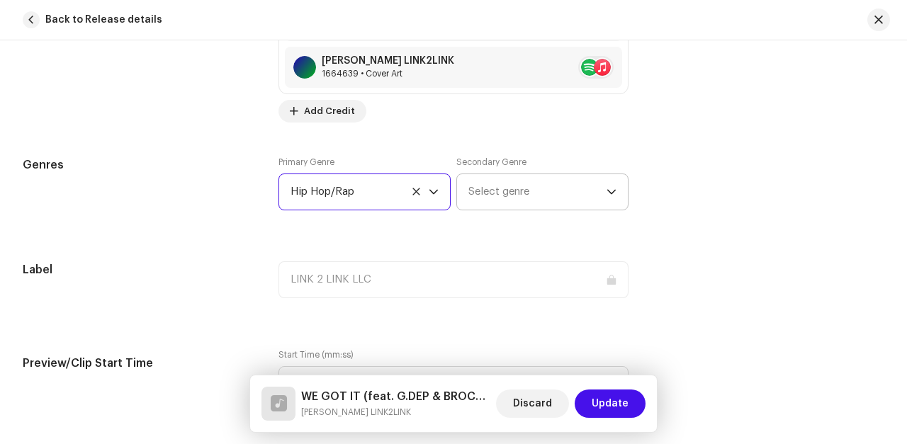
click at [529, 191] on span "Select genre" at bounding box center [537, 191] width 138 height 35
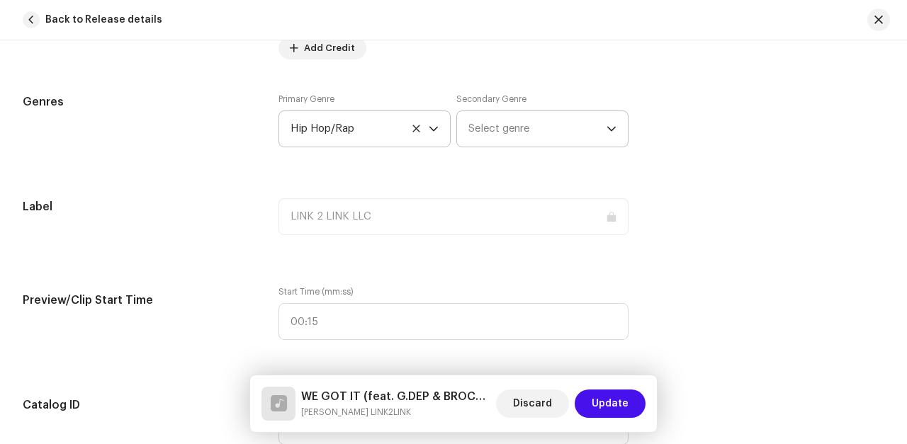
scroll to position [1461, 0]
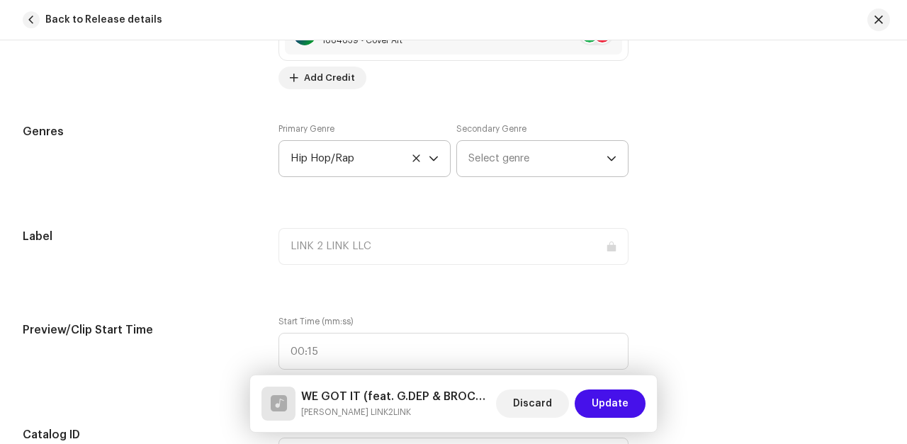
click at [505, 166] on span "Select genre" at bounding box center [537, 158] width 138 height 35
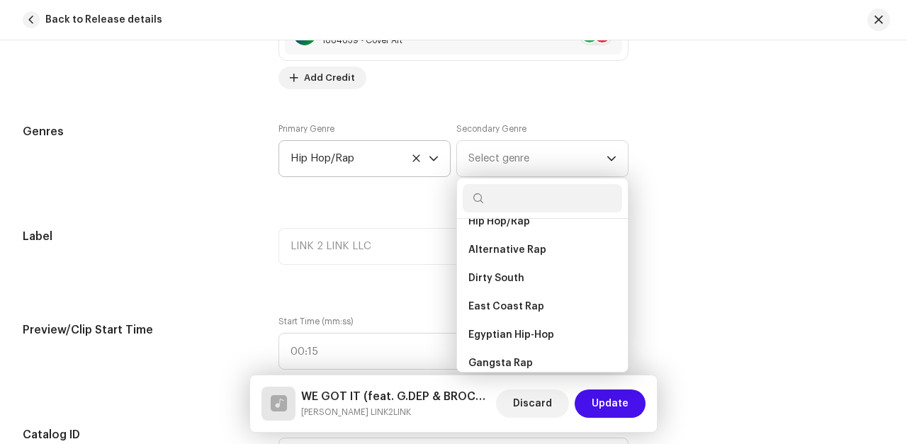
scroll to position [5710, 0]
click at [502, 297] on span "East Coast Rap" at bounding box center [506, 304] width 76 height 14
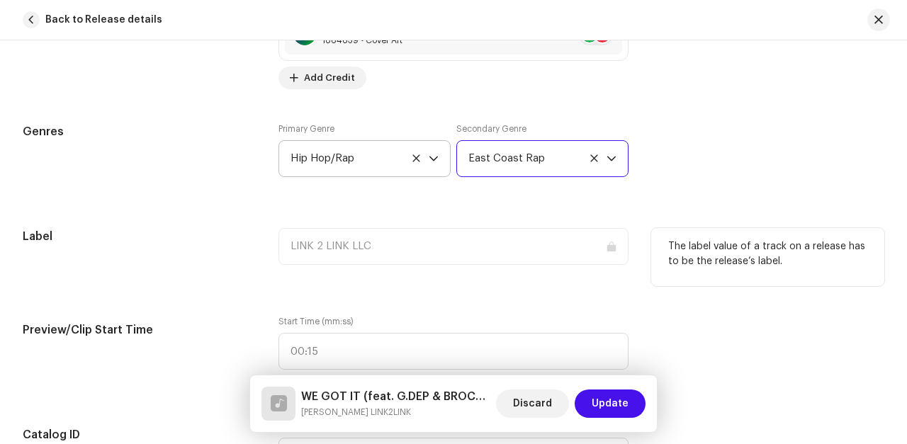
click at [391, 251] on div "LINK 2 LINK LLC" at bounding box center [453, 246] width 350 height 37
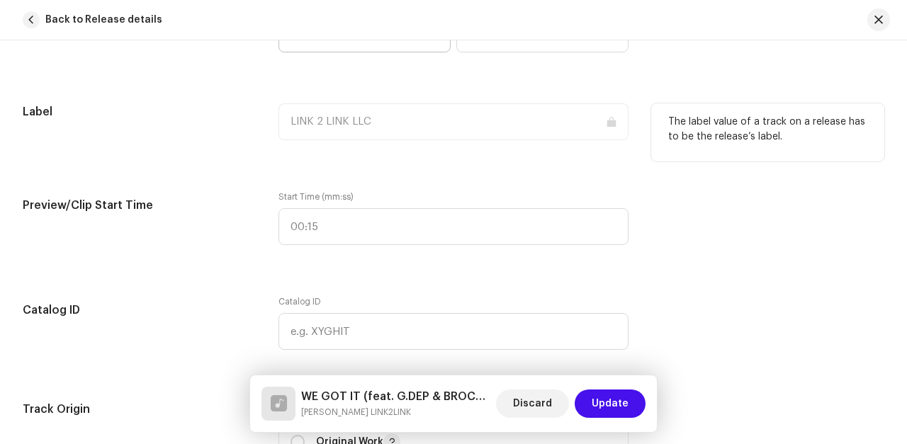
scroll to position [1597, 0]
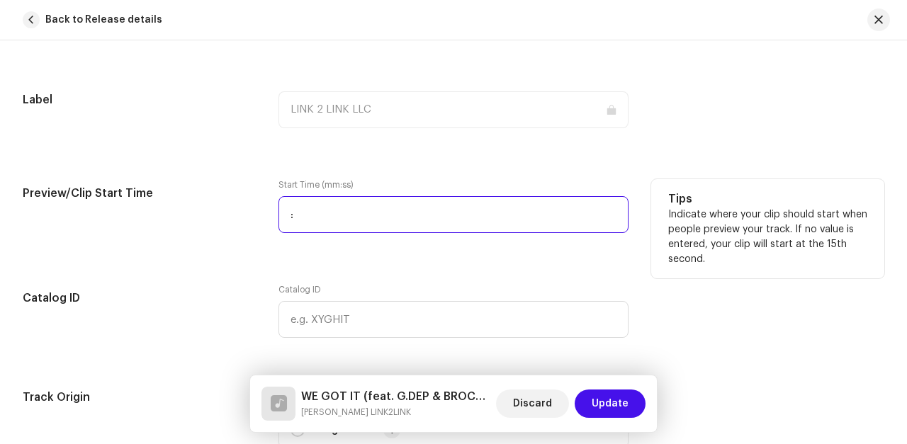
click at [319, 219] on input ":" at bounding box center [453, 214] width 350 height 37
type input "00:30"
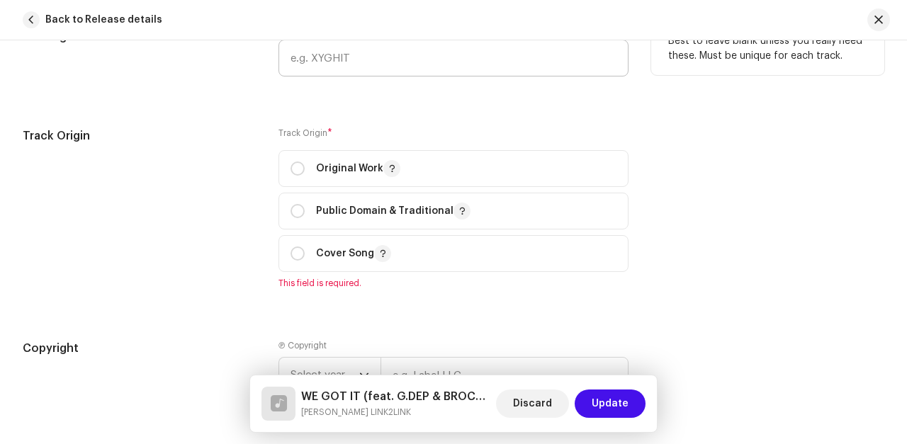
scroll to position [1861, 0]
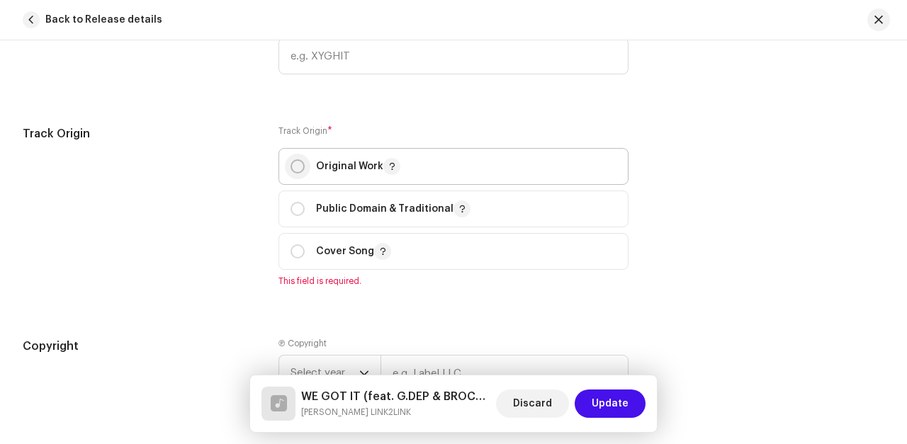
click at [293, 164] on input "radio" at bounding box center [297, 166] width 14 height 14
radio input "true"
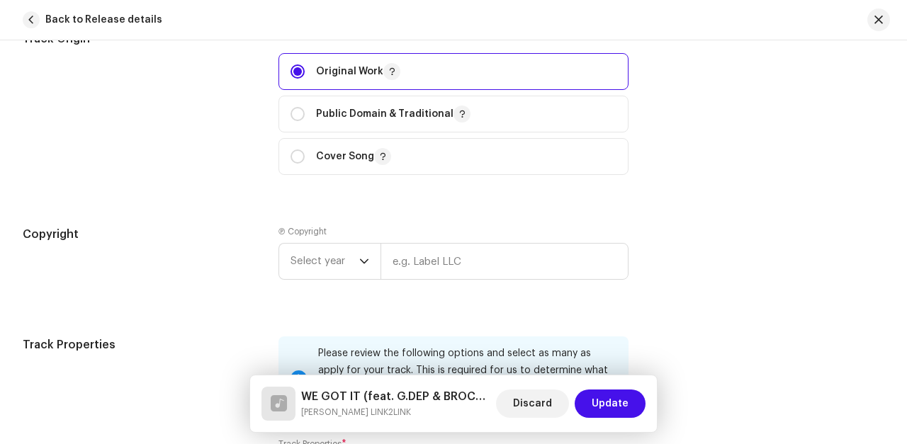
scroll to position [1960, 0]
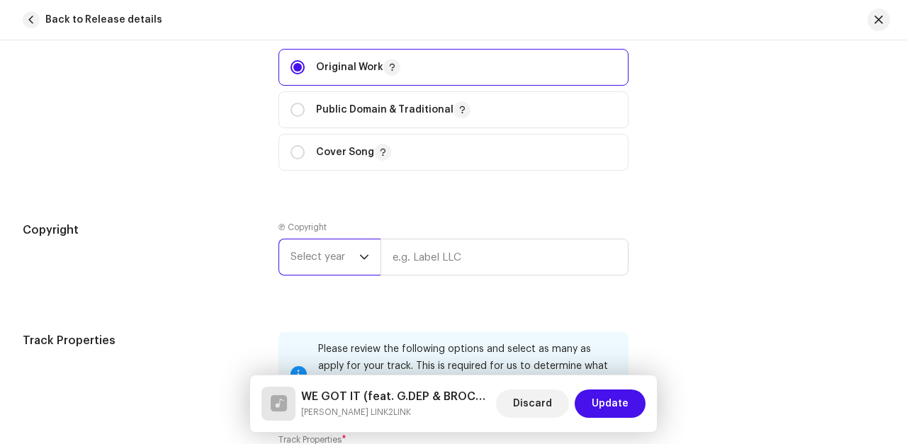
click at [353, 239] on span "Select year" at bounding box center [324, 256] width 69 height 35
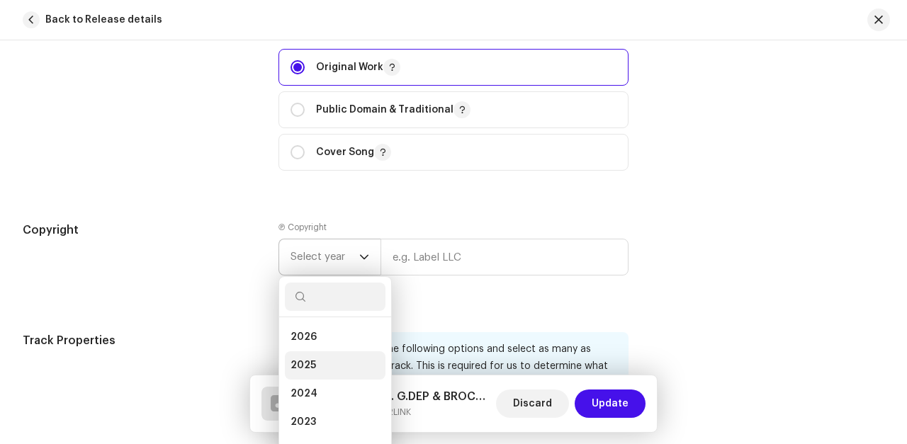
click at [309, 358] on span "2025" at bounding box center [302, 365] width 25 height 14
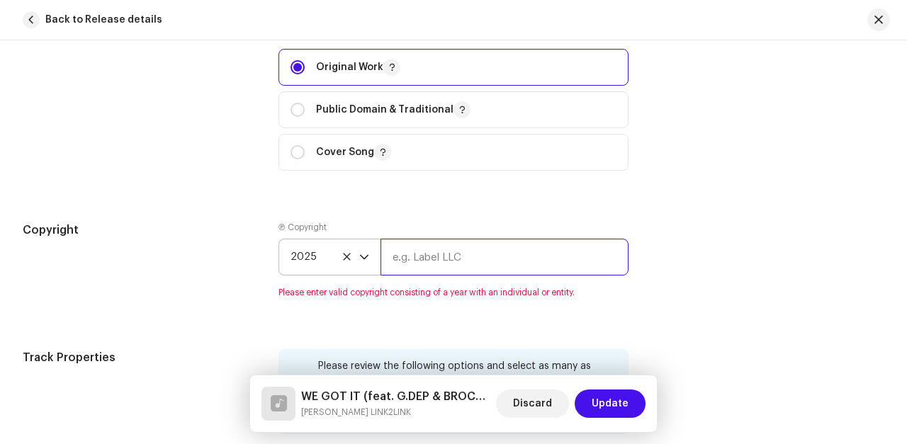
click at [406, 239] on input "text" at bounding box center [504, 257] width 248 height 37
type input "LINK 2 LINK LLC"
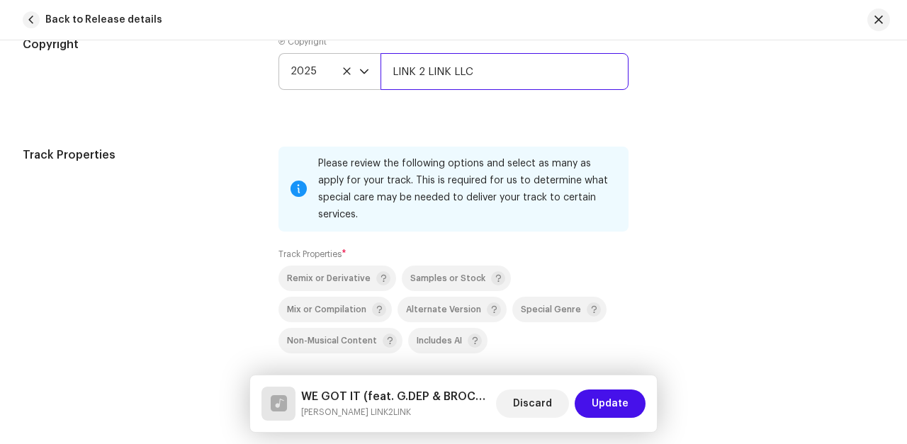
scroll to position [2153, 0]
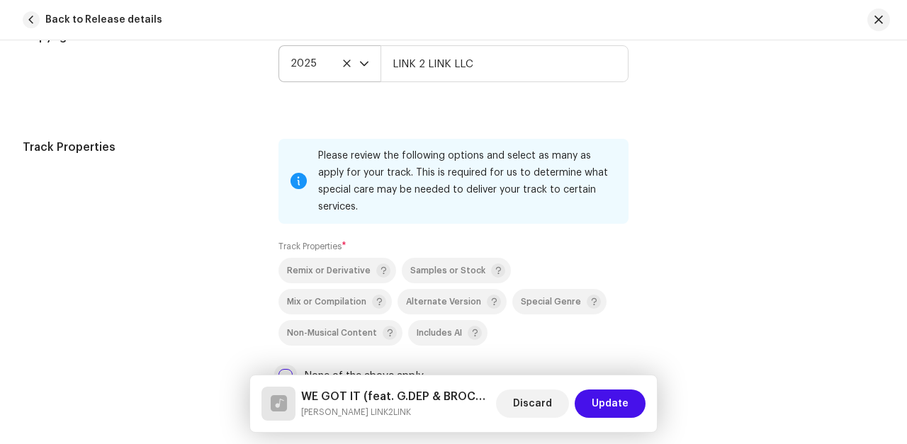
click at [281, 369] on input "None of the above apply" at bounding box center [285, 376] width 14 height 14
checkbox input "true"
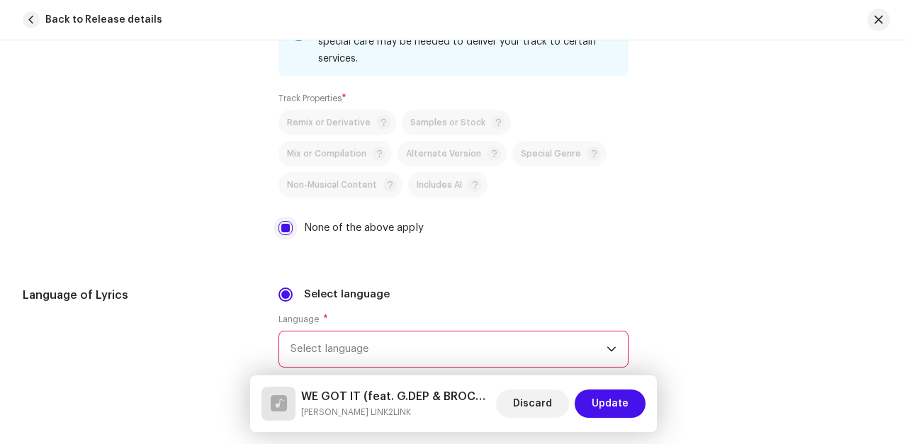
scroll to position [2303, 0]
click at [382, 330] on span "Select language" at bounding box center [448, 347] width 316 height 35
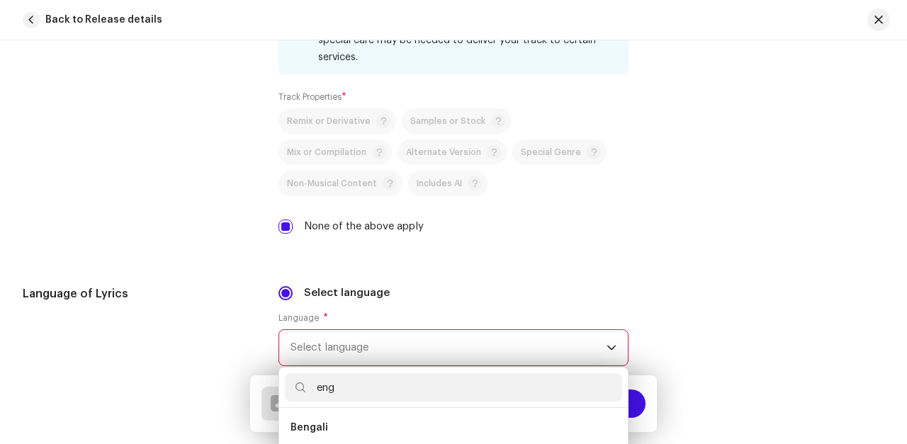
scroll to position [0, 0]
type input "eng"
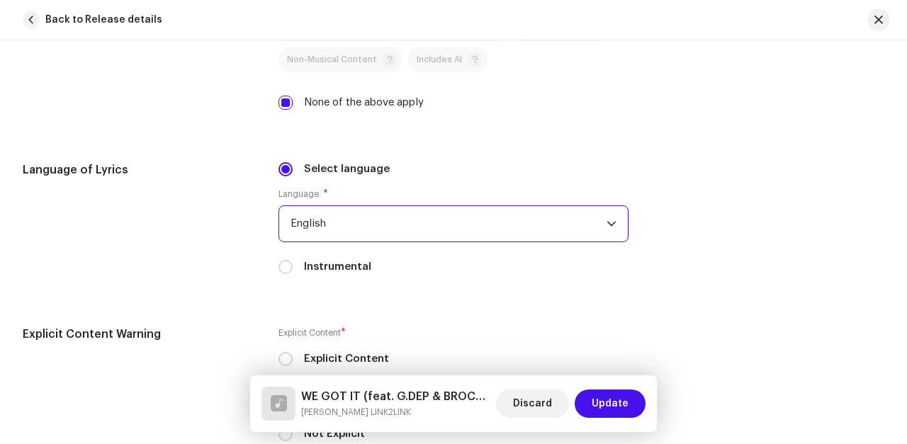
scroll to position [2437, 0]
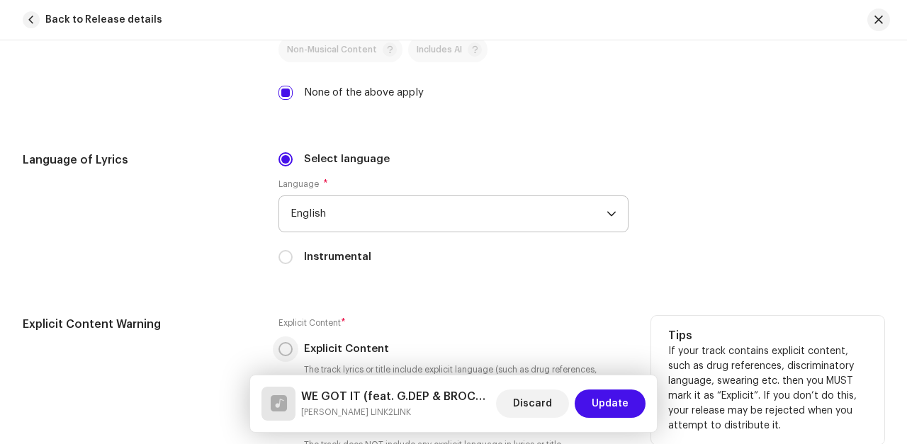
click at [285, 342] on input "Explicit Content" at bounding box center [285, 349] width 14 height 14
radio input "true"
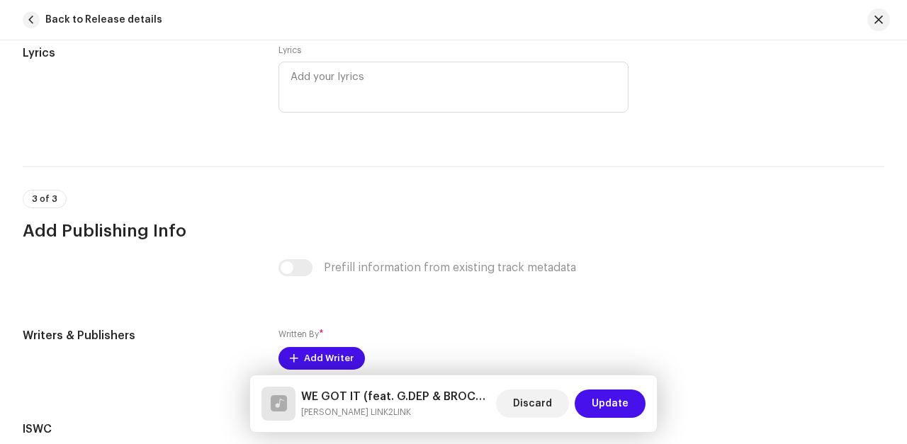
scroll to position [2914, 0]
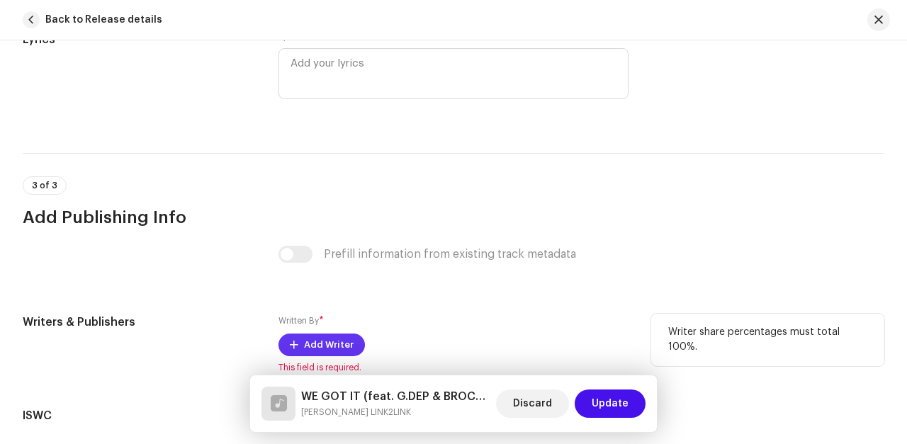
click at [327, 331] on span "Add Writer" at bounding box center [329, 345] width 50 height 28
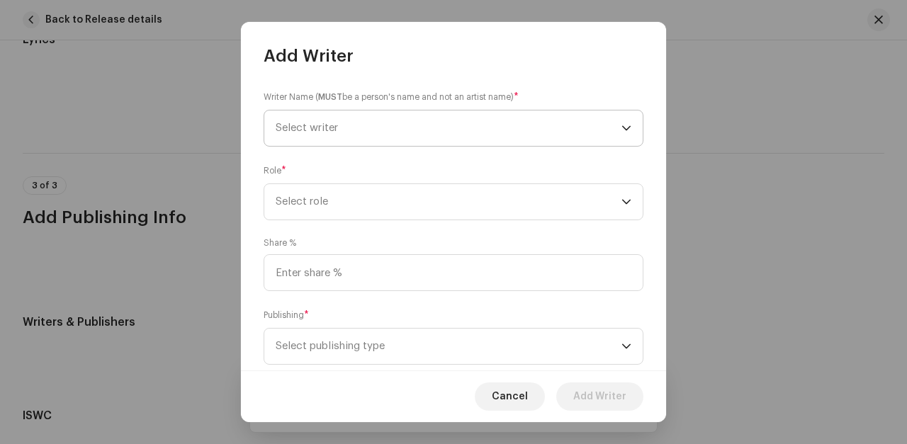
click at [332, 130] on span "Select writer" at bounding box center [307, 128] width 62 height 11
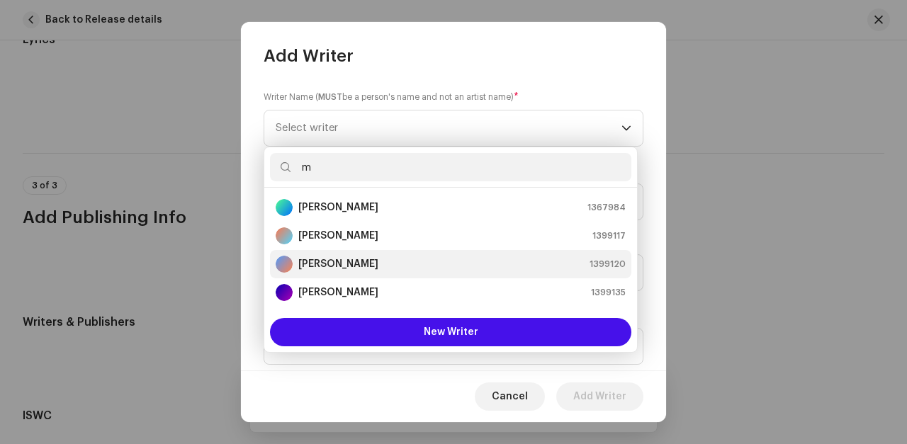
type input "m"
click at [318, 263] on strong "[PERSON_NAME]" at bounding box center [338, 264] width 80 height 14
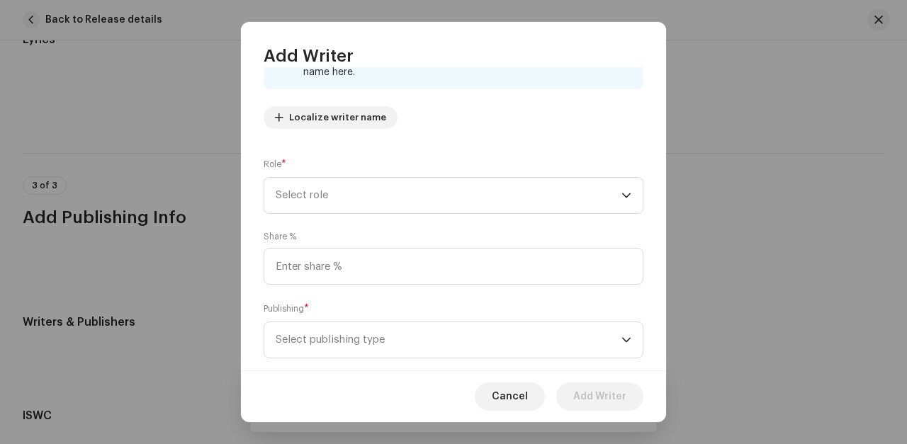
scroll to position [161, 0]
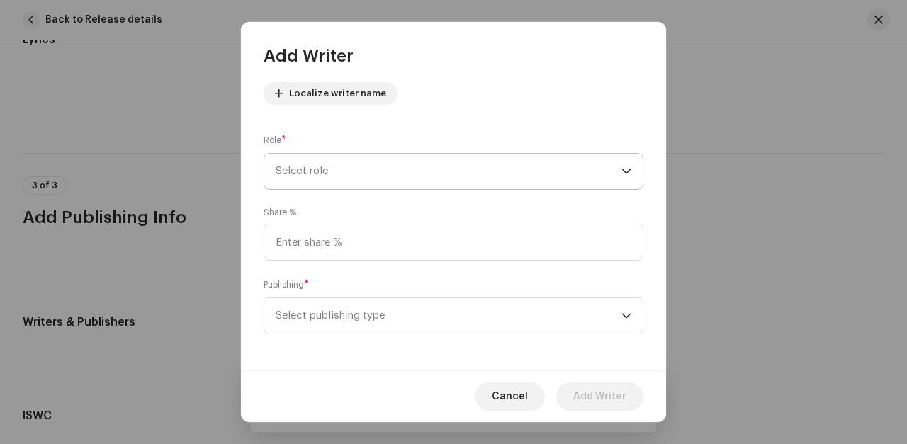
click at [355, 173] on span "Select role" at bounding box center [449, 171] width 346 height 35
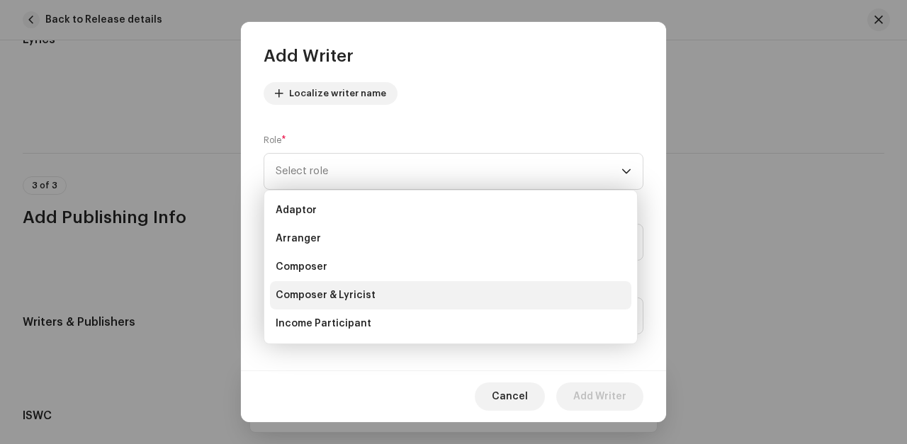
click at [317, 295] on span "Composer & Lyricist" at bounding box center [326, 295] width 100 height 14
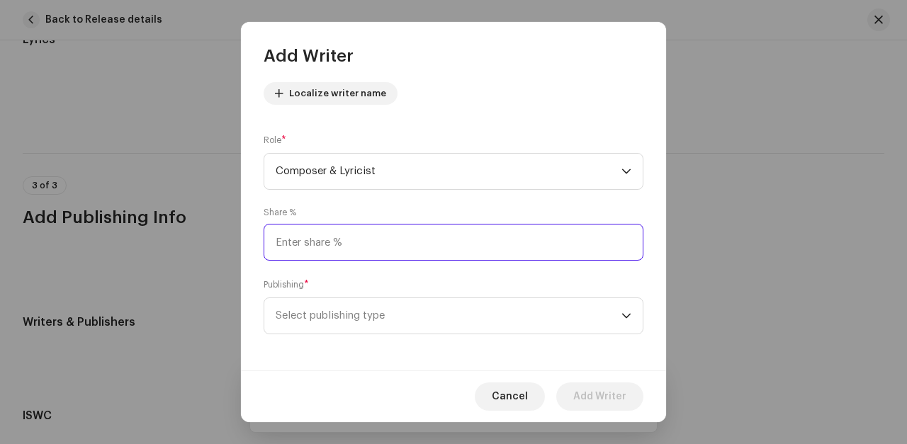
click at [297, 242] on input at bounding box center [453, 242] width 380 height 37
type input "80.00"
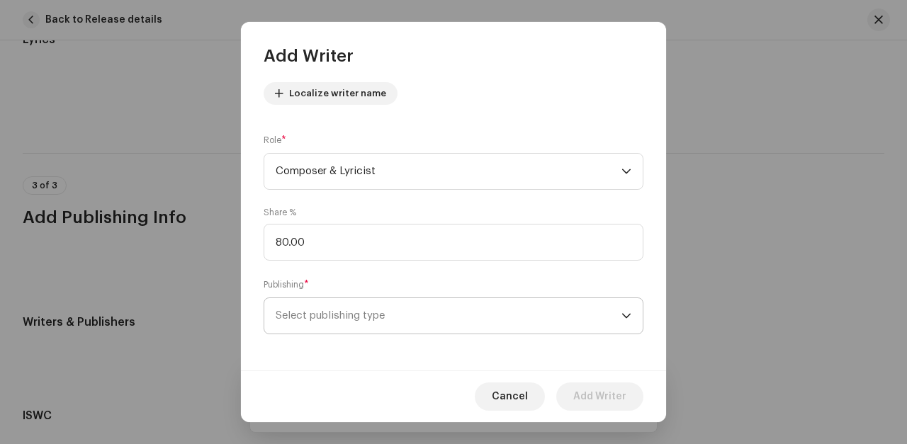
click at [314, 310] on span "Select publishing type" at bounding box center [449, 315] width 346 height 35
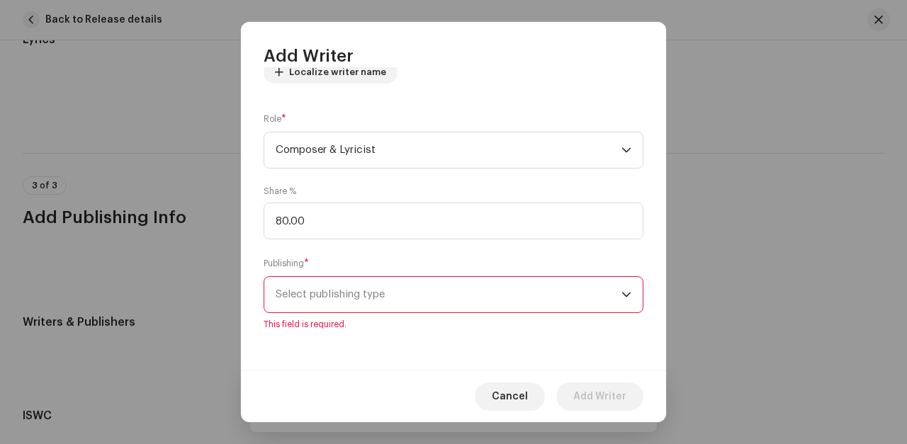
click at [309, 298] on span "Select publishing type" at bounding box center [449, 294] width 346 height 35
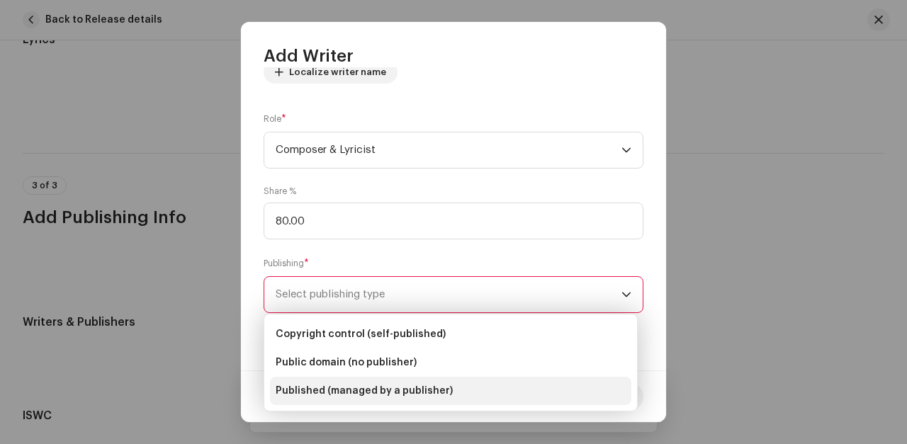
click at [310, 390] on span "Published (managed by a publisher)" at bounding box center [364, 391] width 177 height 14
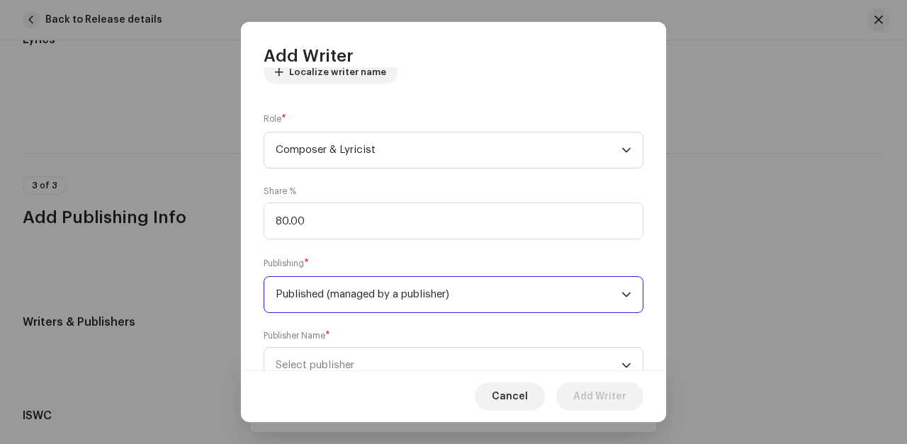
scroll to position [236, 0]
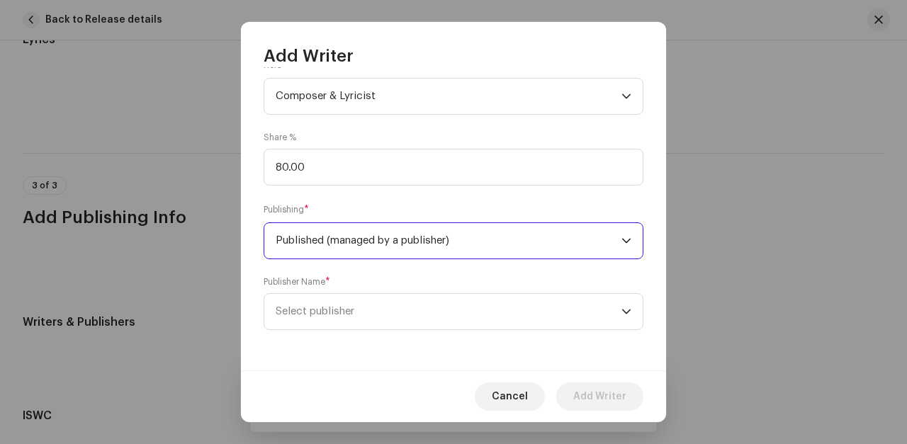
click at [300, 314] on span "Select publisher" at bounding box center [315, 311] width 79 height 11
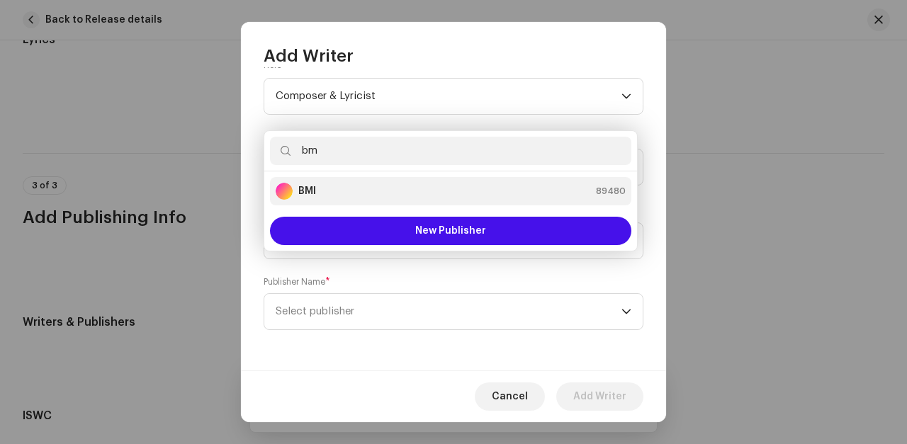
type input "bm"
click at [310, 194] on strong "BMI" at bounding box center [307, 191] width 18 height 14
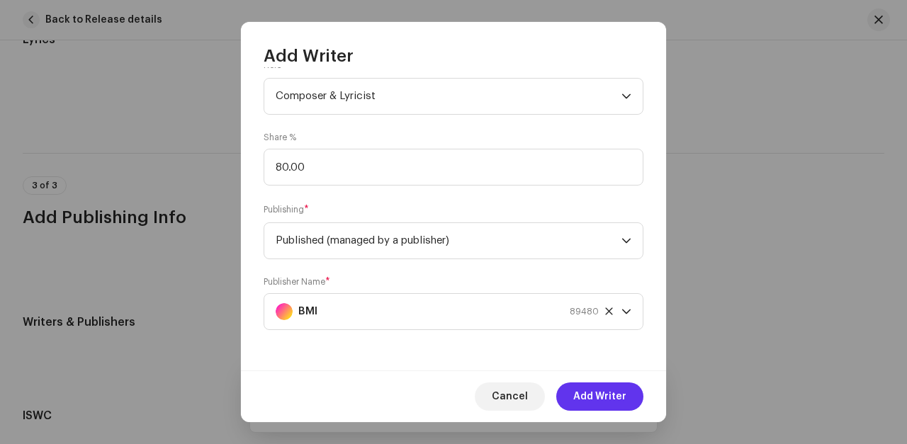
click at [599, 395] on span "Add Writer" at bounding box center [599, 396] width 53 height 28
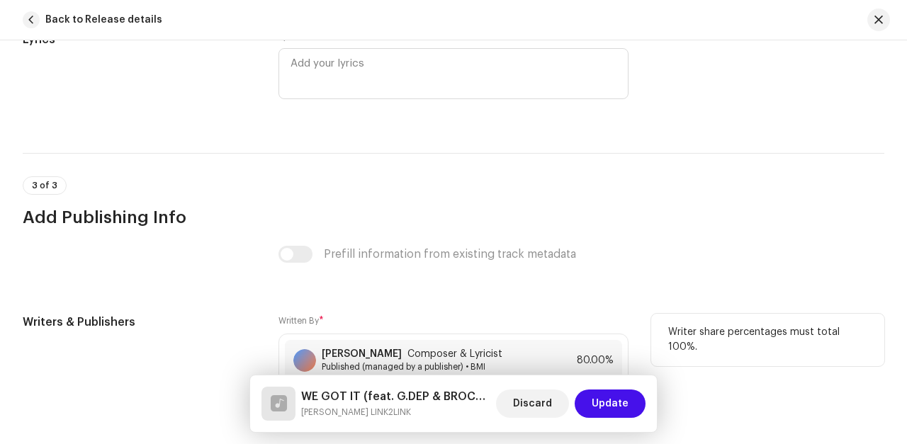
click at [319, 390] on span "Add Writer" at bounding box center [329, 404] width 50 height 28
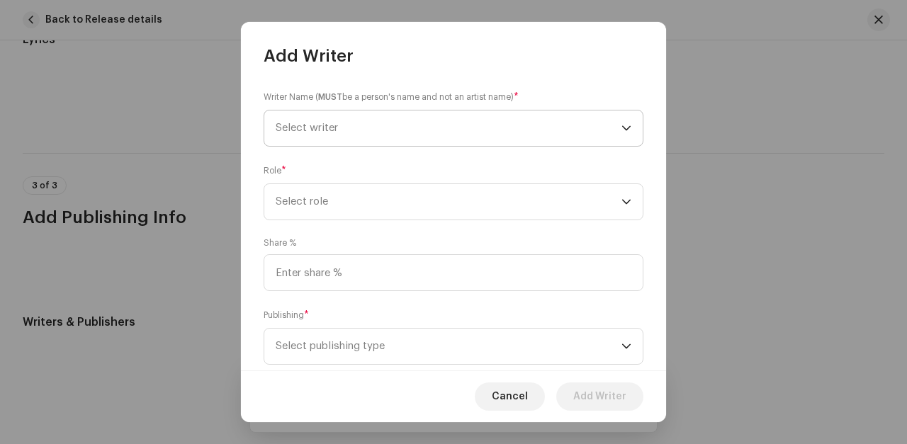
click at [320, 130] on span "Select writer" at bounding box center [307, 128] width 62 height 11
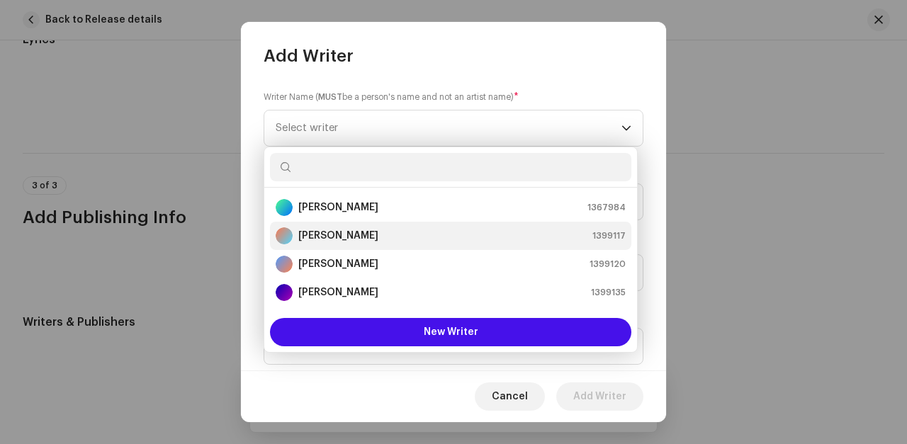
click at [329, 234] on strong "[PERSON_NAME]" at bounding box center [338, 236] width 80 height 14
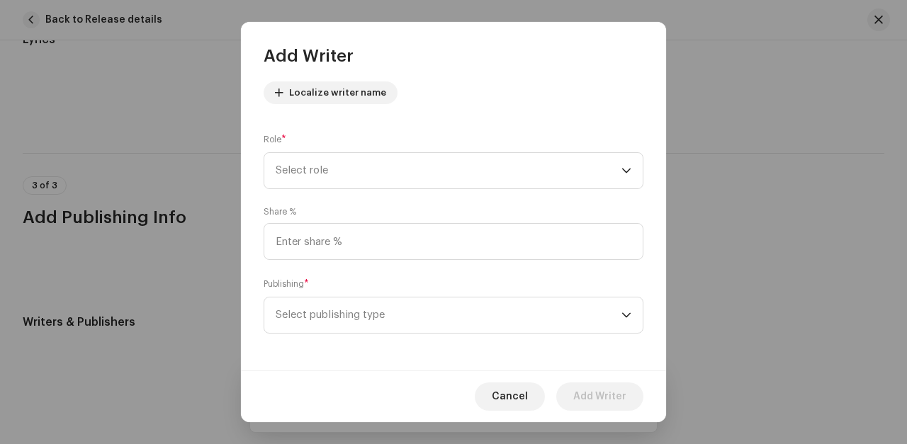
scroll to position [165, 0]
click at [320, 167] on span "Select role" at bounding box center [449, 166] width 346 height 35
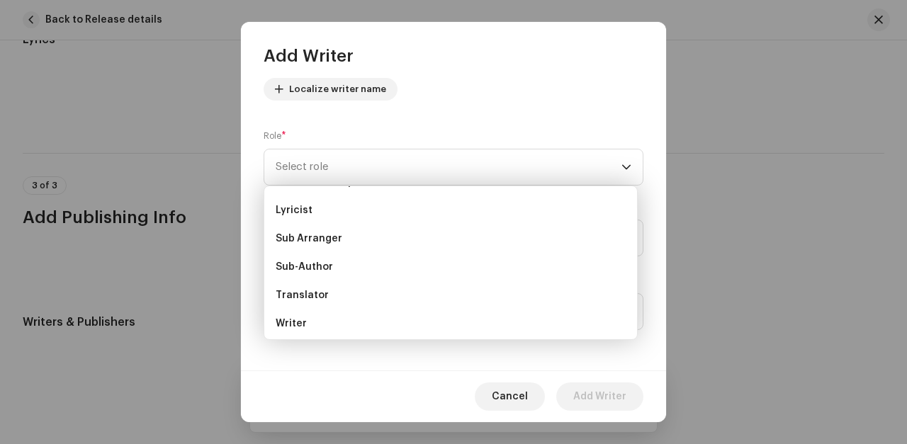
scroll to position [139, 0]
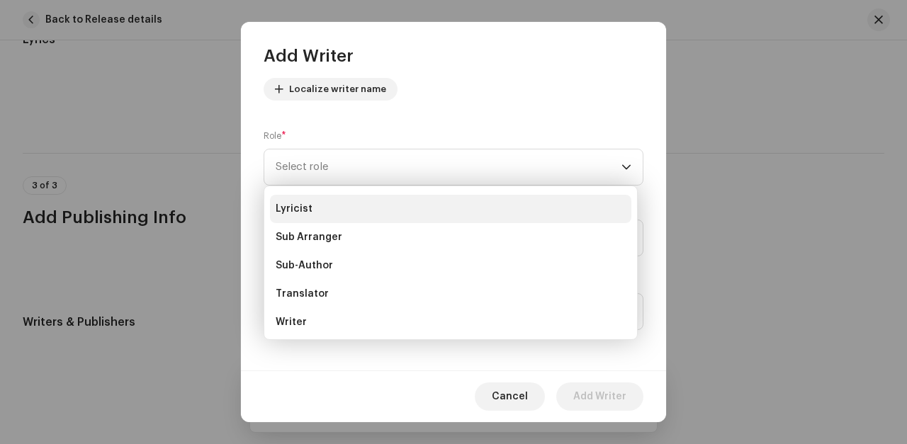
click at [293, 212] on span "Lyricist" at bounding box center [294, 209] width 37 height 14
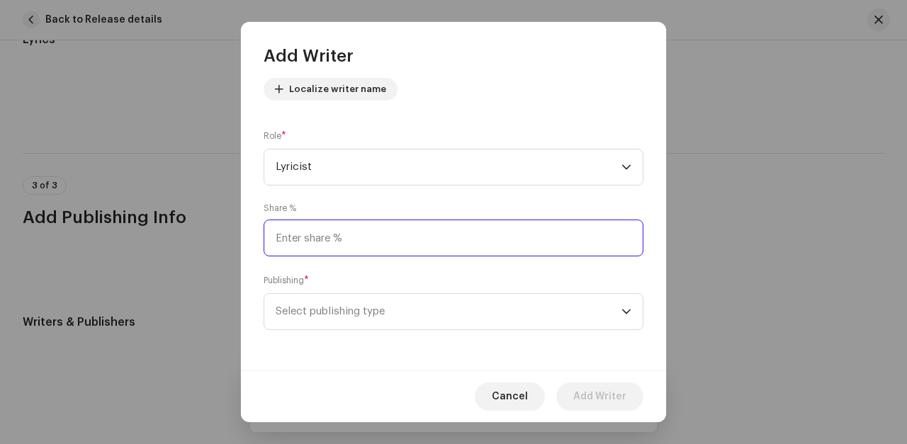
click at [285, 239] on input at bounding box center [453, 238] width 380 height 37
type input "10.00"
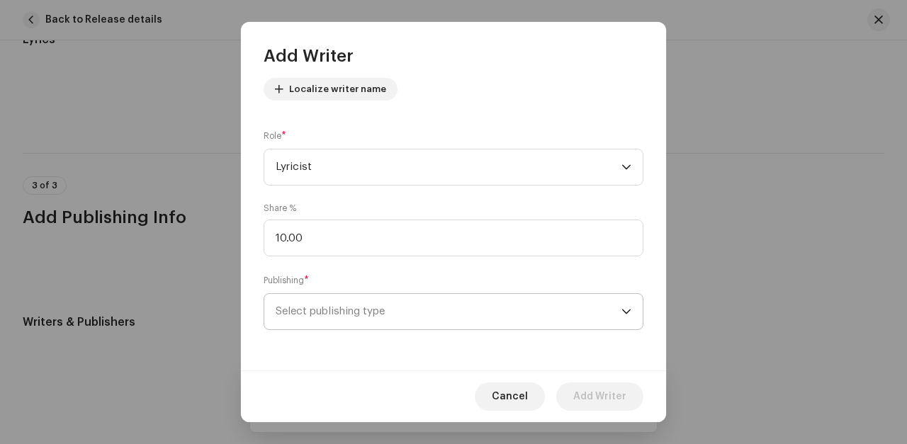
click at [322, 308] on span "Select publishing type" at bounding box center [449, 311] width 346 height 35
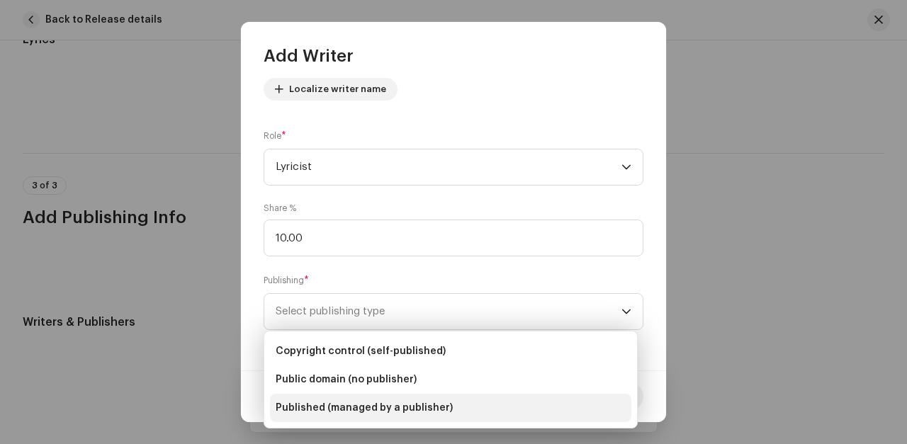
click at [319, 404] on span "Published (managed by a publisher)" at bounding box center [364, 408] width 177 height 14
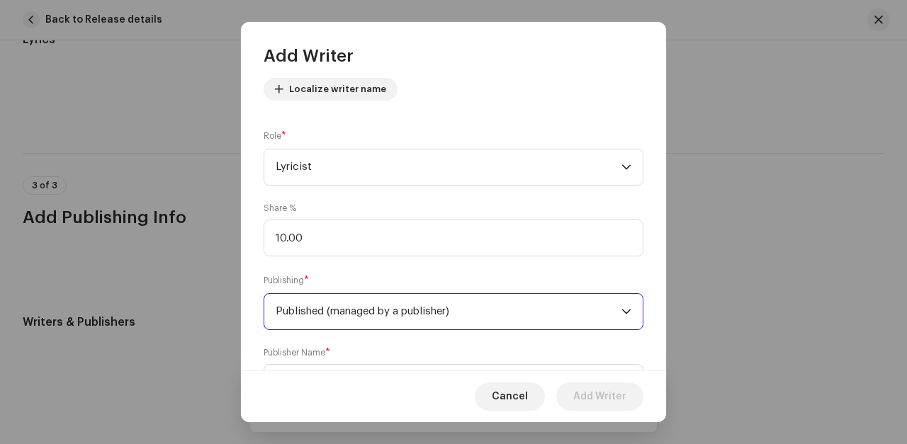
scroll to position [236, 0]
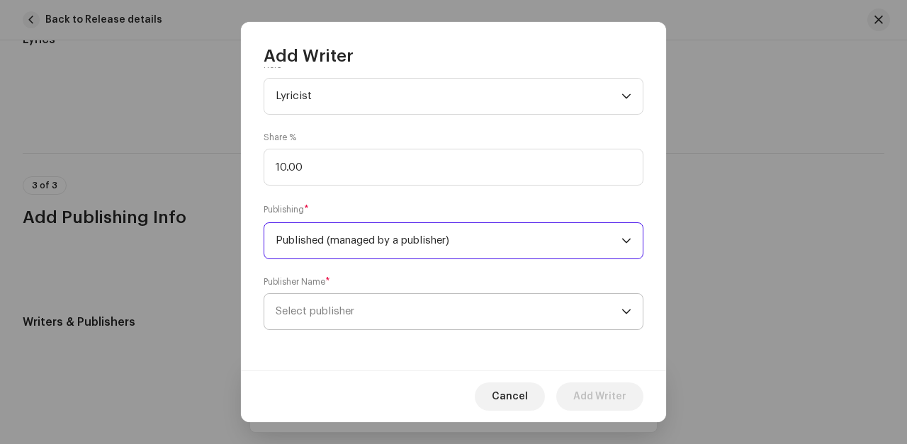
click at [323, 314] on span "Select publisher" at bounding box center [315, 311] width 79 height 11
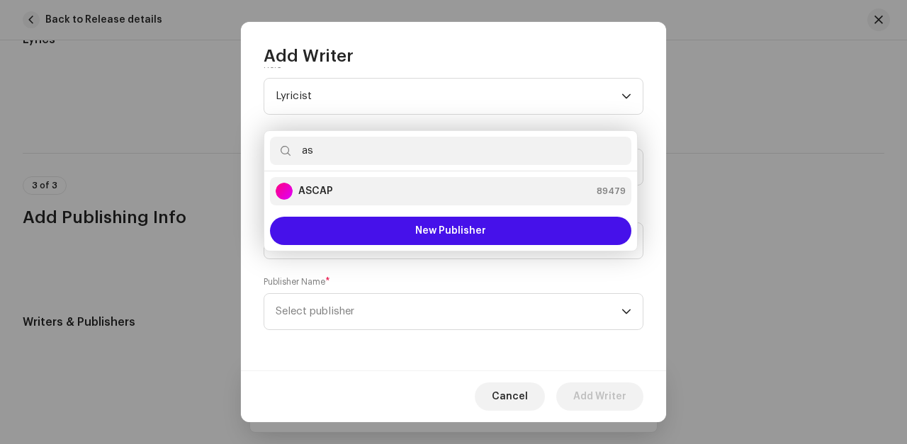
type input "as"
click at [315, 190] on strong "ASCAP" at bounding box center [315, 191] width 35 height 14
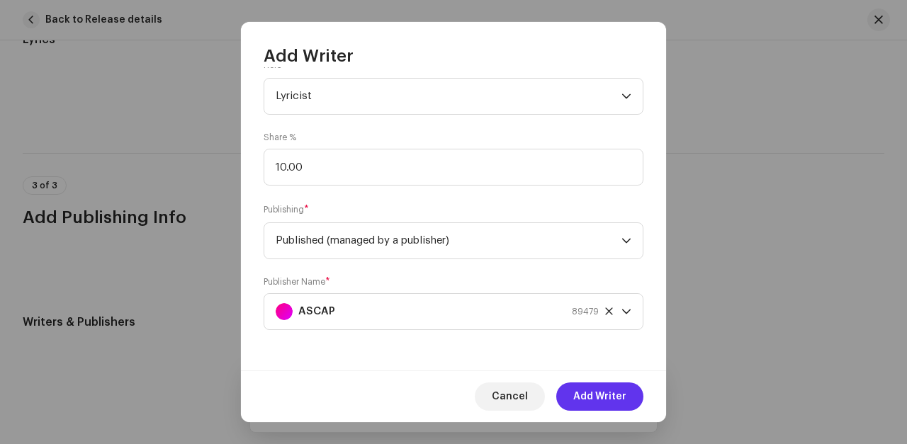
click at [593, 397] on span "Add Writer" at bounding box center [599, 396] width 53 height 28
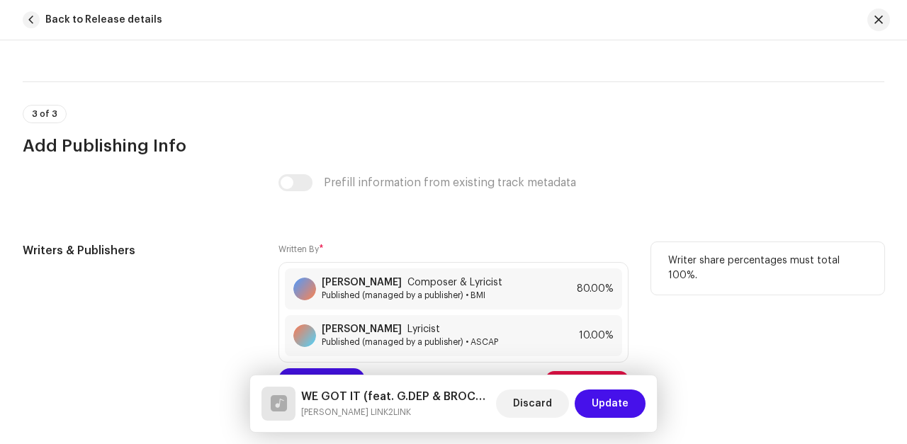
scroll to position [2991, 0]
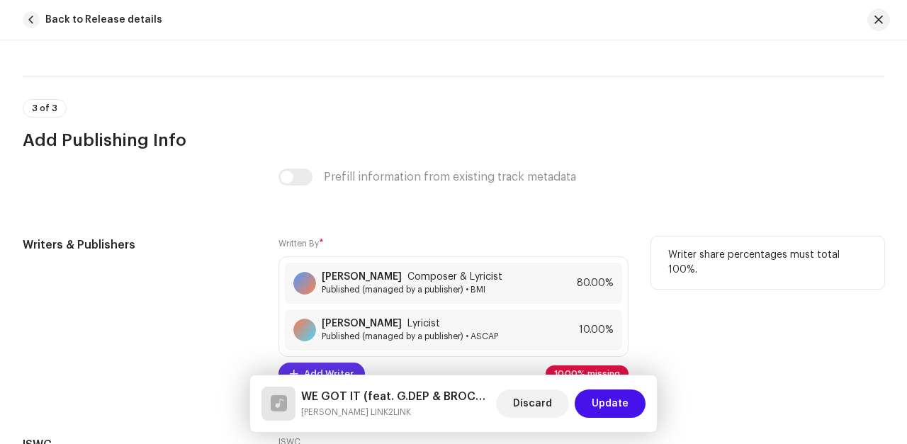
click at [324, 360] on span "Add Writer" at bounding box center [329, 374] width 50 height 28
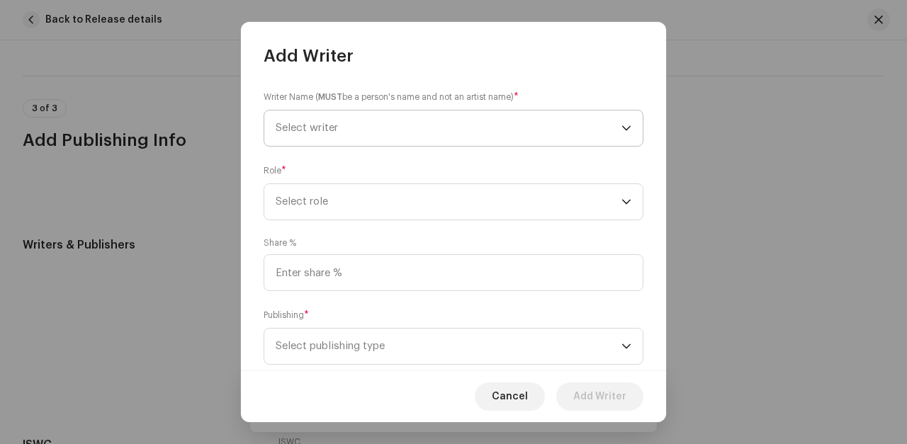
click at [317, 123] on span "Select writer" at bounding box center [307, 128] width 62 height 11
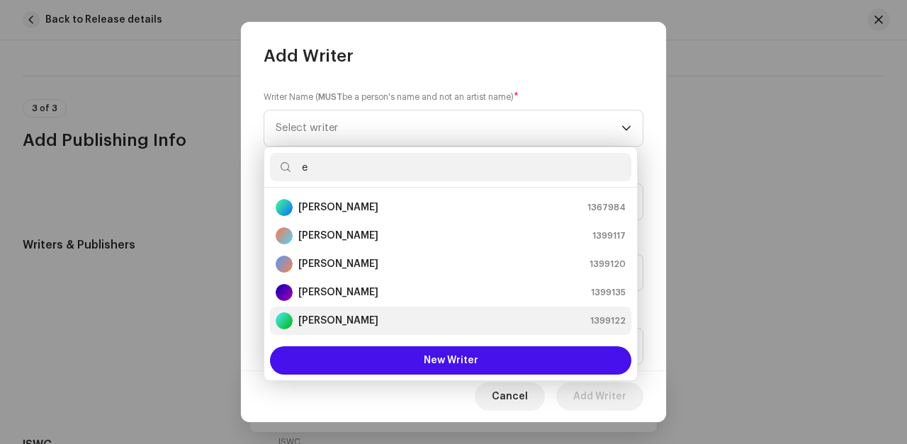
type input "e"
click at [324, 321] on strong "[PERSON_NAME]" at bounding box center [338, 321] width 80 height 14
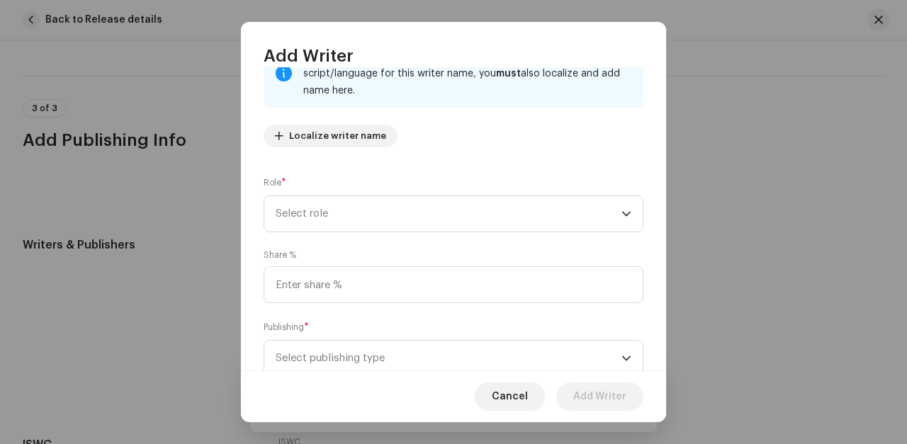
scroll to position [152, 0]
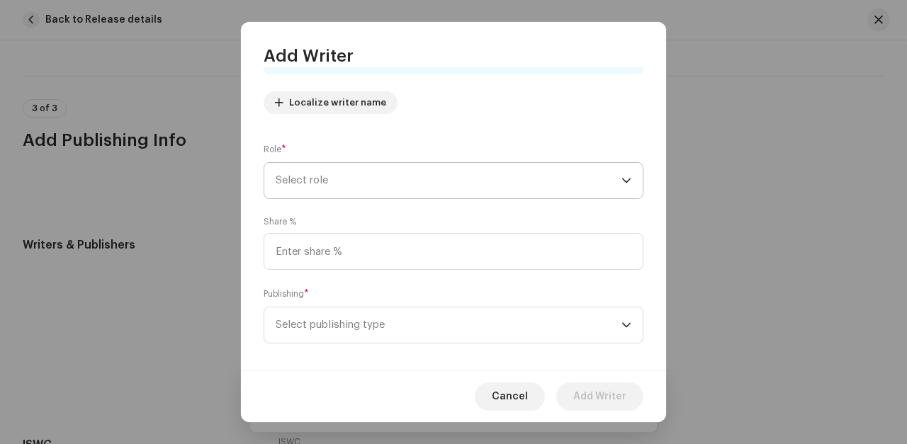
click at [323, 175] on span "Select role" at bounding box center [449, 180] width 346 height 35
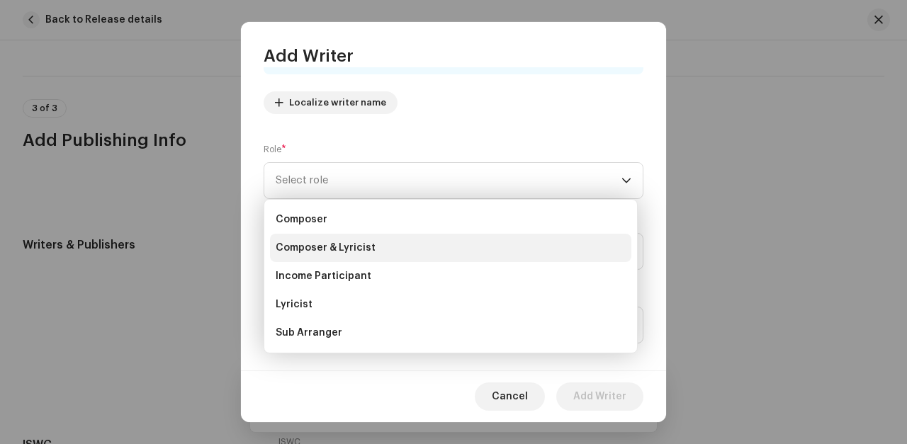
scroll to position [59, 0]
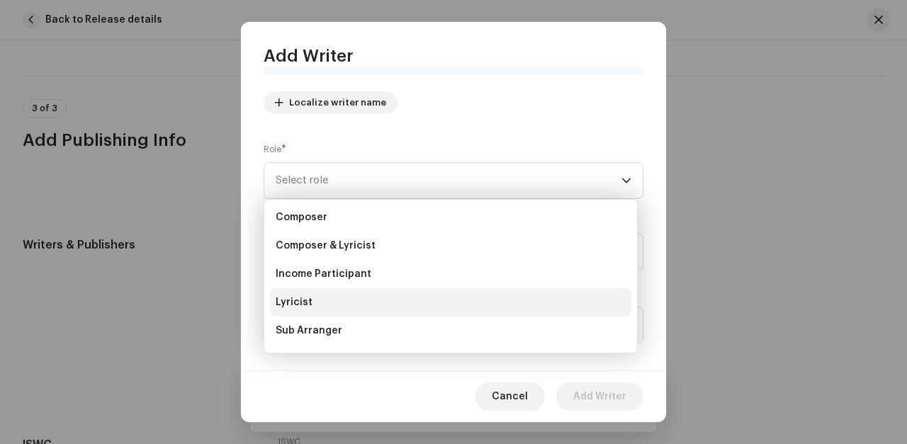
click at [297, 304] on span "Lyricist" at bounding box center [294, 302] width 37 height 14
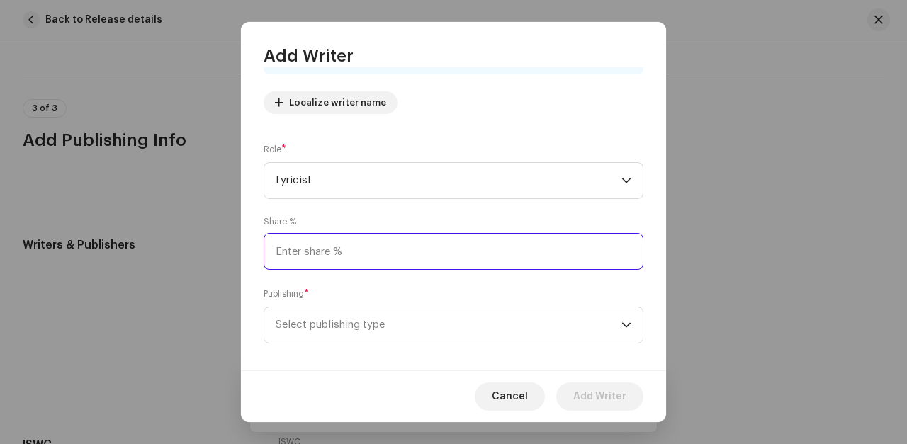
click at [290, 251] on input at bounding box center [453, 251] width 380 height 37
type input "10.00"
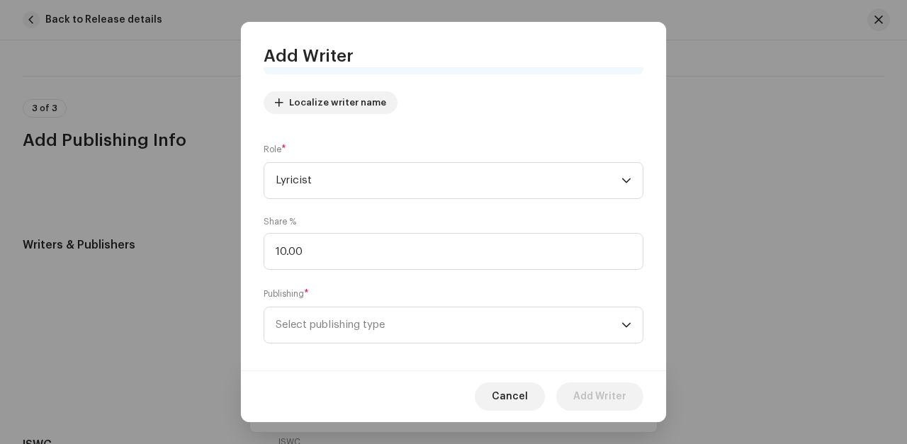
click at [314, 288] on div "Publishing * Select publishing type" at bounding box center [453, 315] width 380 height 57
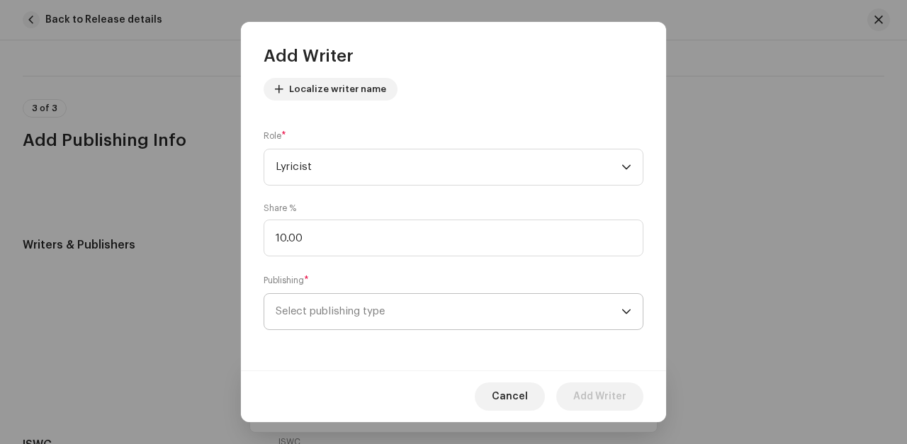
click at [322, 310] on span "Select publishing type" at bounding box center [449, 311] width 346 height 35
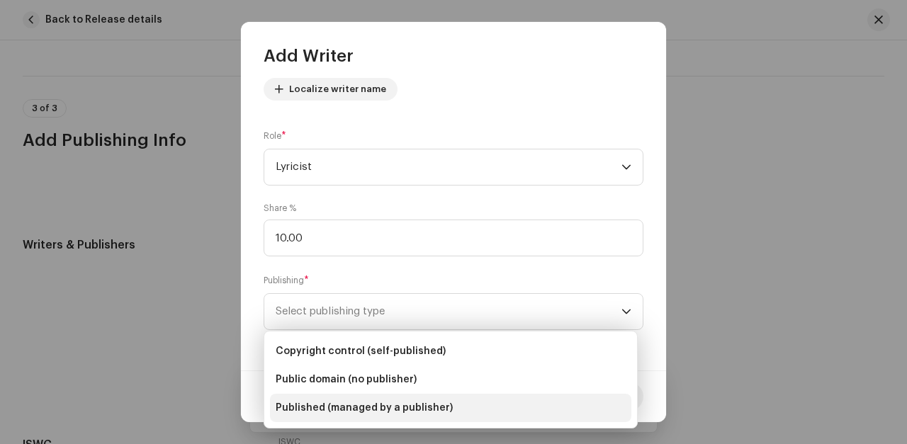
click at [319, 407] on span "Published (managed by a publisher)" at bounding box center [364, 408] width 177 height 14
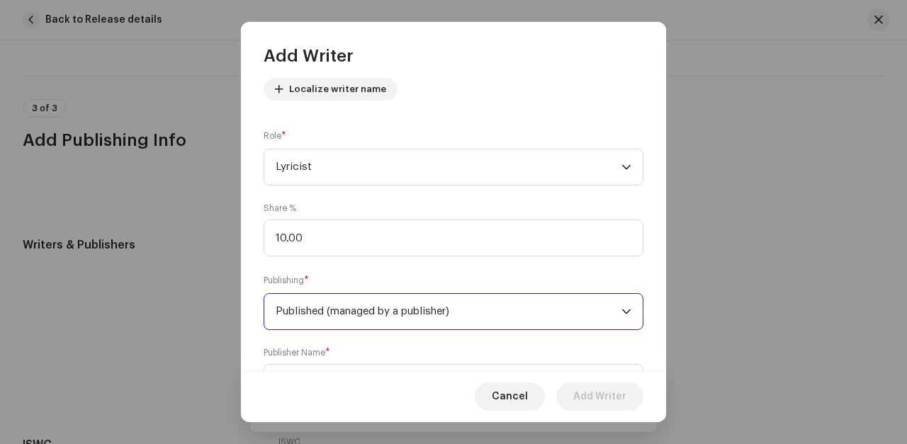
scroll to position [236, 0]
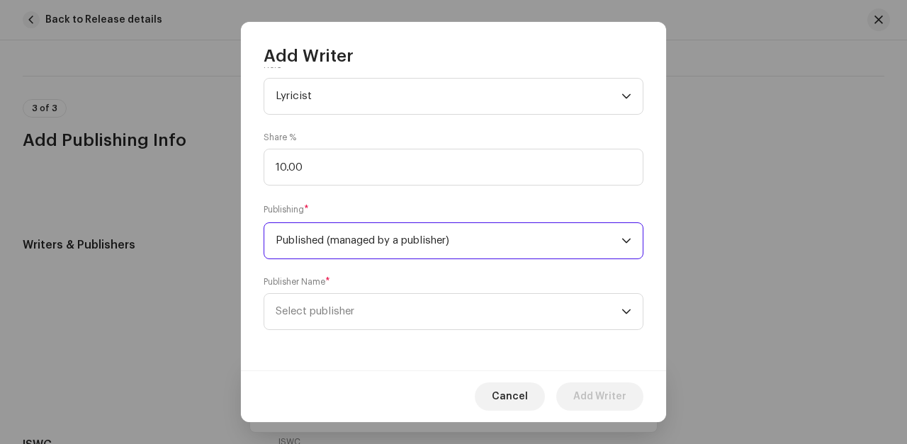
click at [319, 315] on span "Select publisher" at bounding box center [315, 311] width 79 height 11
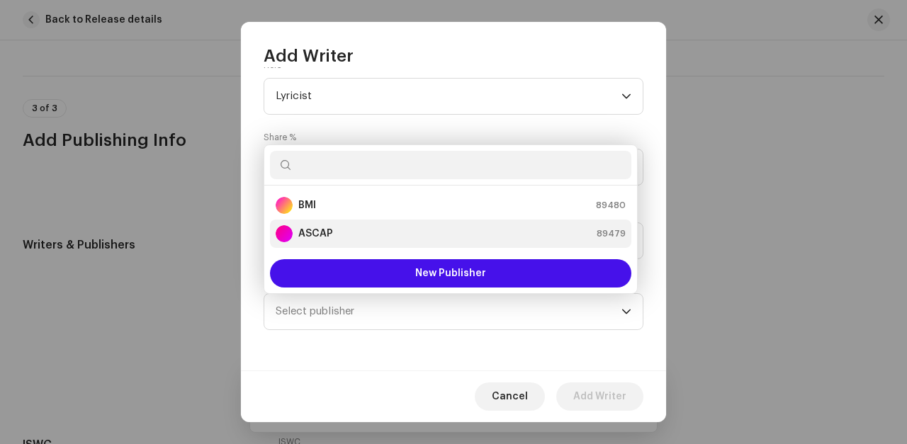
click at [315, 236] on strong "ASCAP" at bounding box center [315, 234] width 35 height 14
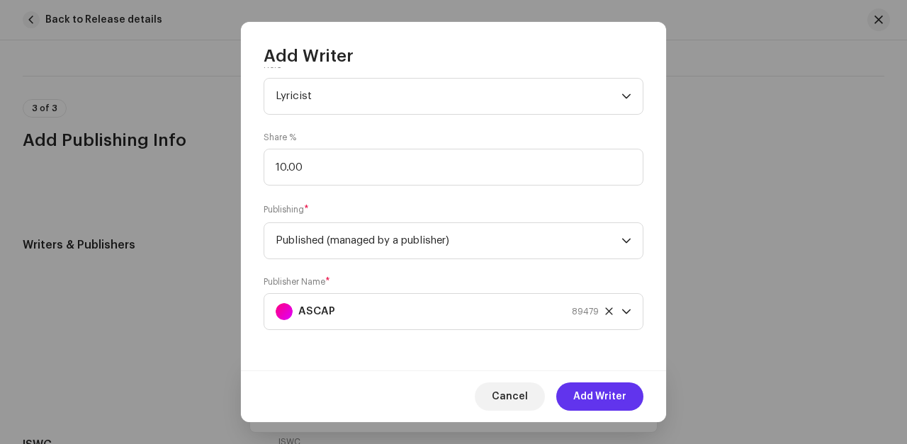
click at [594, 391] on span "Add Writer" at bounding box center [599, 396] width 53 height 28
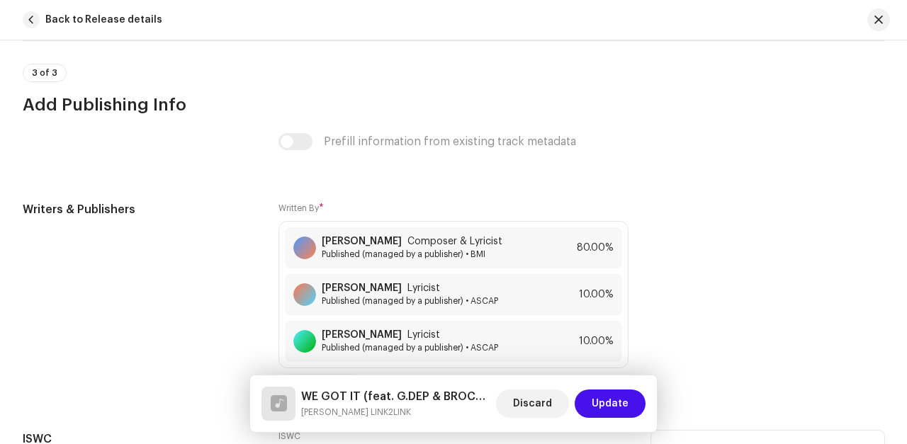
scroll to position [3050, 0]
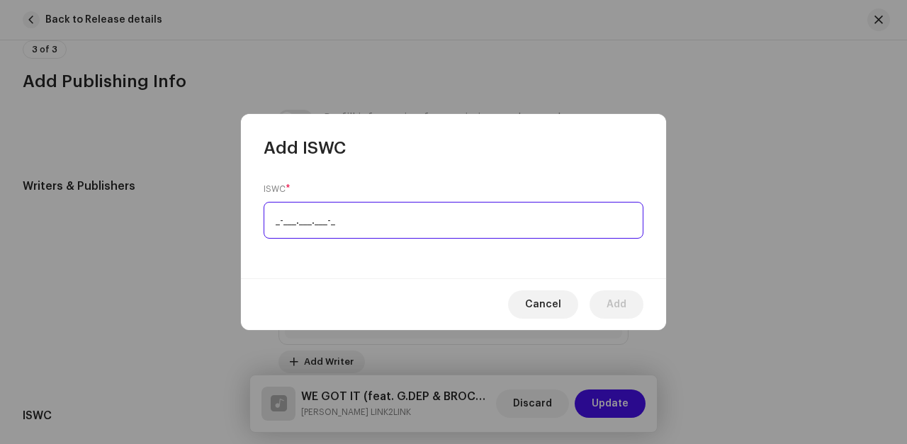
paste input "T-335.148.872-3"
type input "T-335.148.872-3"
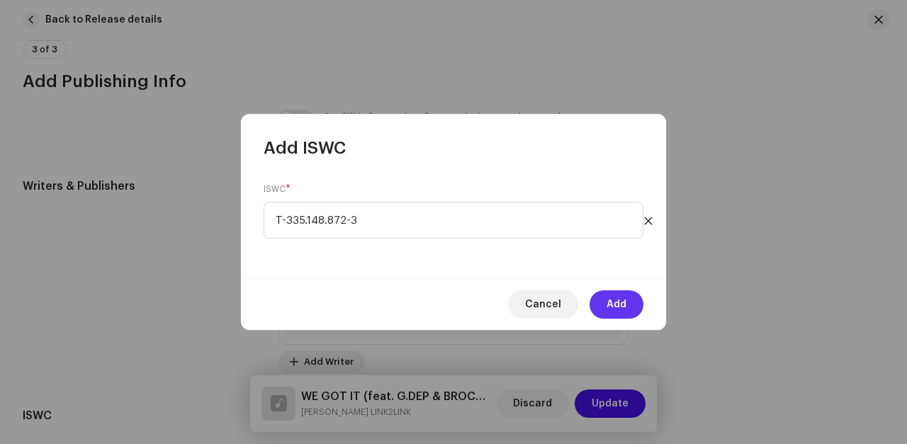
click at [618, 306] on span "Add" at bounding box center [616, 304] width 20 height 28
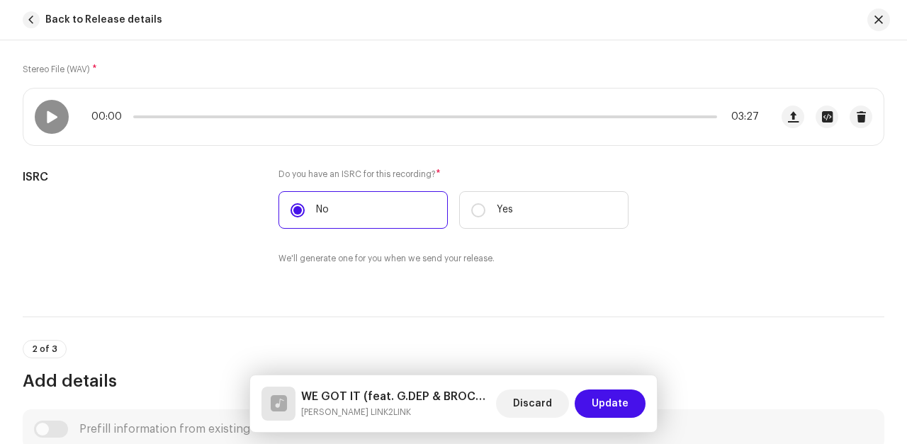
scroll to position [250, 0]
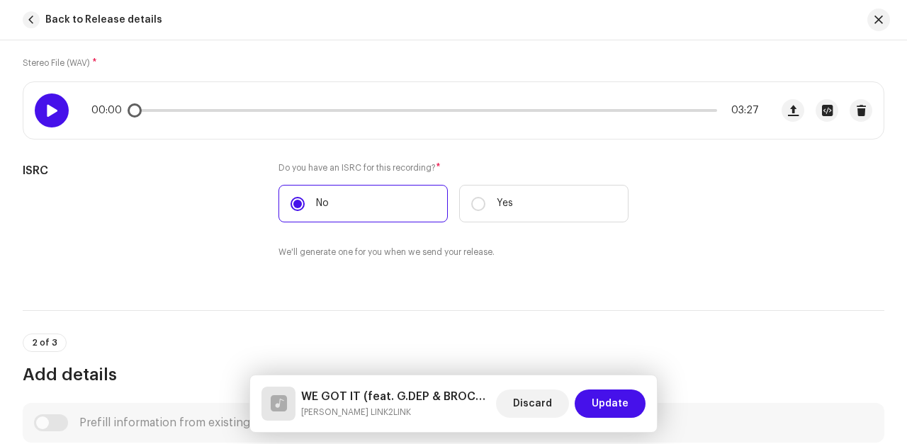
click at [50, 106] on span at bounding box center [51, 110] width 12 height 11
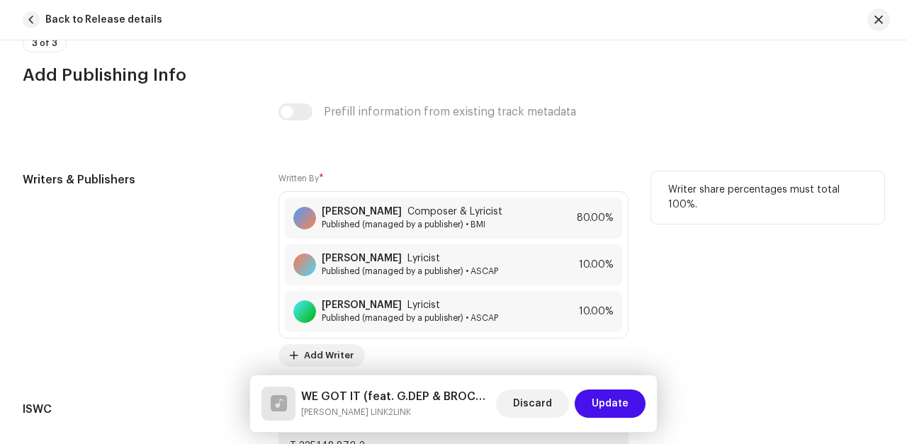
scroll to position [3061, 0]
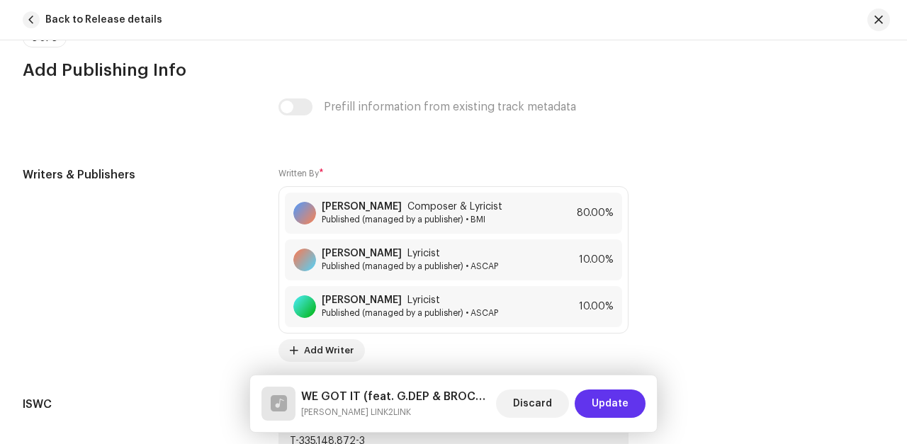
click at [607, 408] on span "Update" at bounding box center [609, 404] width 37 height 28
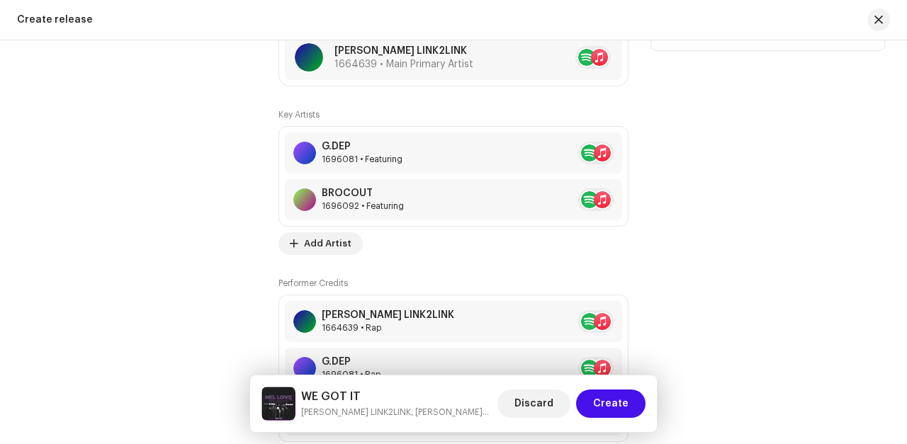
scroll to position [1628, 0]
click at [320, 249] on span "Add Artist" at bounding box center [327, 243] width 47 height 28
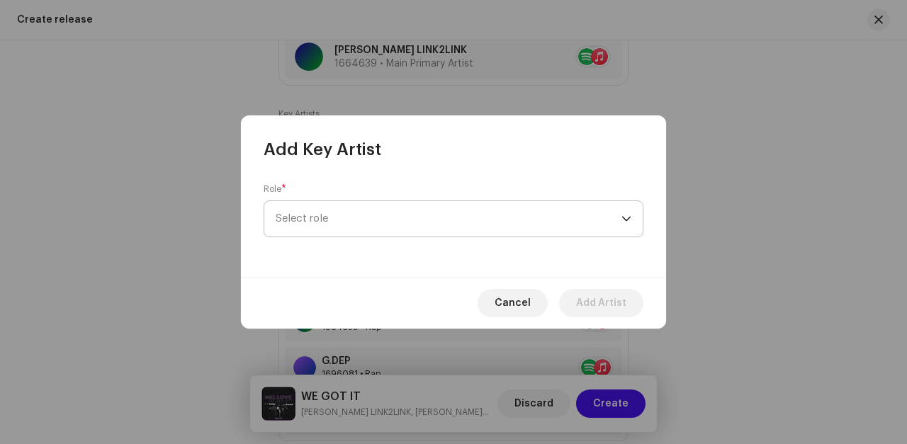
click at [305, 218] on span "Select role" at bounding box center [449, 218] width 346 height 35
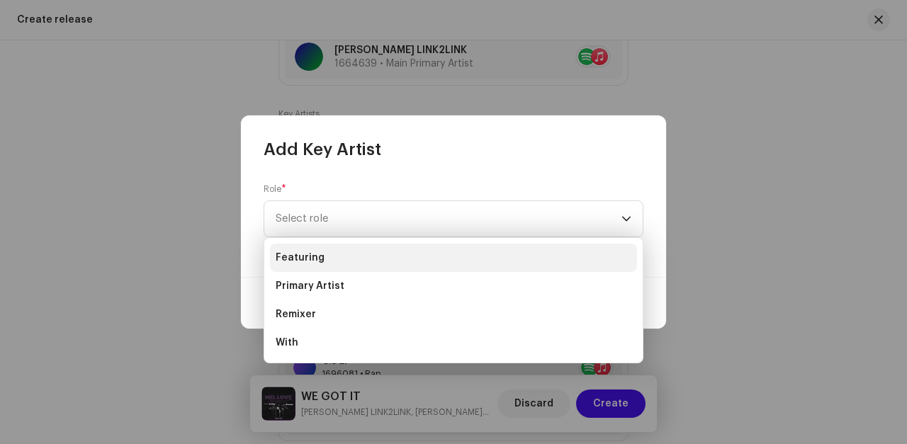
click at [305, 259] on span "Featuring" at bounding box center [300, 258] width 49 height 14
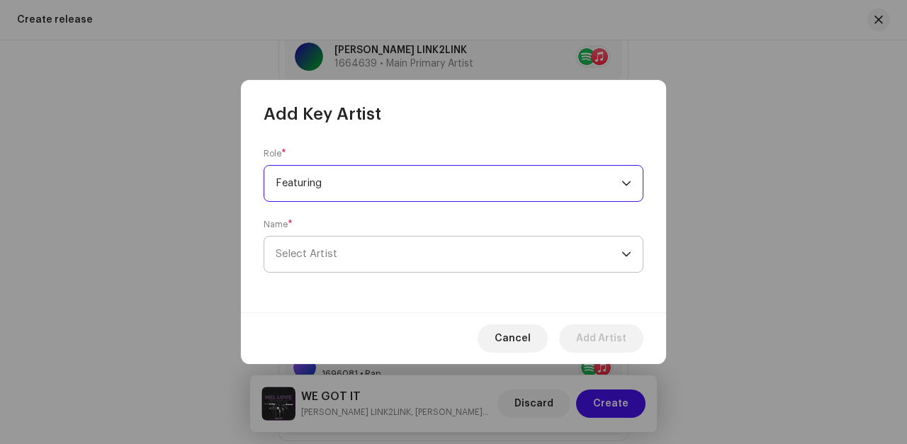
click at [310, 249] on span "Select Artist" at bounding box center [307, 254] width 62 height 11
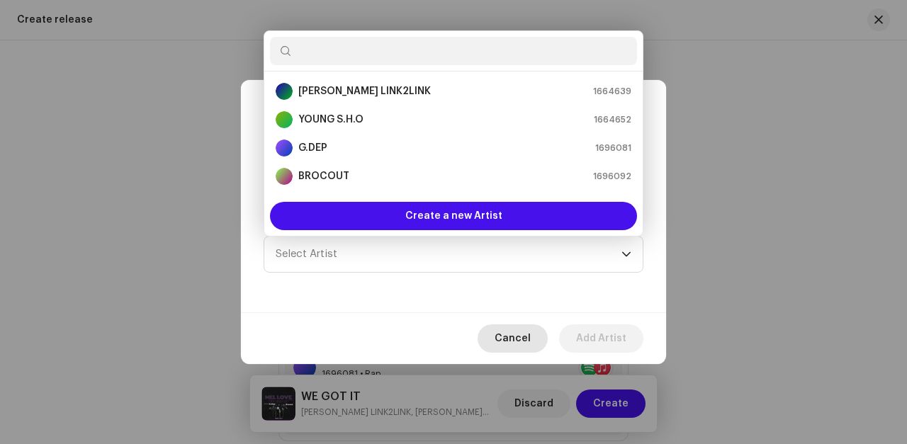
click at [526, 339] on span "Cancel" at bounding box center [512, 338] width 36 height 28
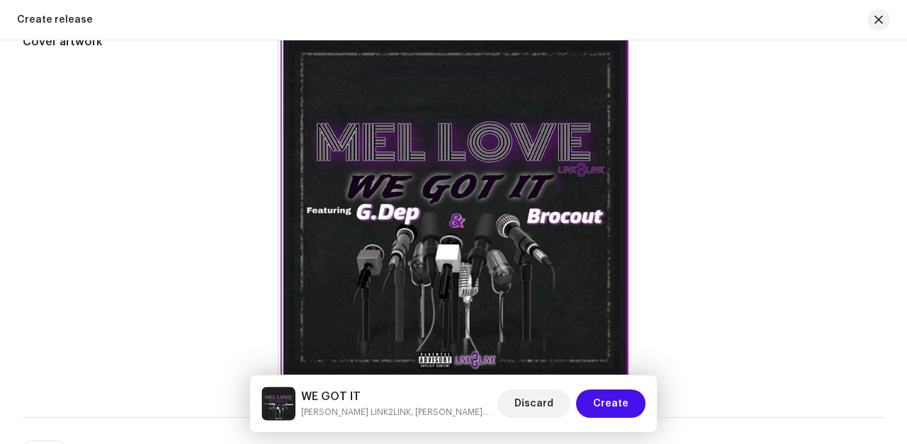
scroll to position [590, 0]
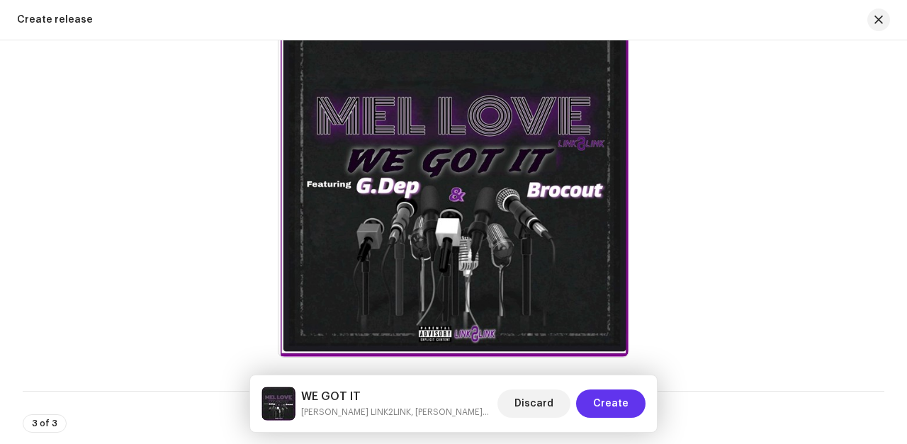
click at [613, 402] on span "Create" at bounding box center [610, 404] width 35 height 28
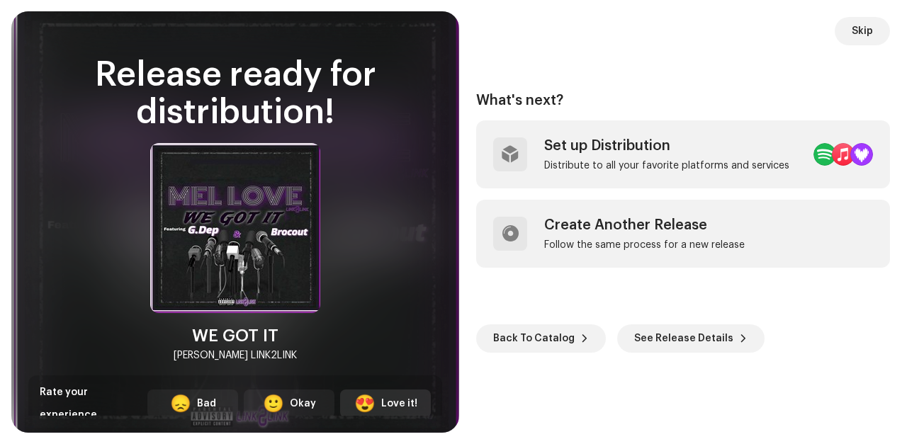
click at [384, 397] on div "Love it!" at bounding box center [399, 404] width 36 height 15
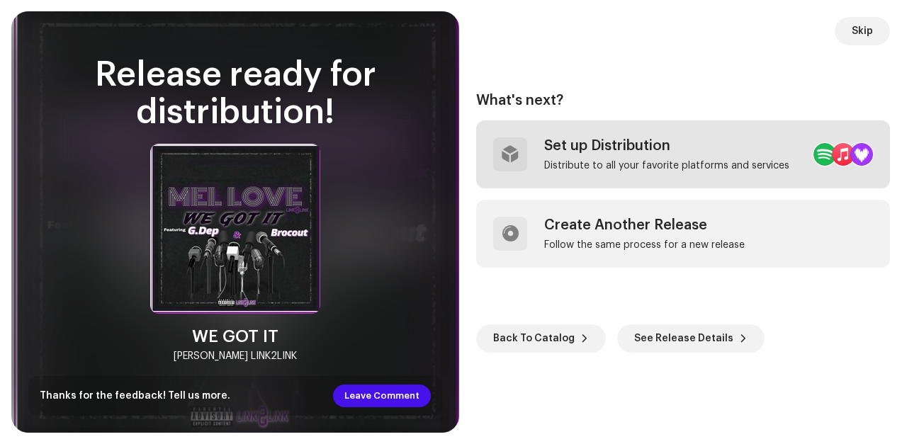
click at [559, 160] on div "Distribute to all your favorite platforms and services" at bounding box center [666, 165] width 245 height 11
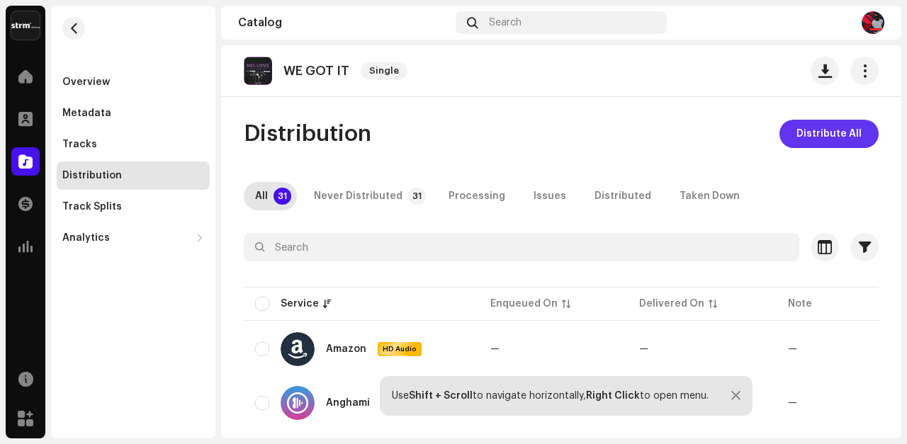
click at [808, 132] on span "Distribute All" at bounding box center [828, 134] width 65 height 28
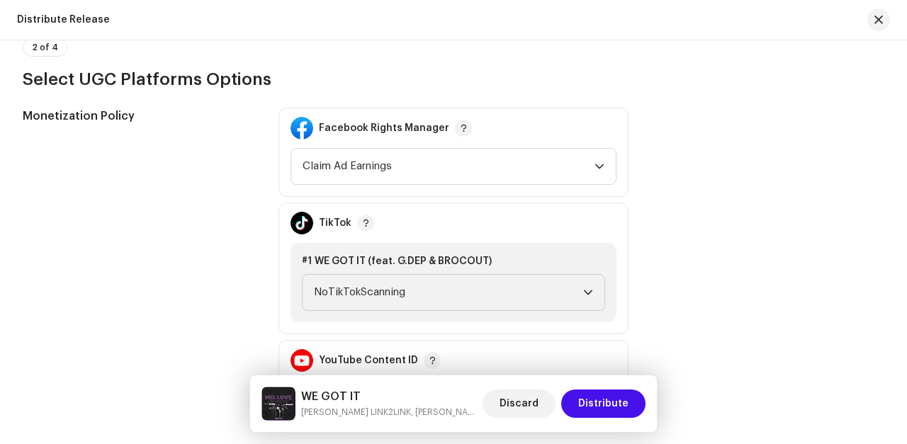
scroll to position [1611, 0]
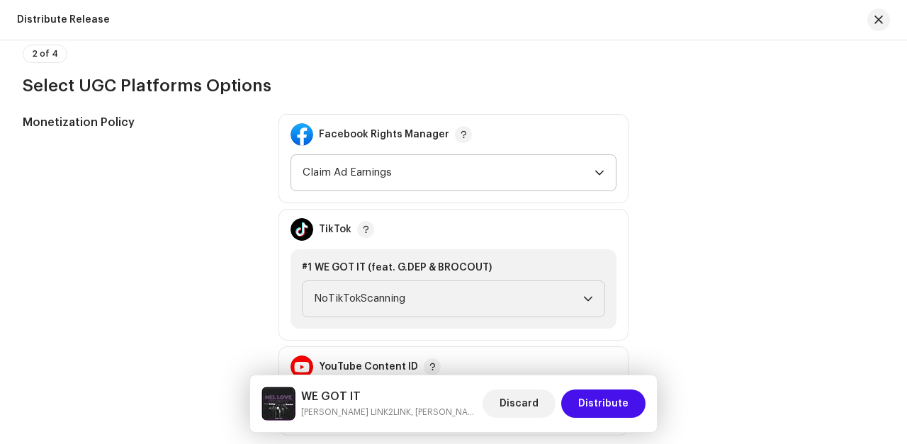
click at [601, 171] on icon "dropdown trigger" at bounding box center [599, 173] width 10 height 10
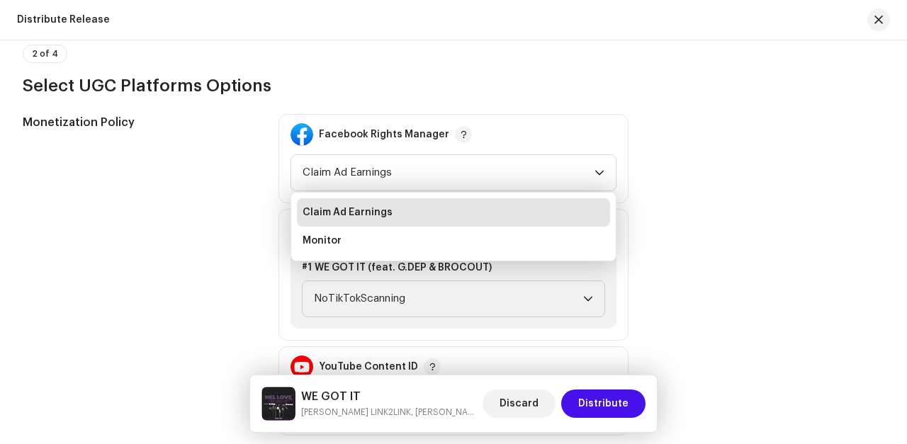
click at [650, 157] on div "Monetization Policy Facebook Rights Manager Claim Ad Earnings Claim Ad Earnings…" at bounding box center [453, 275] width 861 height 322
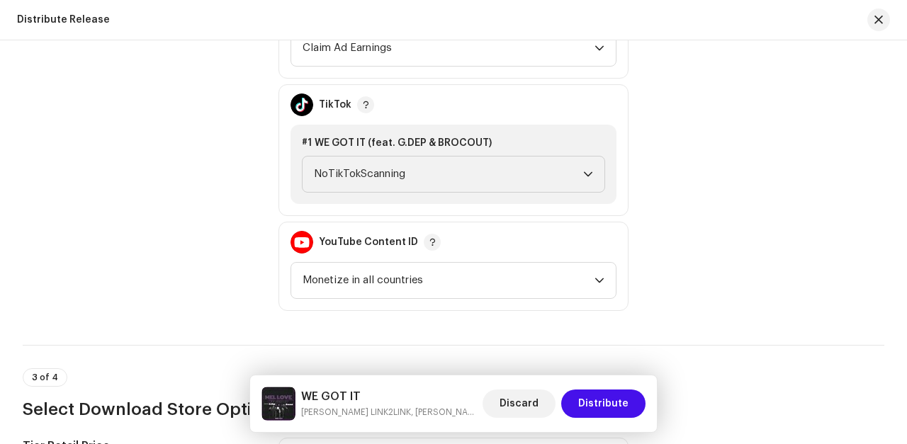
scroll to position [1737, 0]
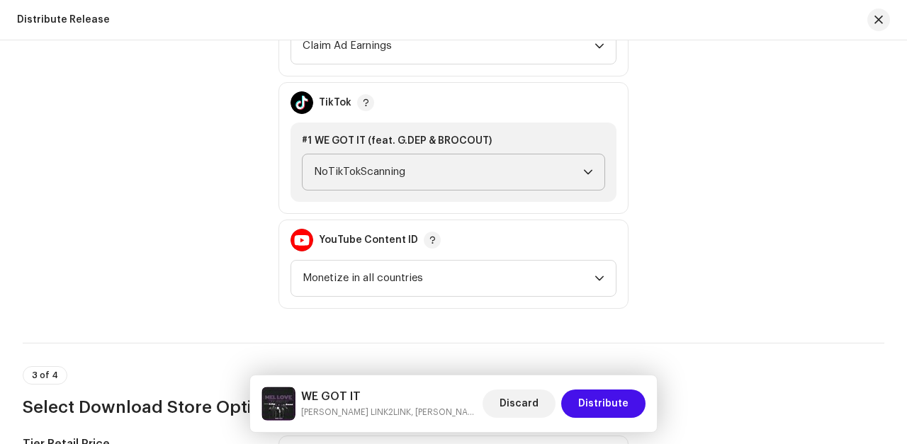
click at [583, 174] on icon "dropdown trigger" at bounding box center [588, 172] width 10 height 10
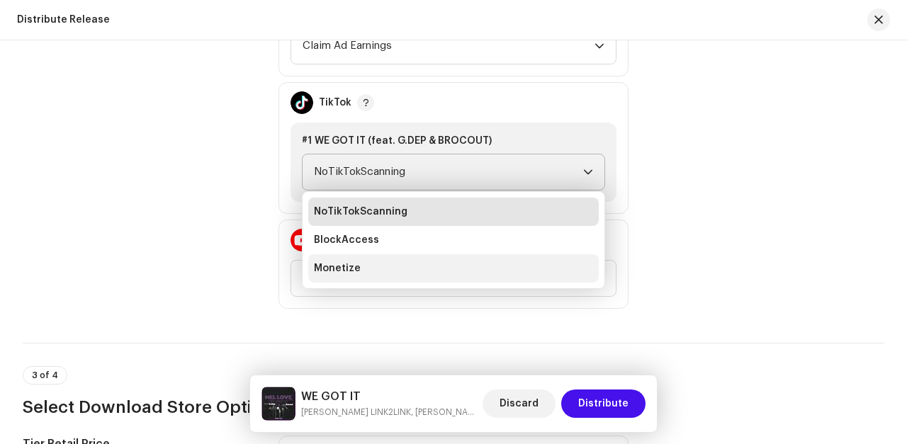
click at [562, 268] on li "Monetize" at bounding box center [453, 268] width 290 height 28
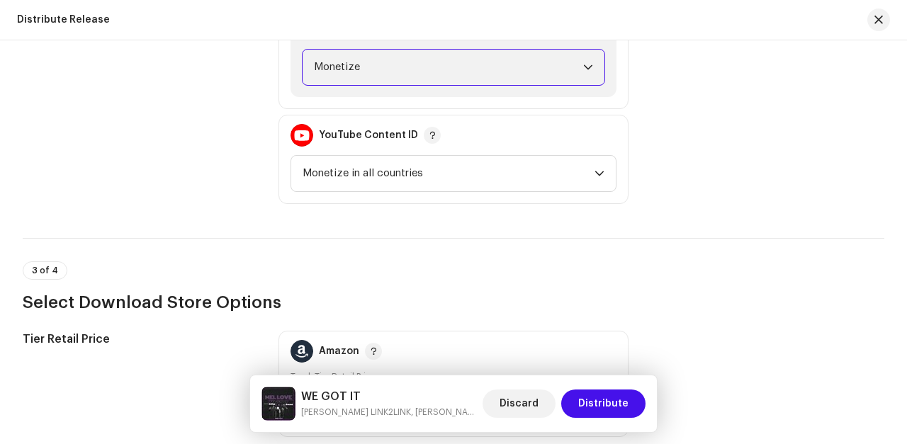
scroll to position [1845, 0]
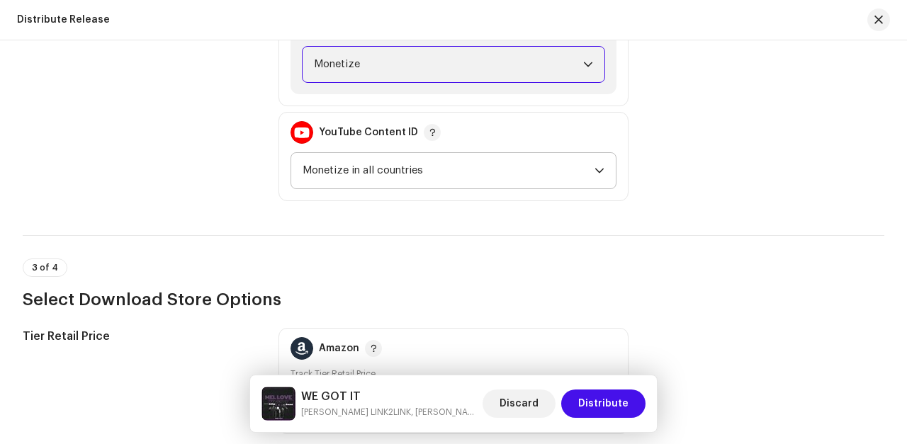
click at [594, 169] on icon "dropdown trigger" at bounding box center [599, 171] width 10 height 10
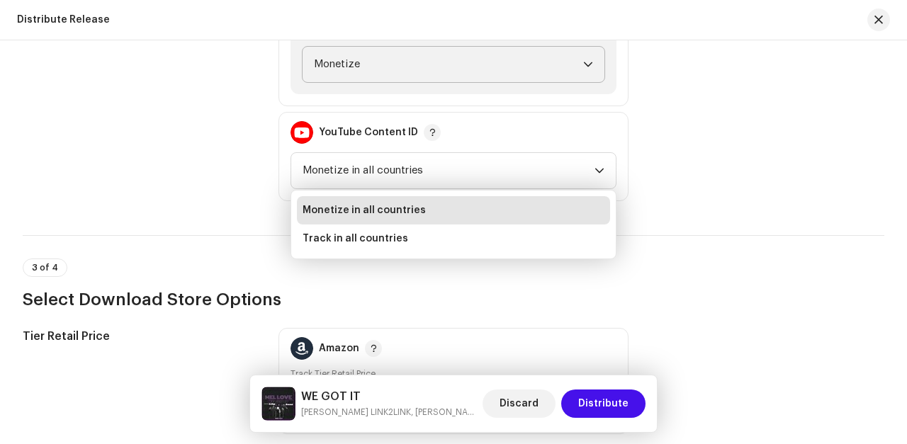
click at [655, 142] on div "Monetization Policy Facebook Rights Manager Claim Ad Earnings TikTok #1 WE GOT …" at bounding box center [453, 41] width 861 height 322
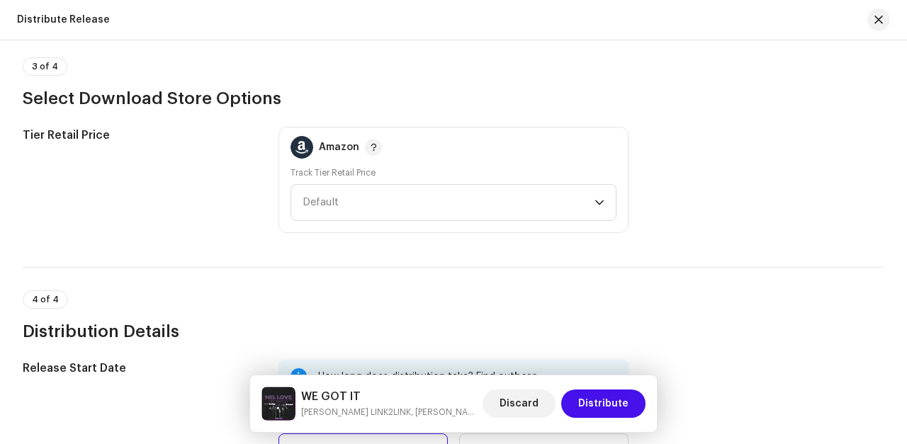
scroll to position [2051, 0]
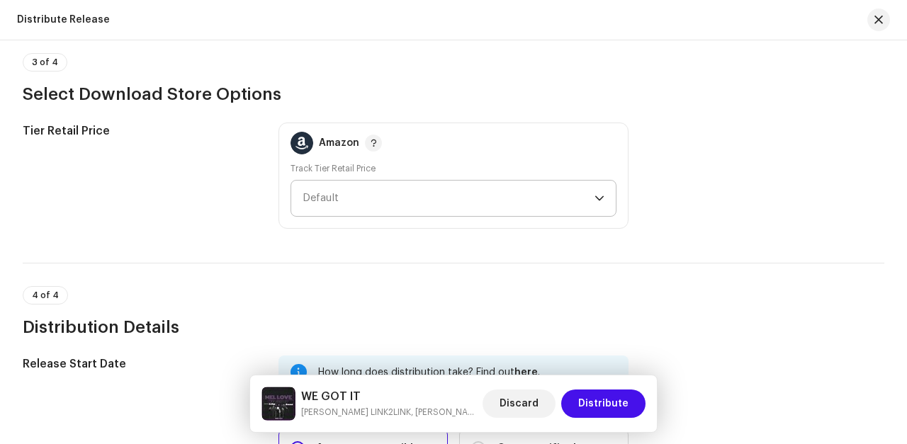
click at [597, 198] on icon "dropdown trigger" at bounding box center [599, 198] width 10 height 10
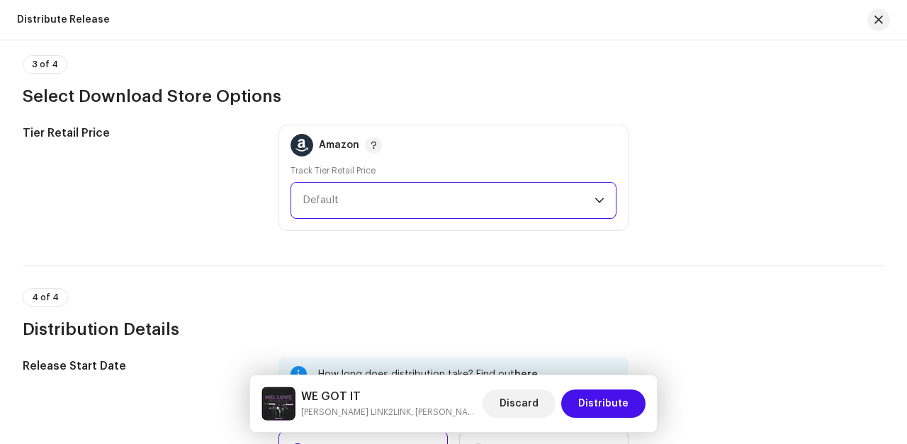
scroll to position [2047, 0]
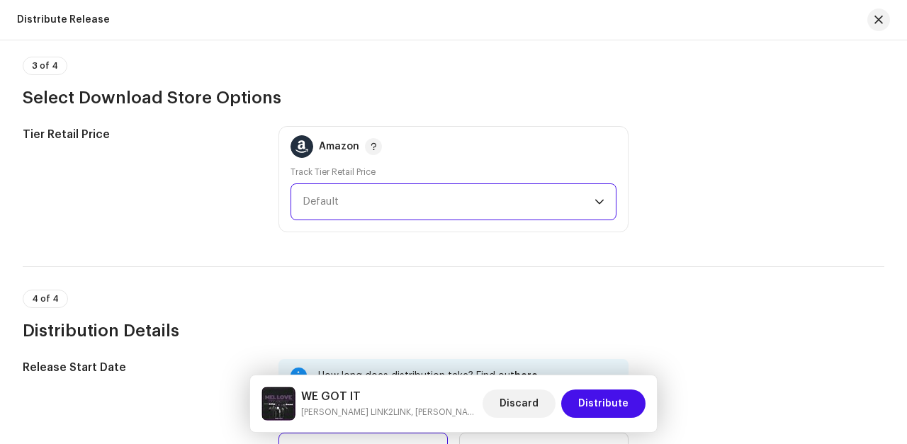
click at [595, 201] on icon "dropdown trigger" at bounding box center [599, 202] width 10 height 10
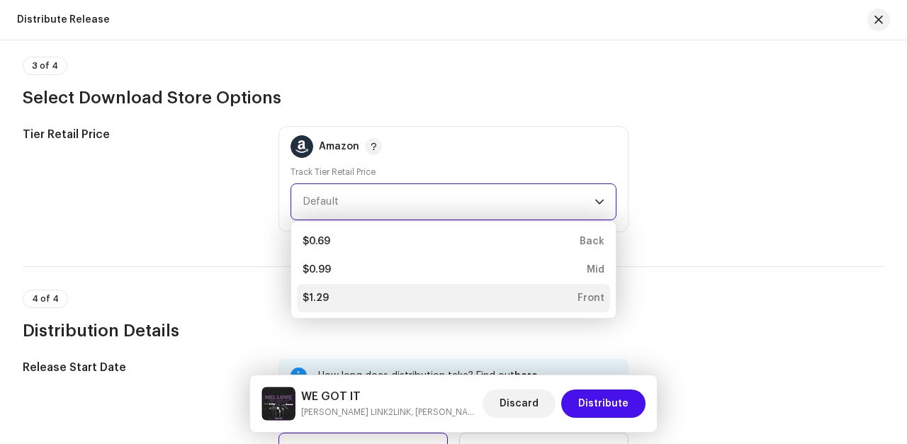
click at [567, 296] on div "$1.29 Front" at bounding box center [453, 298] width 302 height 14
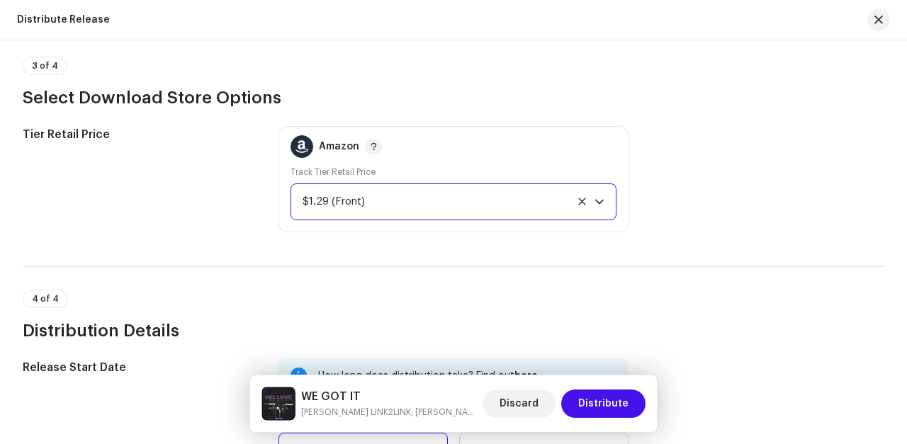
click at [596, 202] on icon "dropdown trigger" at bounding box center [599, 202] width 10 height 10
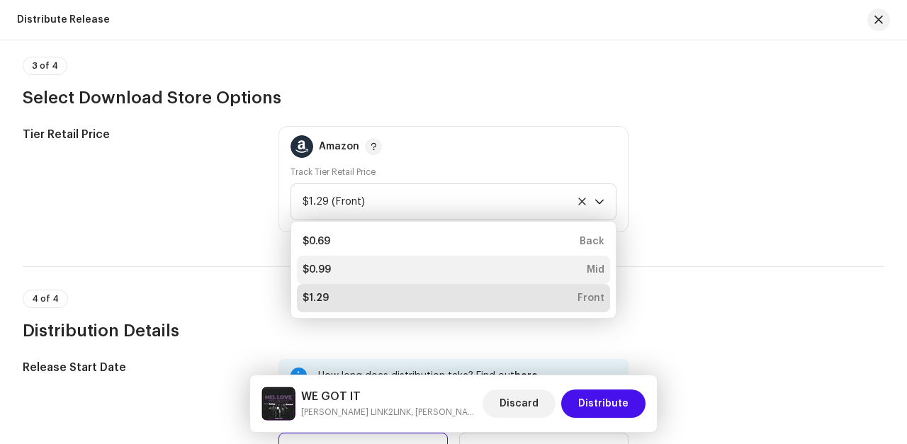
click at [567, 265] on div "$0.99 Mid" at bounding box center [453, 270] width 302 height 14
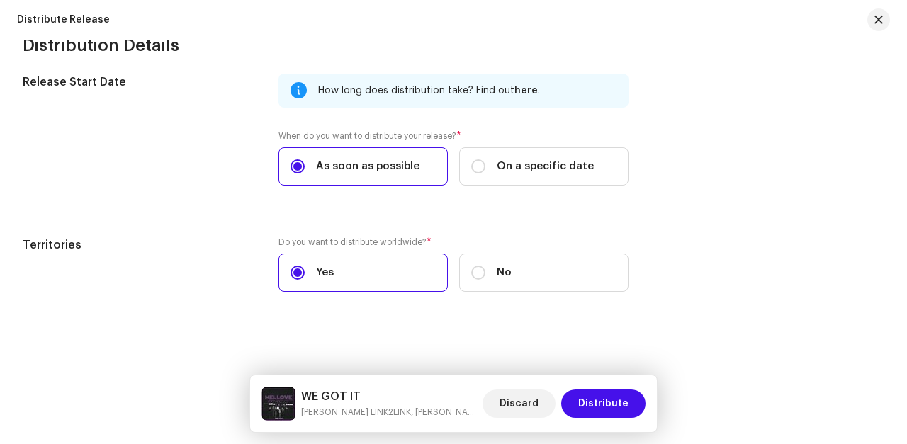
scroll to position [2334, 0]
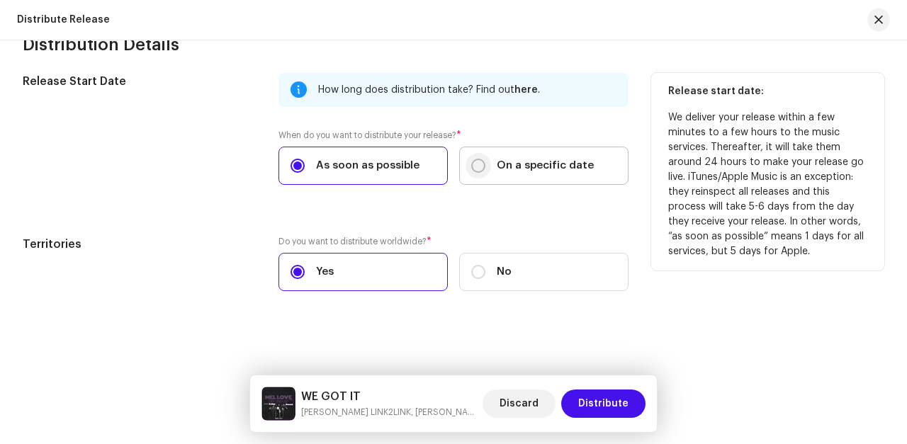
click at [475, 169] on input "On a specific date" at bounding box center [478, 166] width 14 height 14
radio input "true"
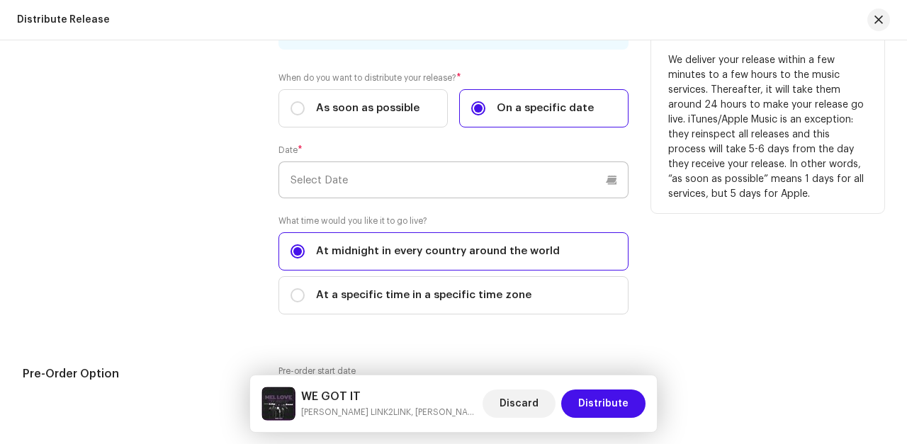
scroll to position [2400, 0]
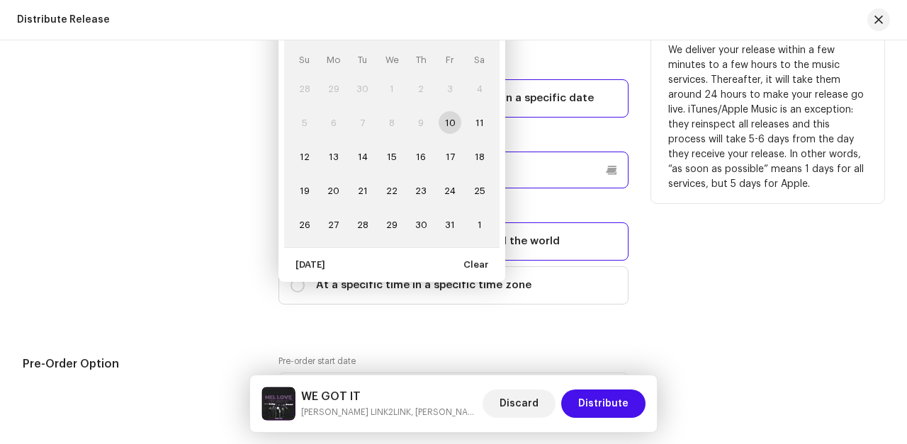
click at [415, 171] on p-datepicker "[DATE] Su Mo Tu We Th Fr Sa 28 29 30 1 2 3 4 5 6 7 8 9 10 11 12 13 14 15 16 17 …" at bounding box center [453, 170] width 350 height 37
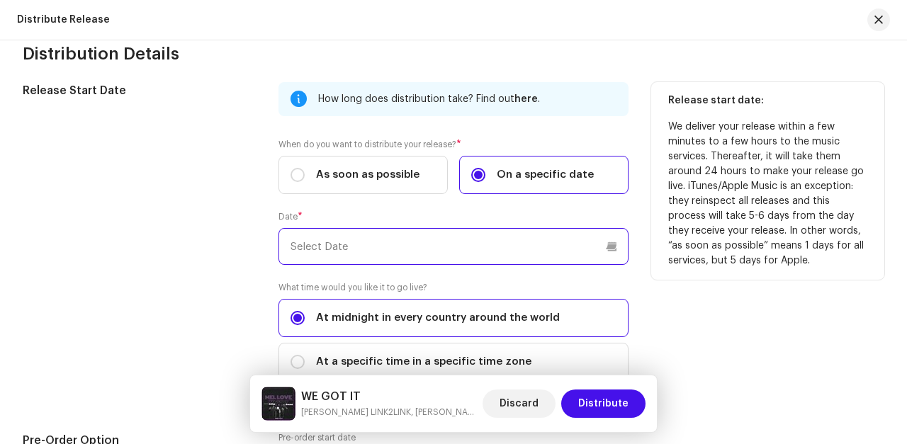
scroll to position [2328, 0]
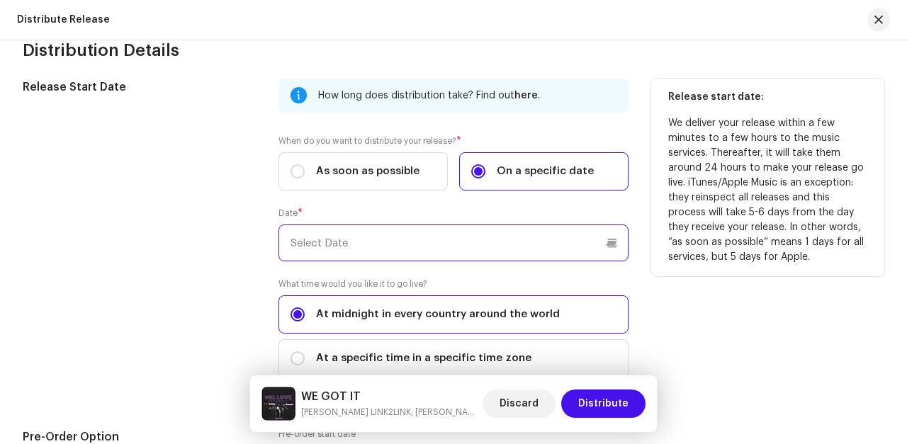
click at [431, 247] on input "text" at bounding box center [453, 243] width 350 height 37
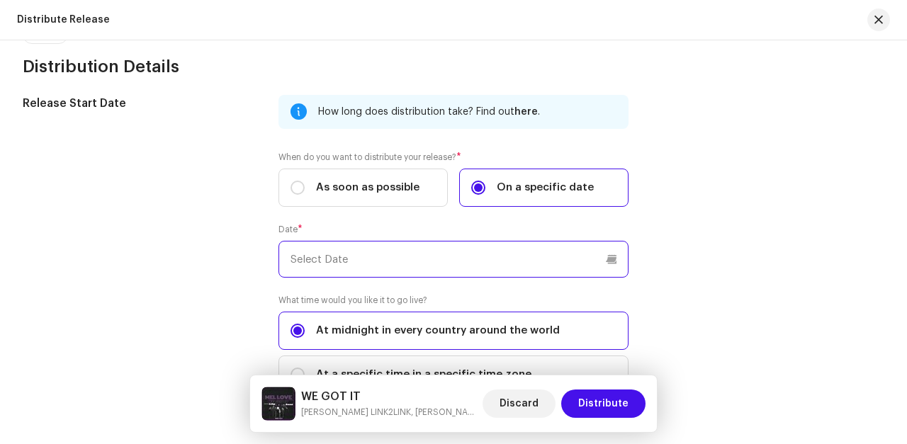
scroll to position [2313, 0]
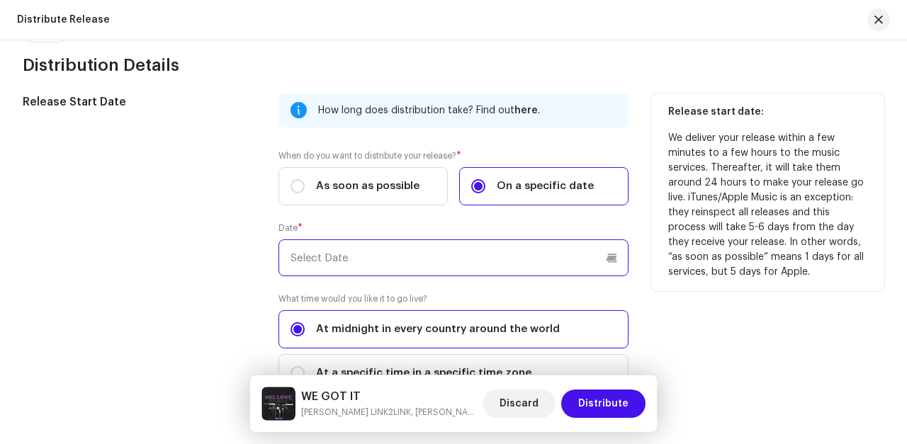
click at [612, 254] on input "text" at bounding box center [453, 257] width 350 height 37
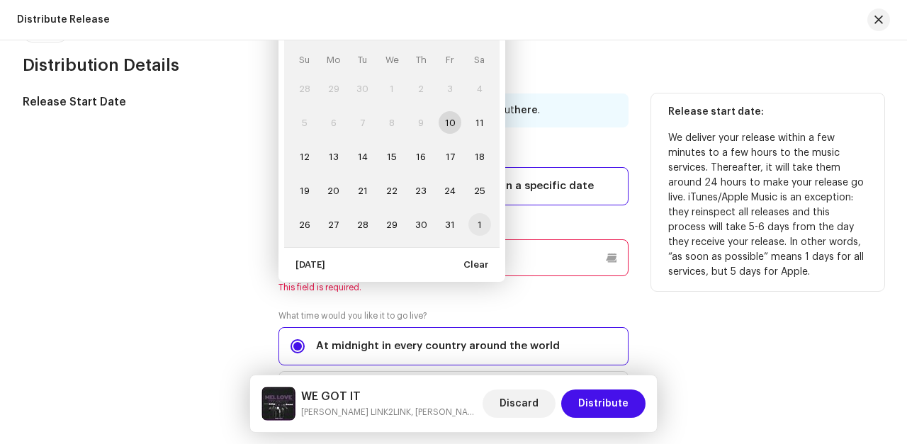
click at [478, 224] on span "1" at bounding box center [479, 224] width 23 height 23
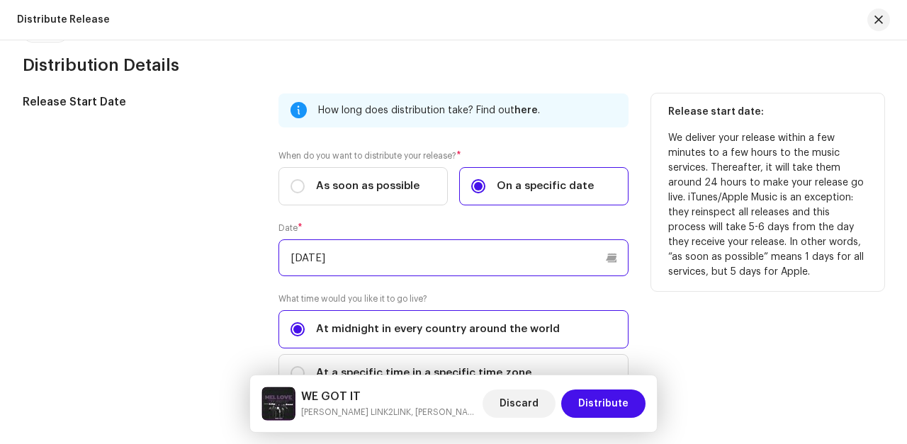
click at [606, 262] on input "[DATE]" at bounding box center [453, 257] width 350 height 37
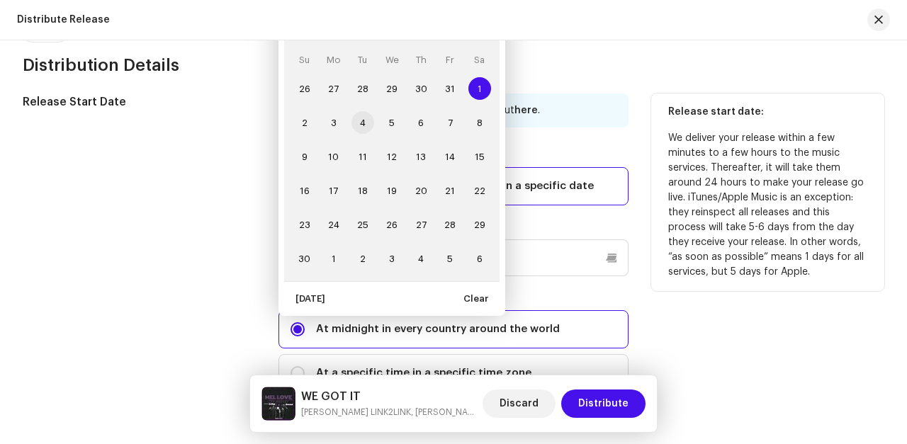
click at [362, 125] on span "4" at bounding box center [362, 122] width 23 height 23
type input "[DATE]"
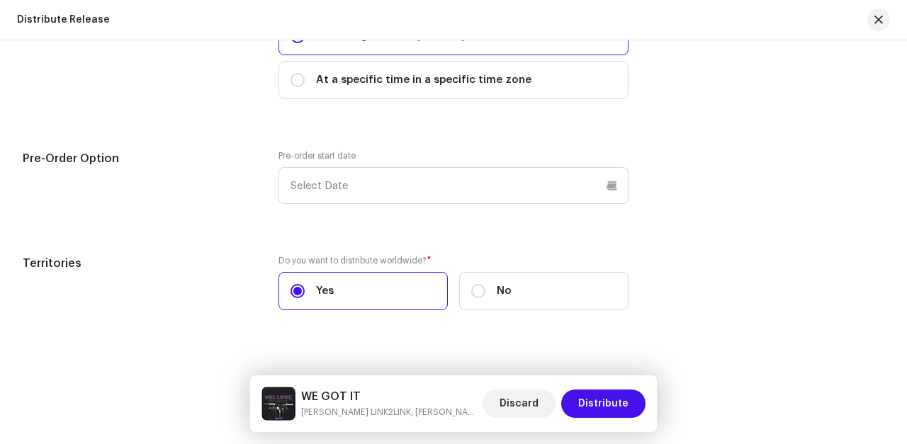
scroll to position [2617, 0]
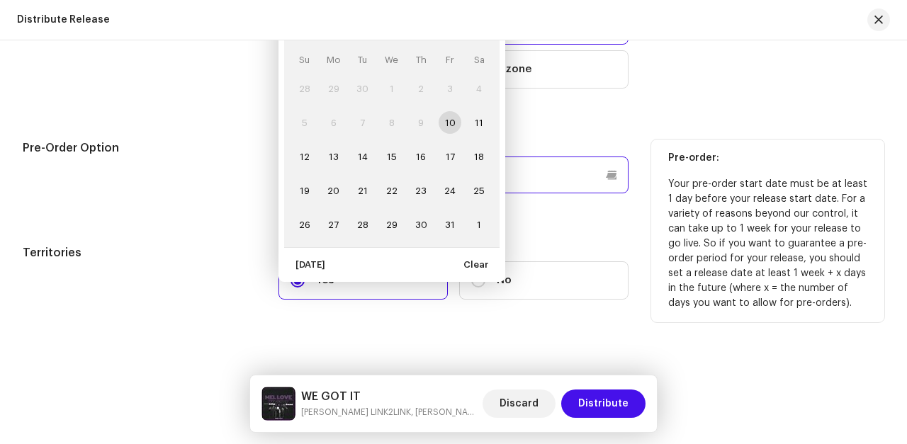
click at [607, 179] on input "text" at bounding box center [453, 175] width 350 height 37
click at [361, 156] on span "14" at bounding box center [362, 156] width 23 height 23
type input "[DATE]"
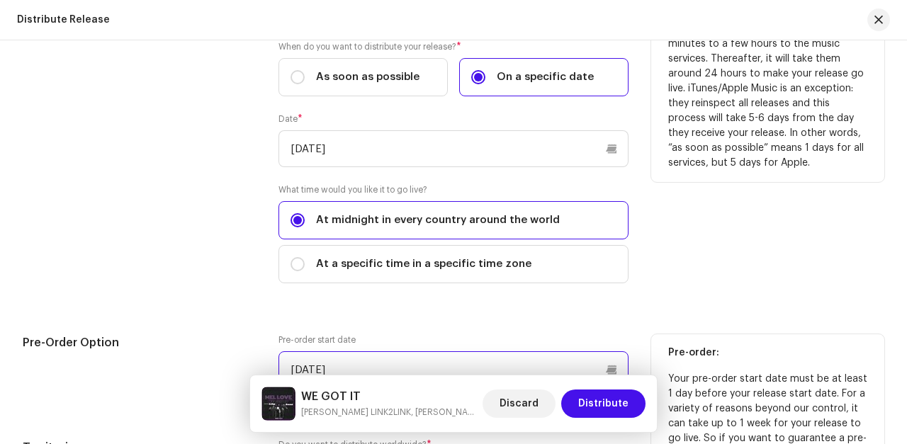
scroll to position [2431, 0]
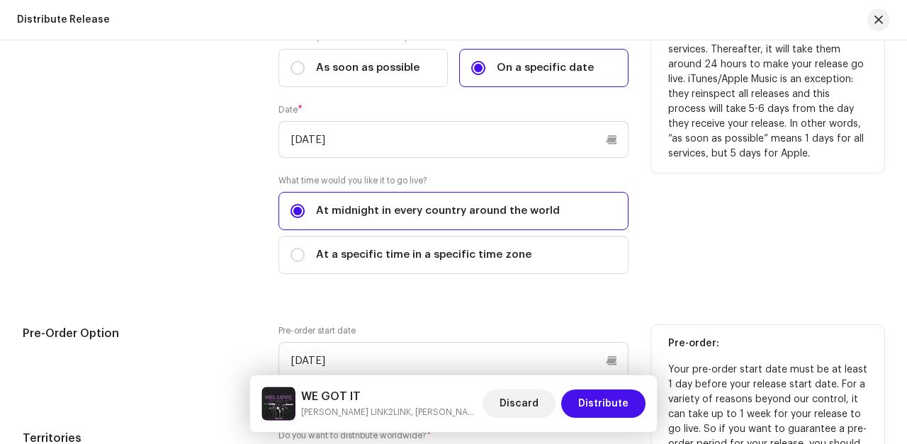
click at [644, 213] on div "Release Start Date How long does distribution take? Find out here . When do you…" at bounding box center [453, 133] width 861 height 316
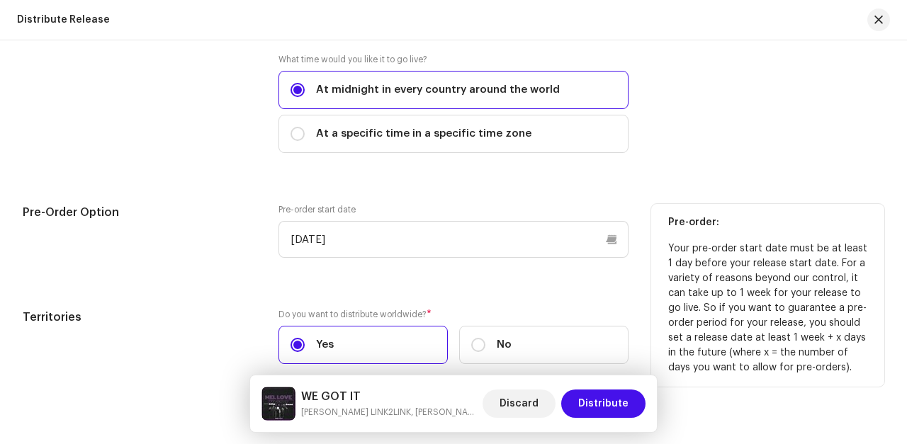
scroll to position [2626, 0]
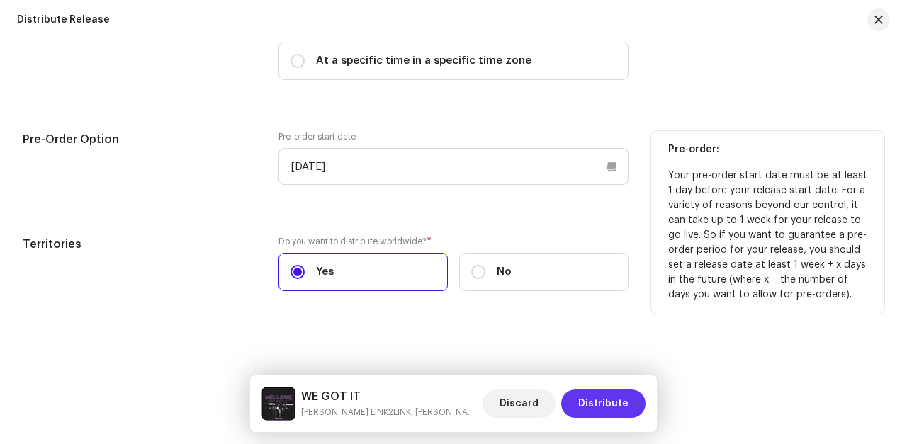
click at [606, 399] on span "Distribute" at bounding box center [603, 404] width 50 height 28
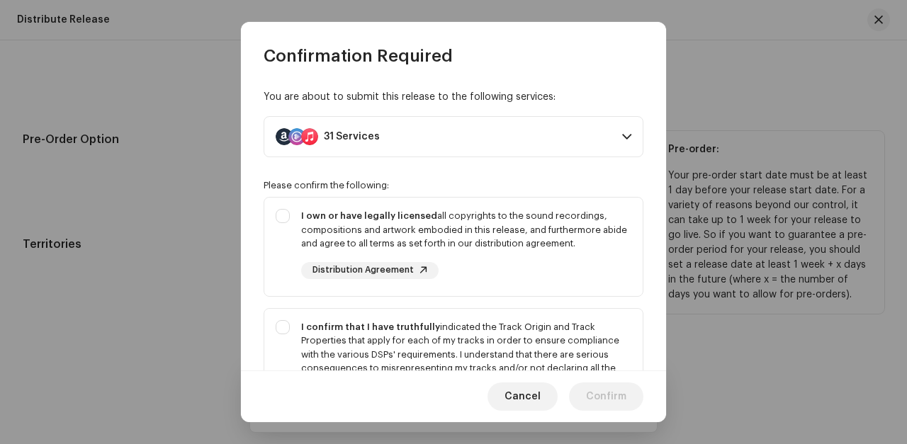
click at [627, 142] on span at bounding box center [626, 136] width 9 height 11
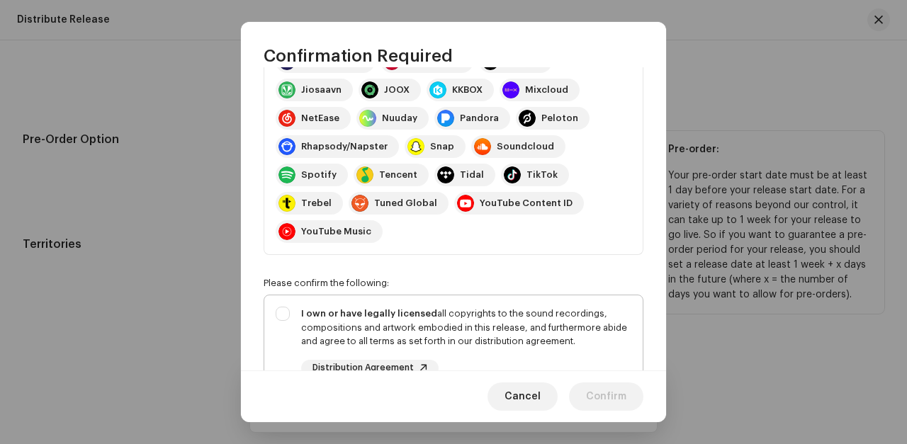
scroll to position [206, 0]
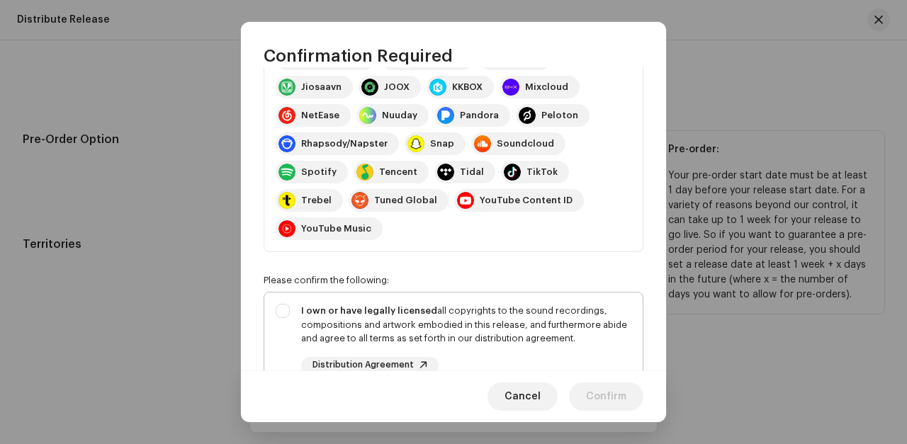
click at [296, 293] on div "I own or have legally licensed all copyrights to the sound recordings, composit…" at bounding box center [453, 339] width 378 height 93
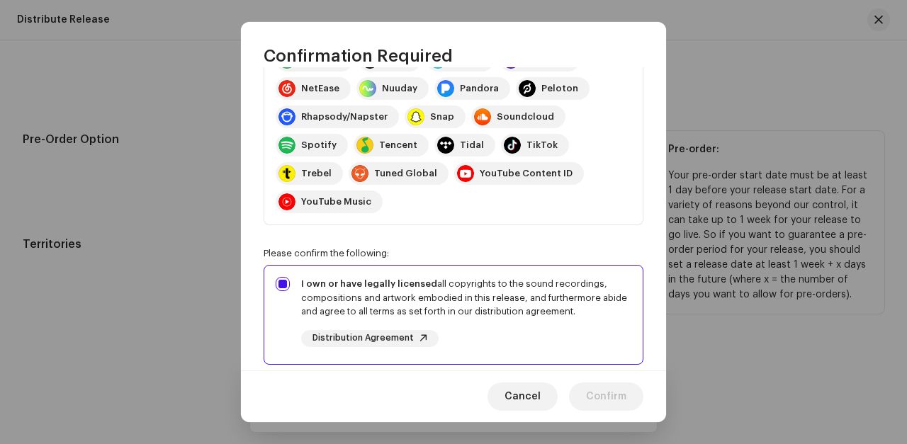
scroll to position [235, 0]
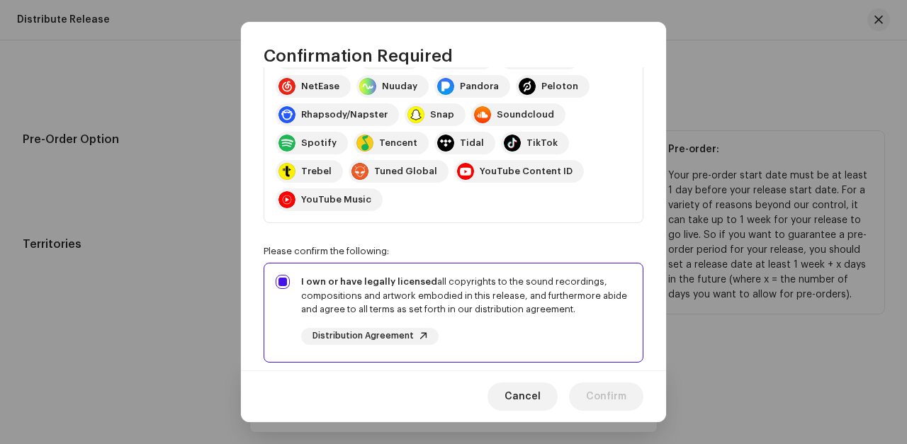
click at [352, 331] on span "Distribution Agreement" at bounding box center [362, 335] width 101 height 9
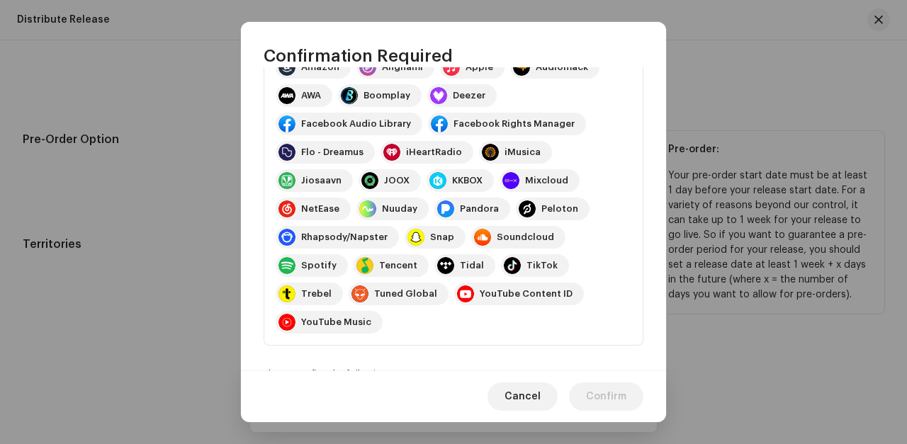
scroll to position [0, 1]
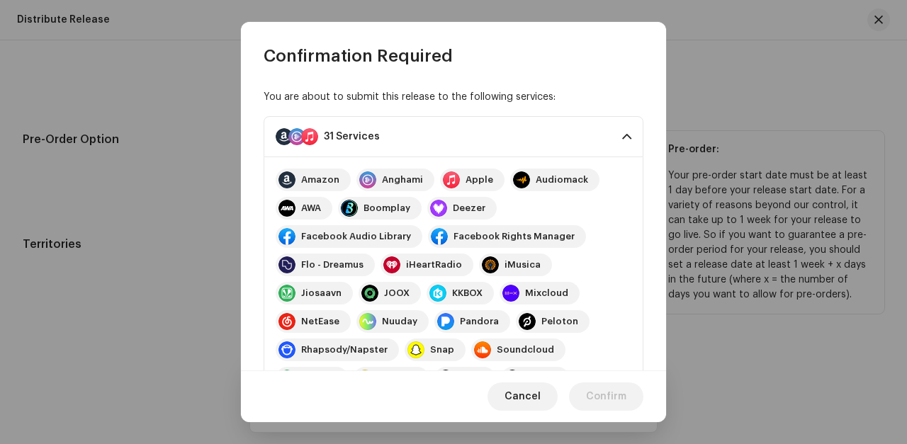
click at [622, 138] on span at bounding box center [626, 136] width 9 height 11
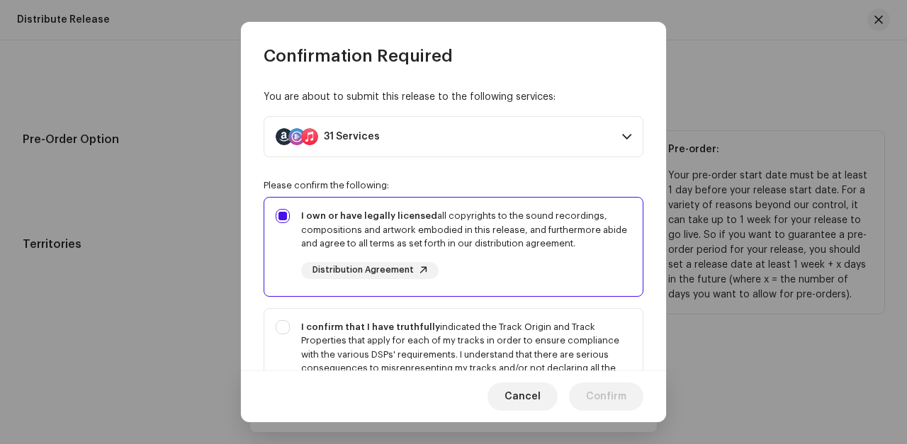
click at [284, 229] on div "I own or have legally licensed all copyrights to the sound recordings, composit…" at bounding box center [453, 244] width 378 height 93
checkbox input "true"
click at [424, 196] on div "You are about to submit this release to the following services: 31 Services Ama…" at bounding box center [453, 218] width 425 height 302
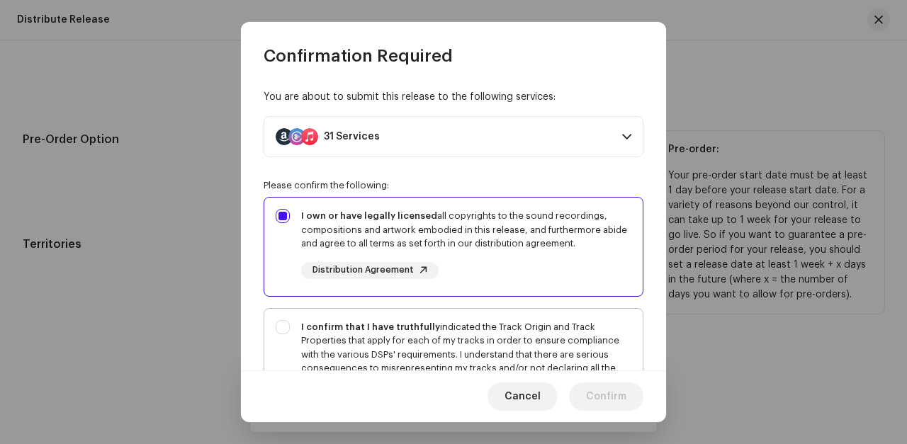
click at [329, 309] on div "I confirm that I have truthfully indicated the Track Origin and Track Propertie…" at bounding box center [453, 369] width 378 height 120
checkbox input "true"
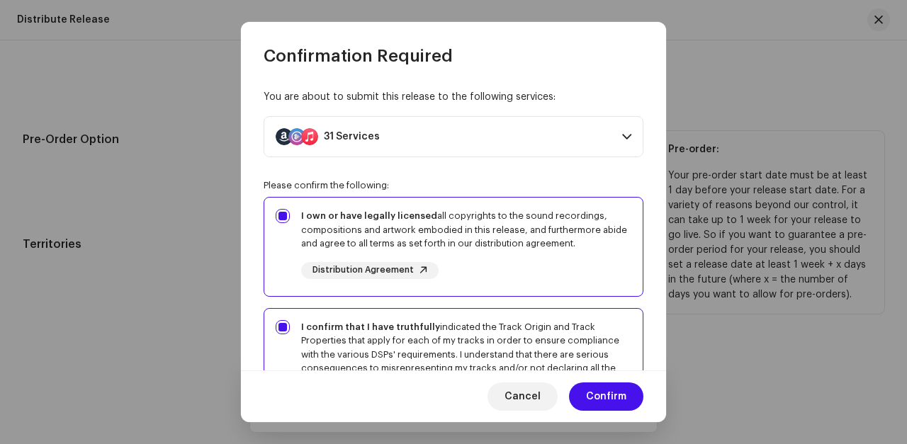
scroll to position [0, 3714]
checkbox input "true"
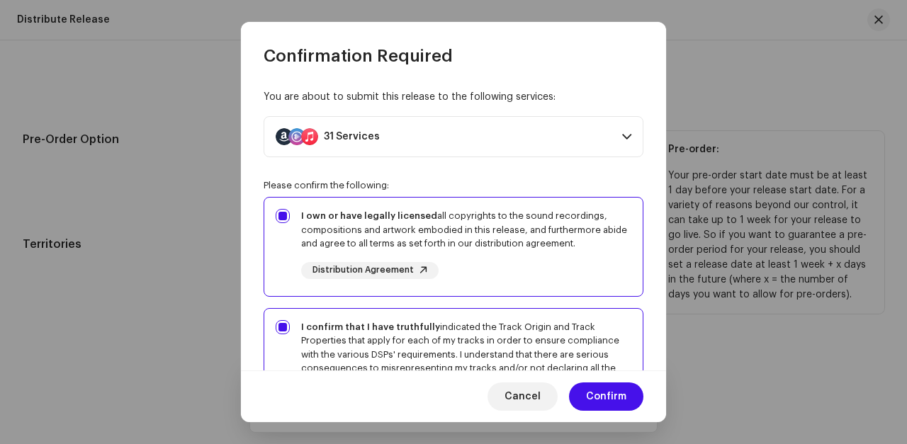
scroll to position [0, 0]
click at [628, 142] on span at bounding box center [626, 136] width 9 height 11
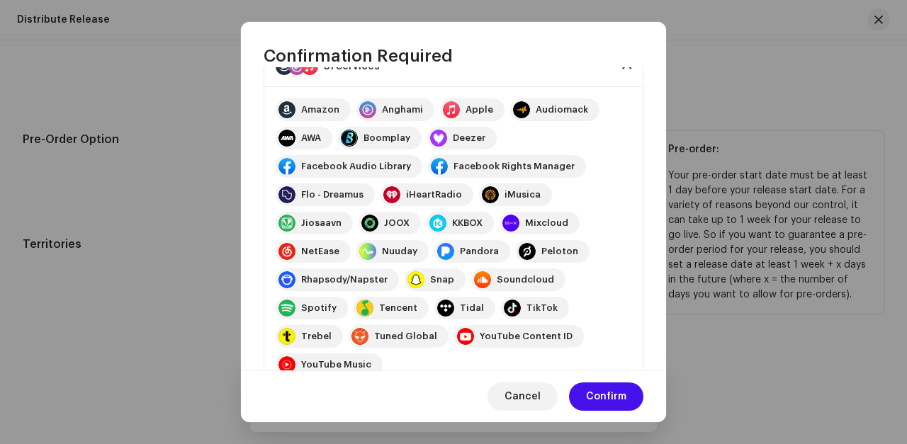
scroll to position [54, 0]
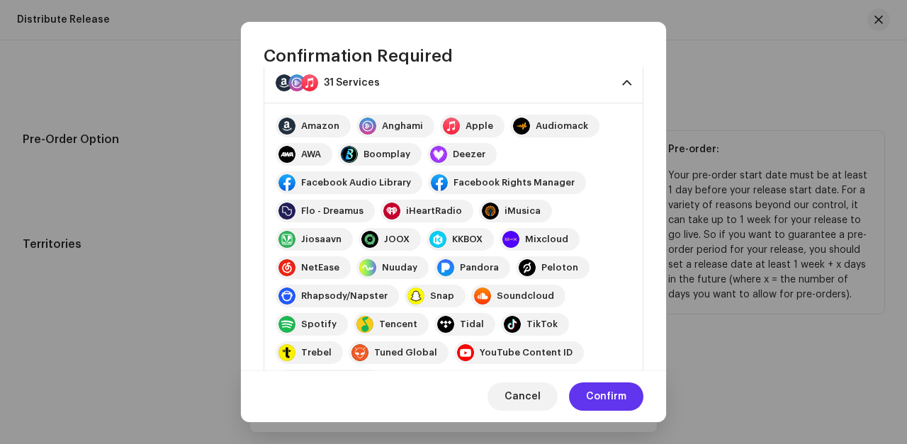
click at [602, 395] on span "Confirm" at bounding box center [606, 396] width 40 height 28
